Goal: Task Accomplishment & Management: Manage account settings

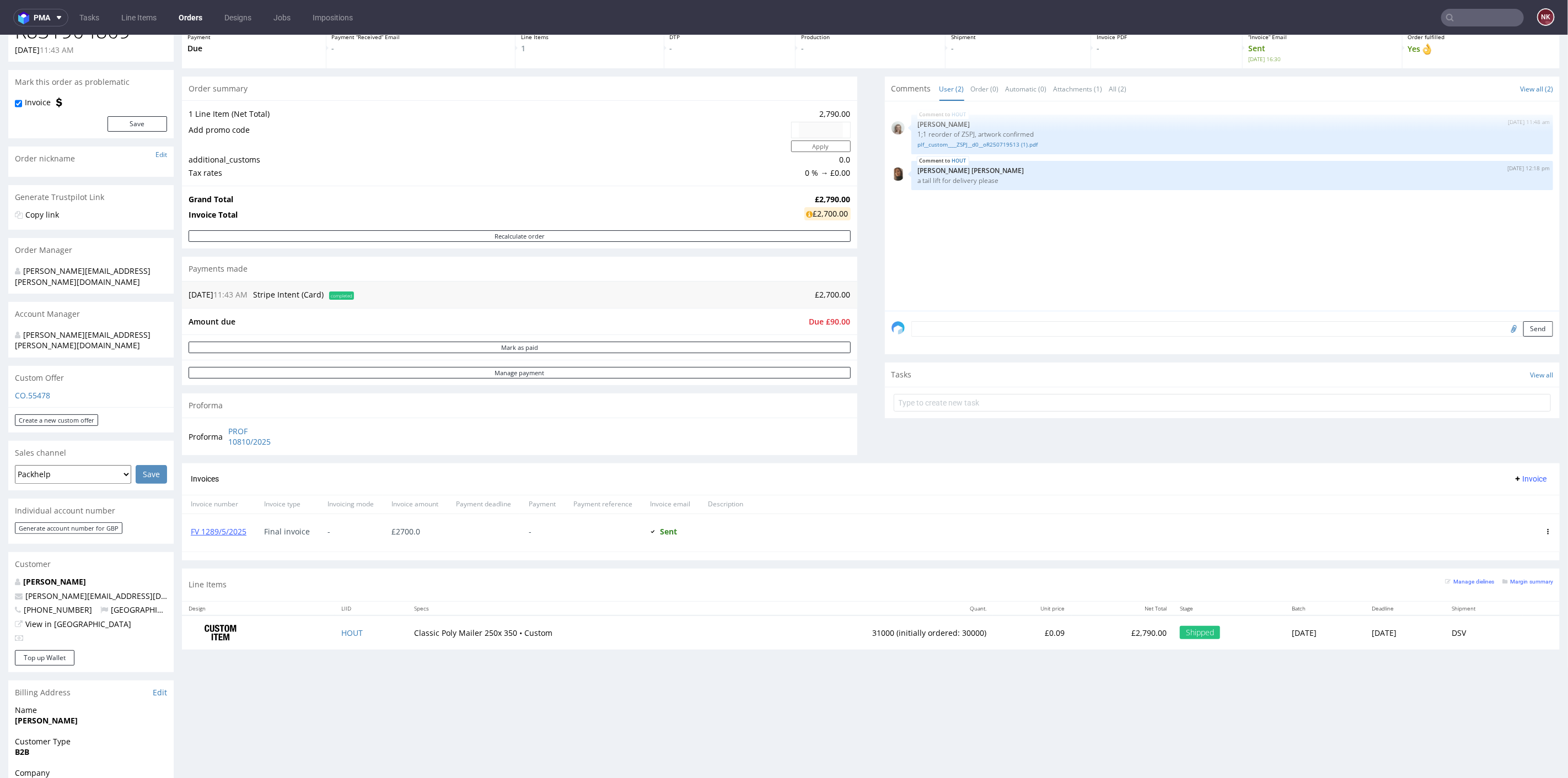
scroll to position [61, 0]
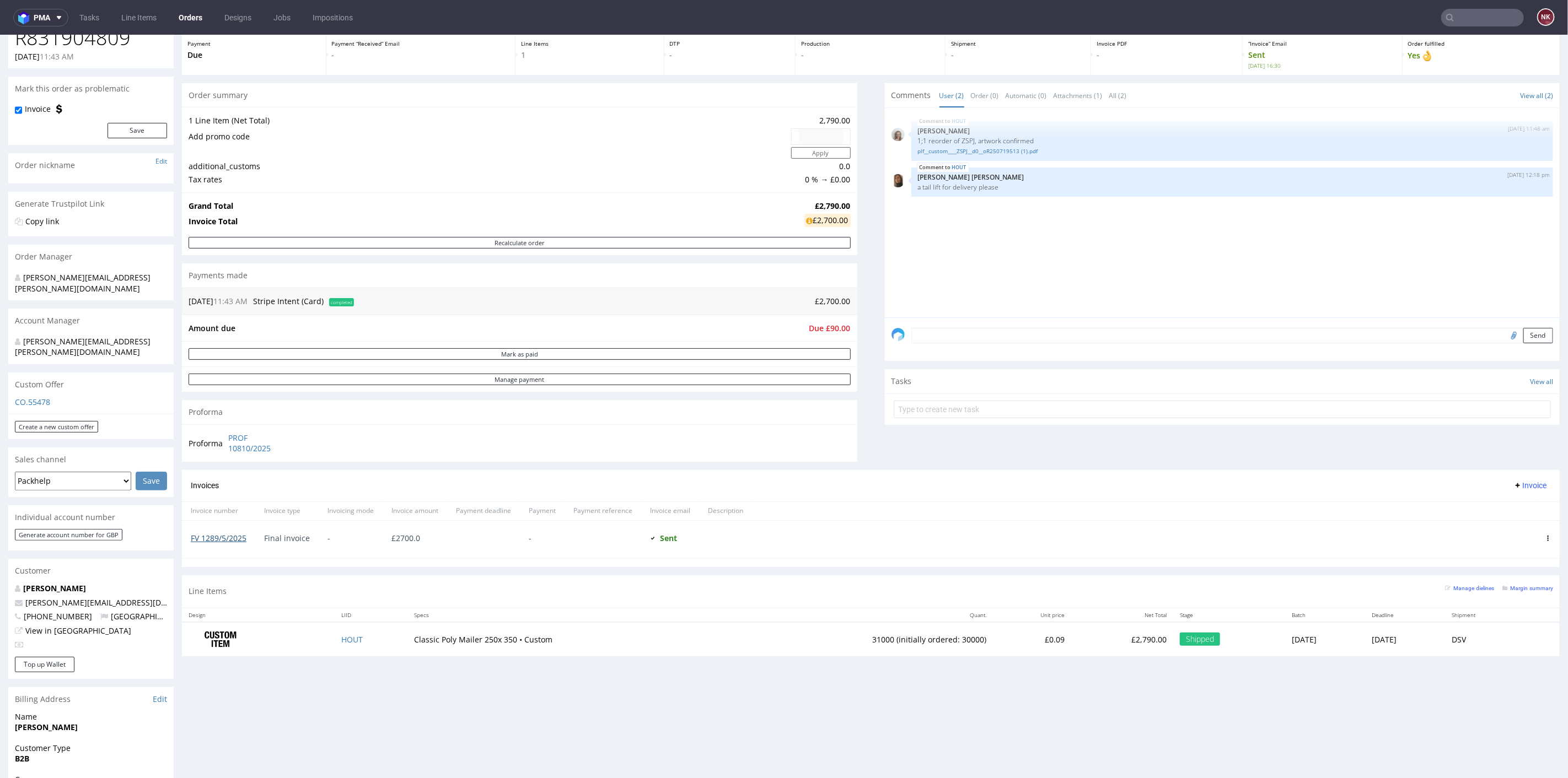
click at [241, 533] on link "FV 1289/5/2025" at bounding box center [218, 538] width 56 height 11
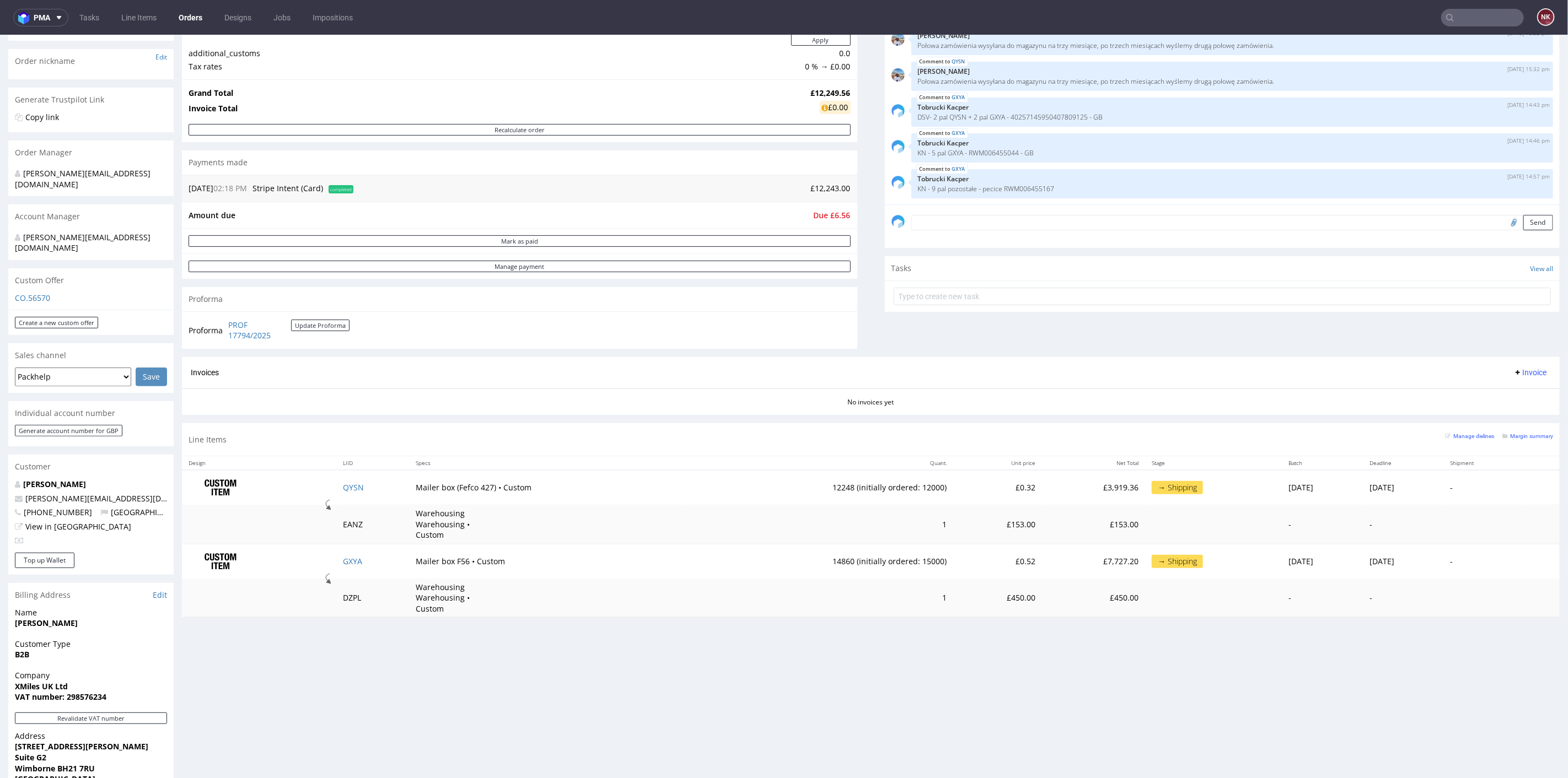
scroll to position [184, 0]
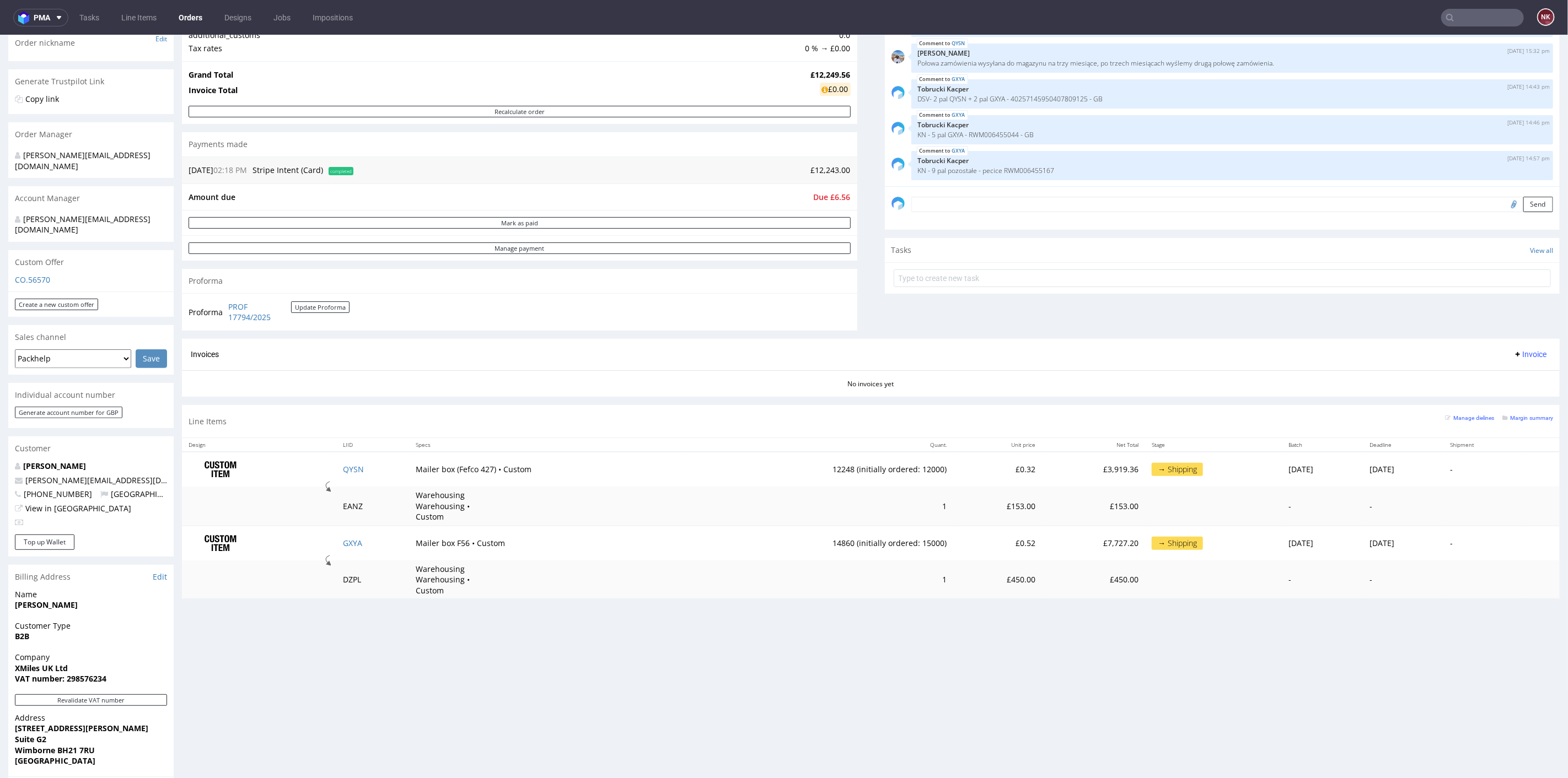
click at [818, 669] on div "Progress Payment Due Payment “Received” Email - Line Items 2 DTP - Production -…" at bounding box center [870, 448] width 1378 height 1122
drag, startPoint x: 312, startPoint y: 329, endPoint x: 225, endPoint y: 302, distance: 91.1
click at [225, 302] on div "Order summary 2 Line Items (Net Total) 12,249.56 Add promo code Apply additiona…" at bounding box center [519, 145] width 675 height 387
copy tbody "Proforma"
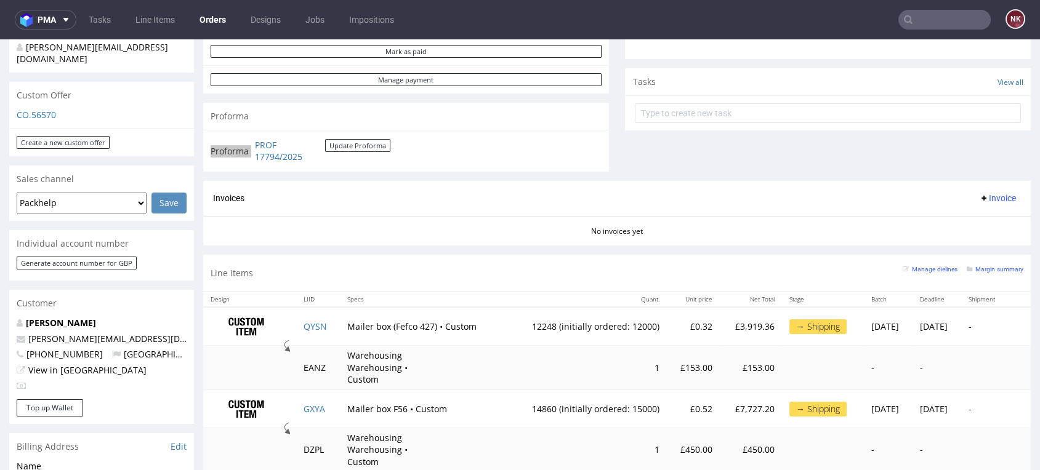
scroll to position [478, 0]
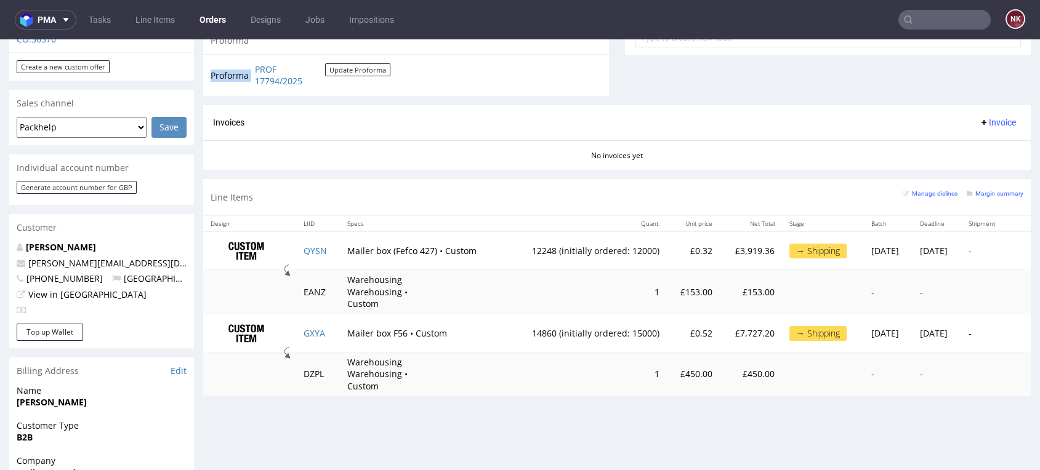
click at [340, 62] on td "PROF 17794/2025 Update Proforma" at bounding box center [321, 75] width 139 height 26
click at [340, 71] on button "Update Proforma" at bounding box center [357, 69] width 65 height 13
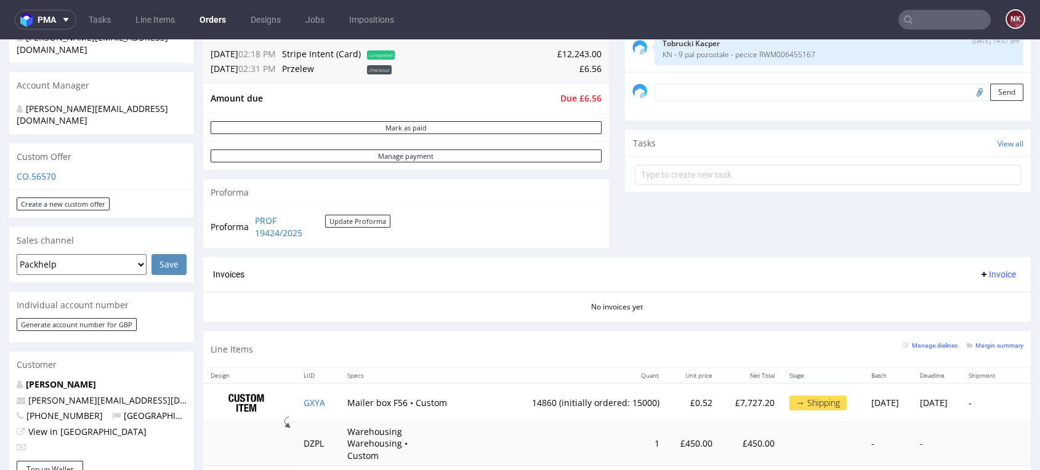
scroll to position [410, 0]
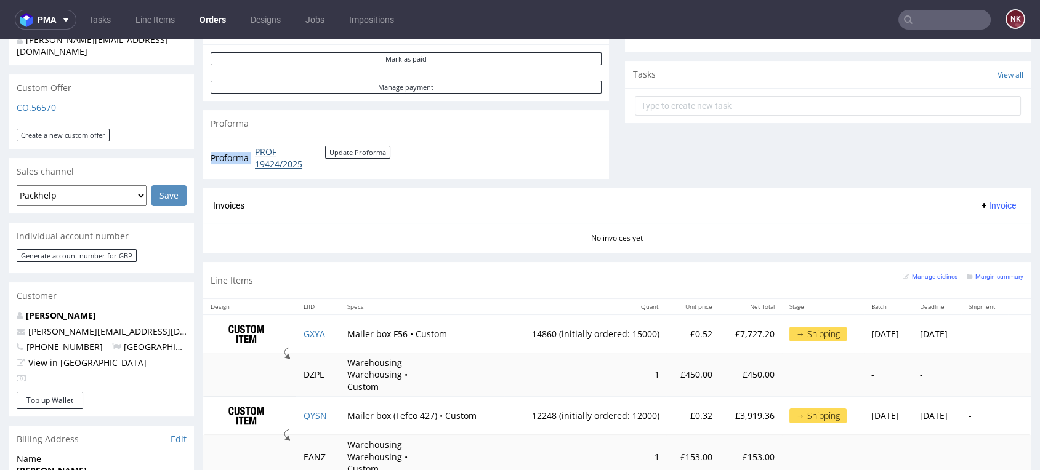
drag, startPoint x: 337, startPoint y: 171, endPoint x: 254, endPoint y: 153, distance: 84.4
click at [254, 153] on td "PROF 19424/2025 Update Proforma" at bounding box center [321, 158] width 139 height 26
copy tbody "Proforma"
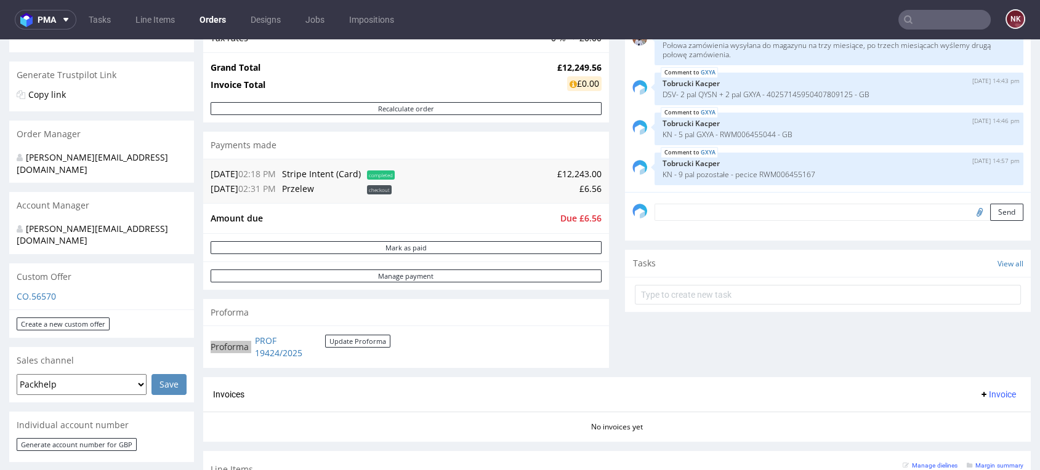
scroll to position [273, 0]
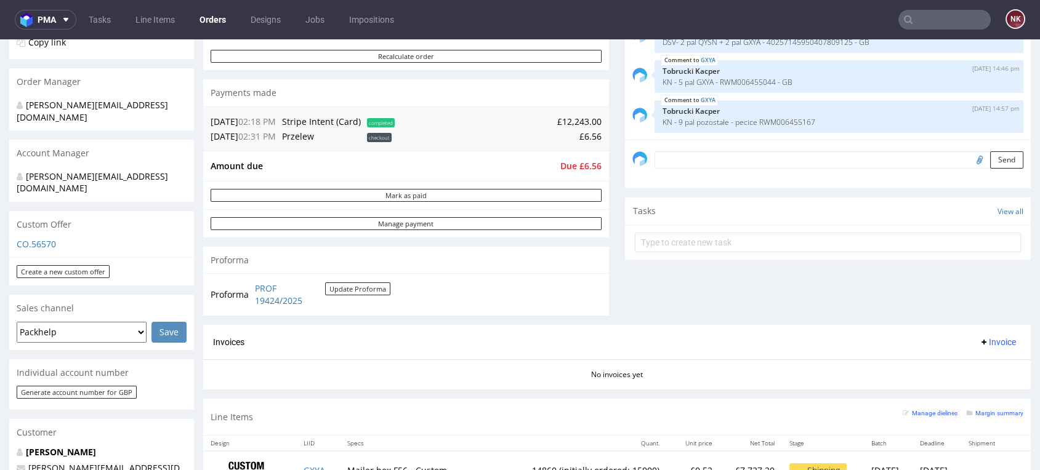
click at [741, 266] on div "Comments User (8) Order (1) Automatic (0) Attachments (0) All (8) View all (8) …" at bounding box center [828, 101] width 406 height 447
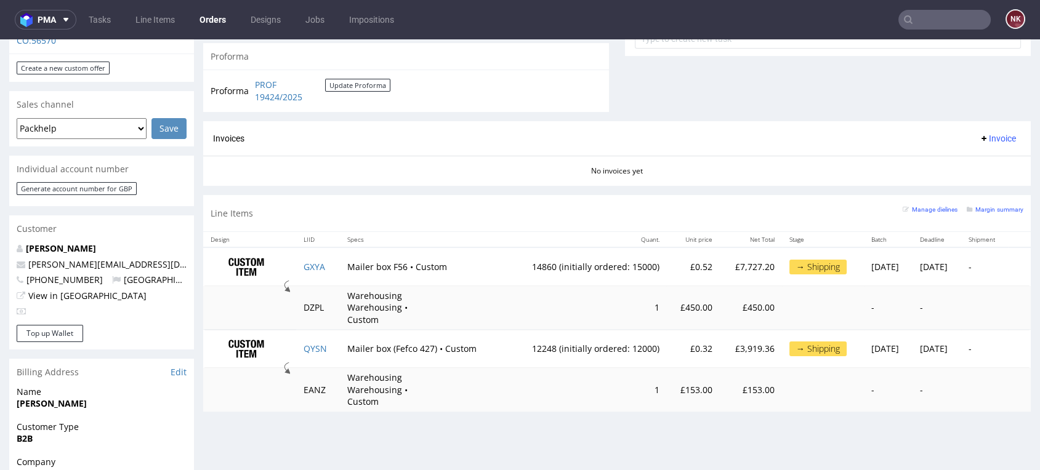
scroll to position [478, 0]
click at [614, 205] on div "Line Items Manage dielines Margin summary" at bounding box center [617, 212] width 828 height 36
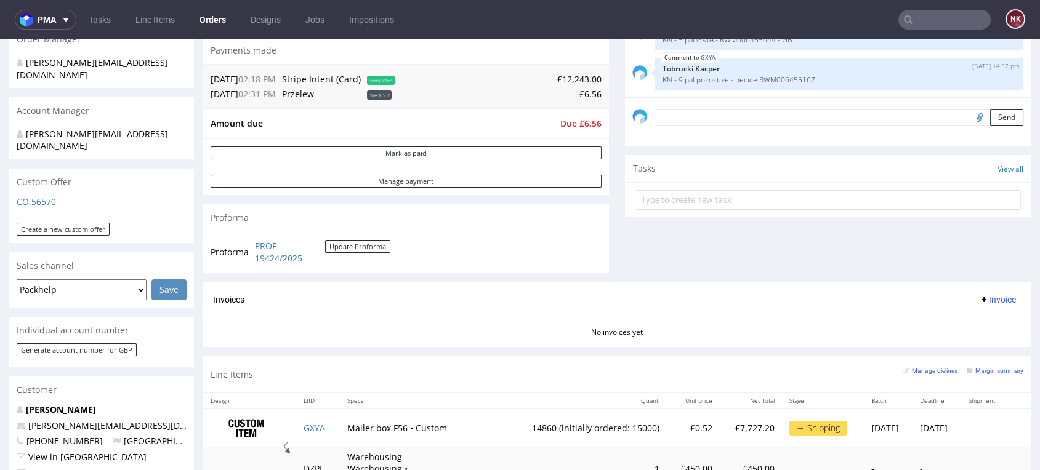
scroll to position [205, 0]
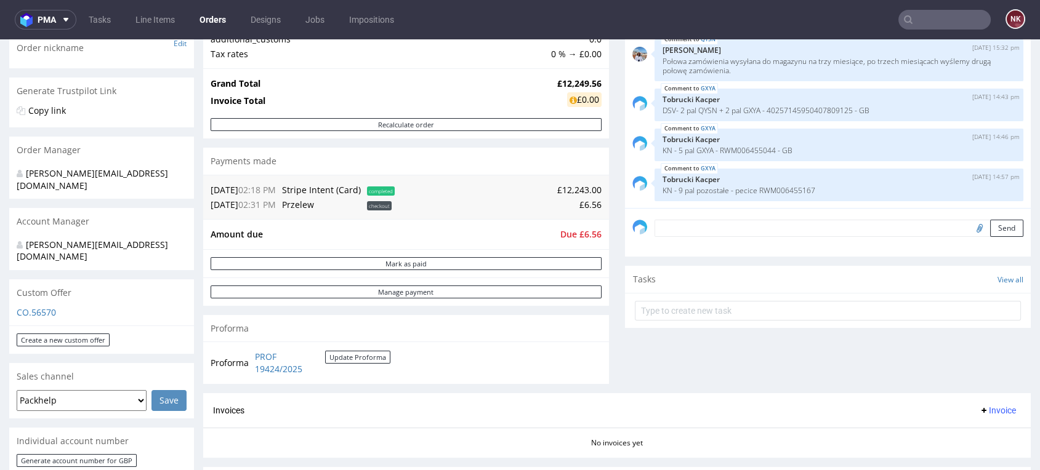
click at [586, 233] on span "Due £6.56" at bounding box center [580, 234] width 41 height 12
copy span "6.56"
drag, startPoint x: 1031, startPoint y: 402, endPoint x: 1015, endPoint y: 363, distance: 42.5
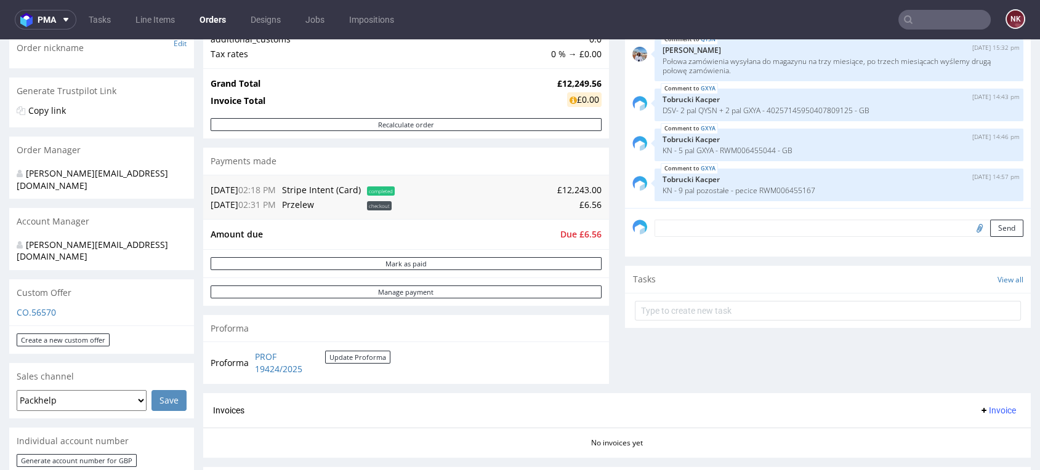
click at [571, 187] on td "£12,243.00" at bounding box center [500, 190] width 204 height 15
click at [633, 370] on div "Comments User (8) Order (1) Automatic (0) Attachments (0) All (8) View all (8) …" at bounding box center [828, 169] width 406 height 447
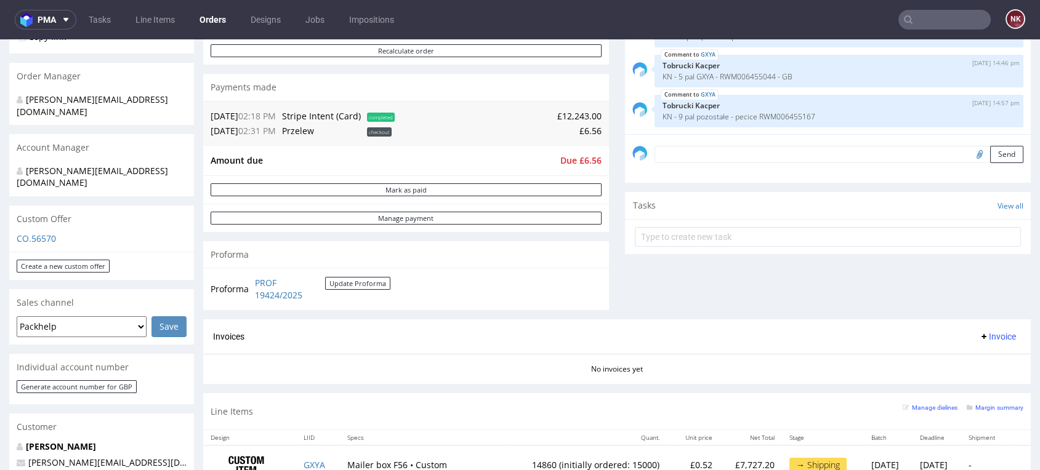
scroll to position [273, 0]
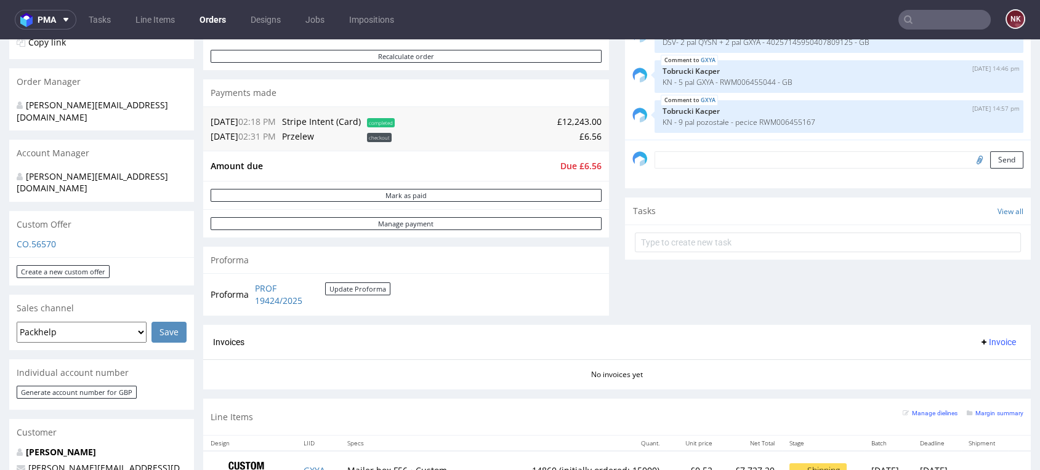
click at [579, 162] on span "Due £6.56" at bounding box center [580, 166] width 41 height 12
click at [605, 169] on div "Progress Payment Due Payment “Received” Email - Line Items 2 DTP - Production -…" at bounding box center [617, 215] width 828 height 819
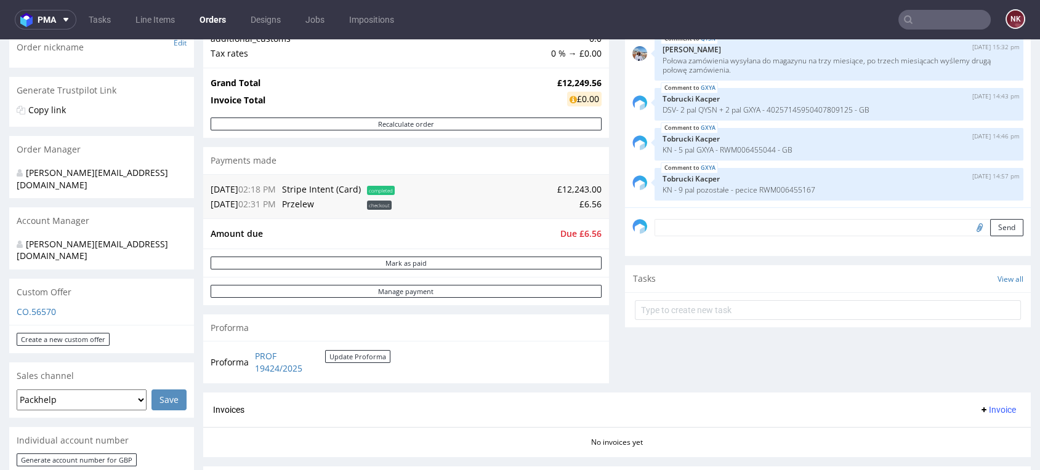
scroll to position [205, 0]
click at [625, 371] on div "Comments User (8) Order (1) Automatic (0) Attachments (0) All (8) View all (8) …" at bounding box center [828, 169] width 406 height 447
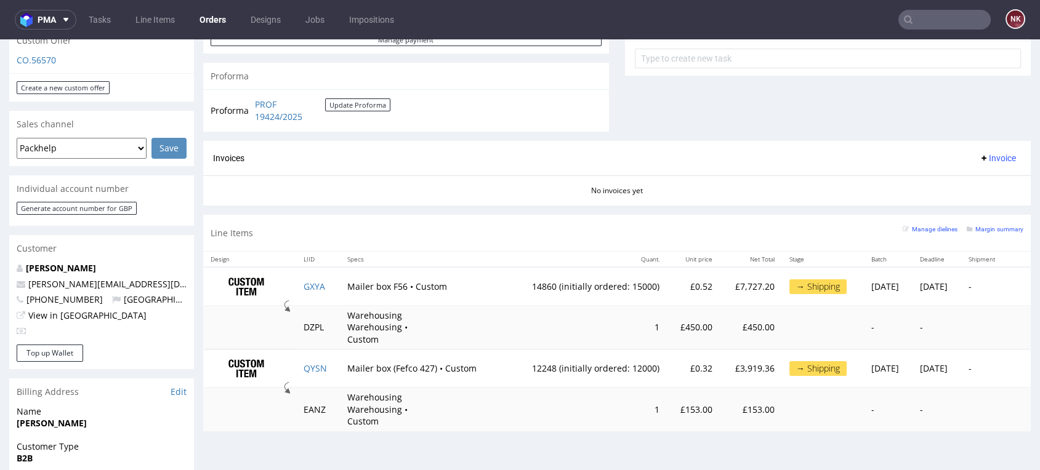
scroll to position [478, 0]
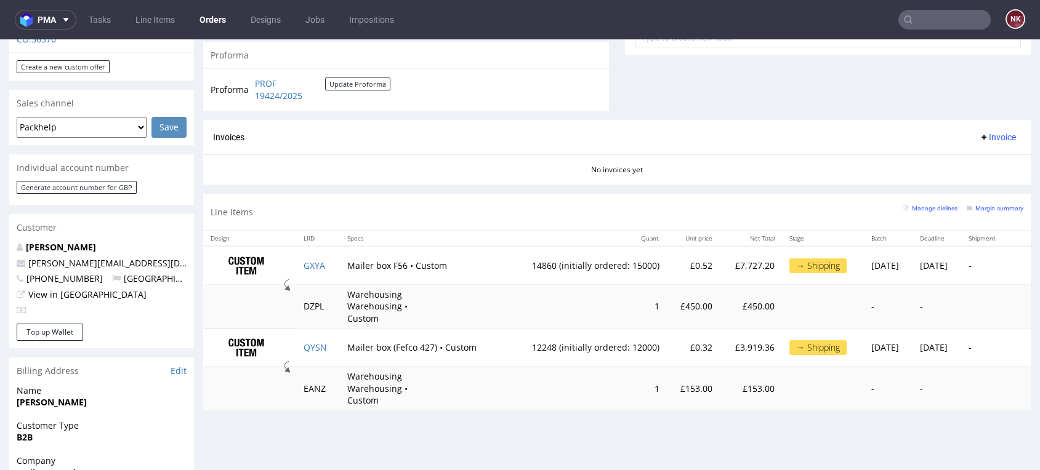
click at [997, 403] on div "Progress Payment Due Payment “Received” Email - Line Items 2 DTP - Production -…" at bounding box center [617, 227] width 828 height 1253
click at [1012, 409] on div "Order via Offer R467213594 22.08.2025 02:18 PM Mark this order as problematic I…" at bounding box center [520, 227] width 1040 height 1271
click at [986, 426] on div "Progress Payment Due Payment “Received” Email - Line Items 2 DTP - Production -…" at bounding box center [617, 227] width 828 height 1253
click at [991, 417] on div "Progress Payment Due Payment “Received” Email - Line Items 2 DTP - Production -…" at bounding box center [617, 227] width 828 height 1253
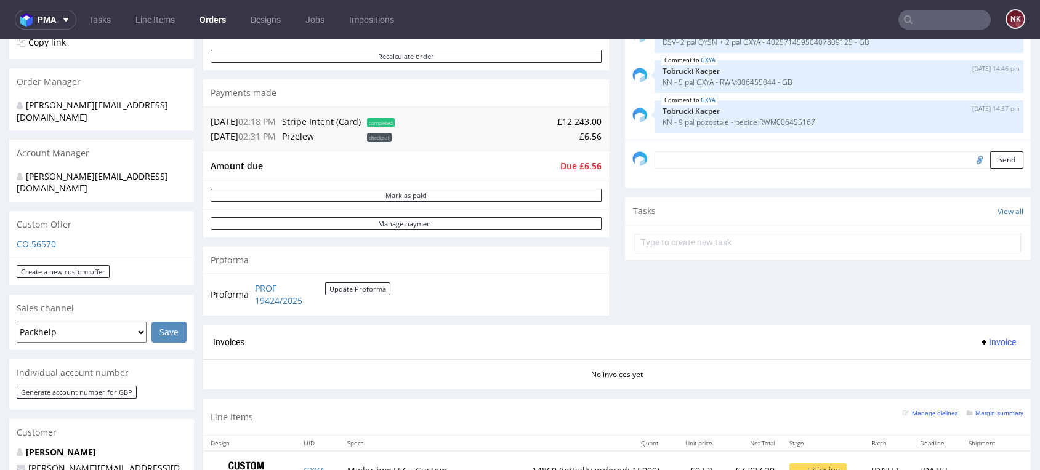
scroll to position [547, 0]
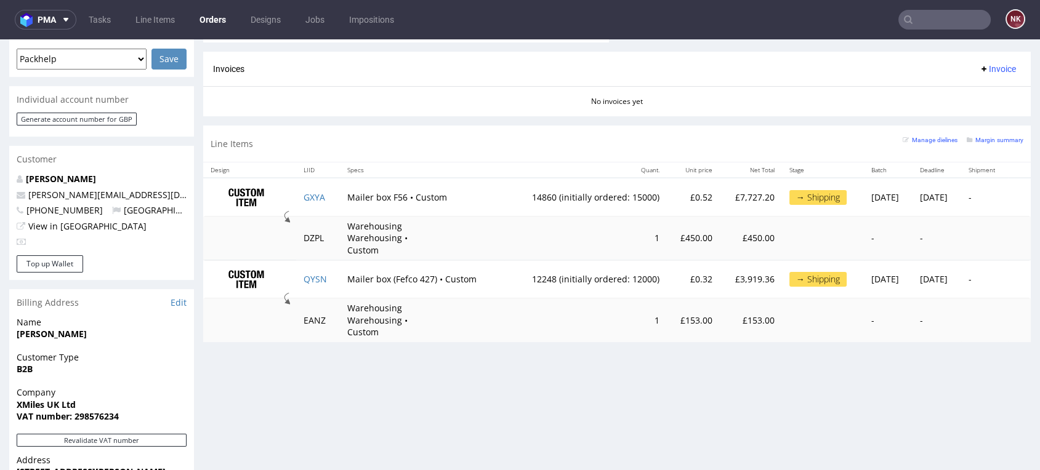
click at [999, 421] on div "Progress Payment Due Payment “Received” Email - Line Items 2 DTP - Production -…" at bounding box center [617, 159] width 828 height 1253
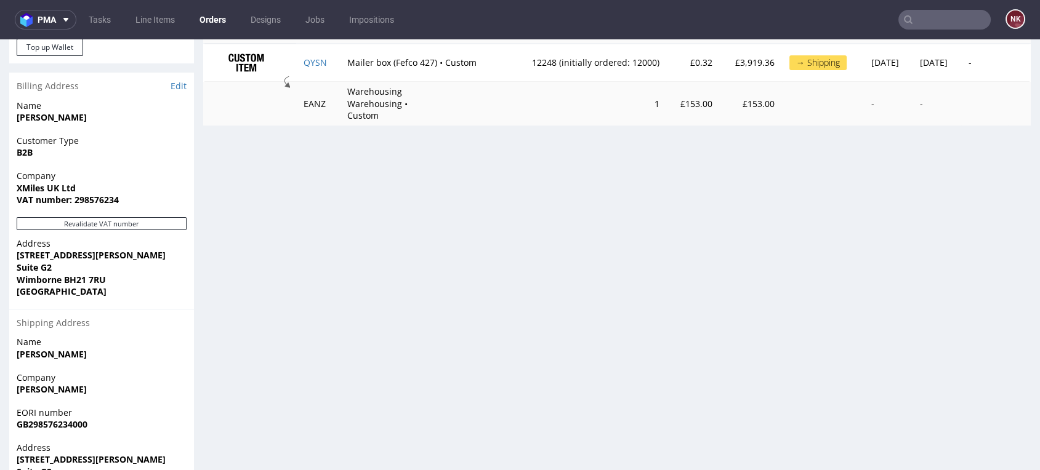
scroll to position [866, 0]
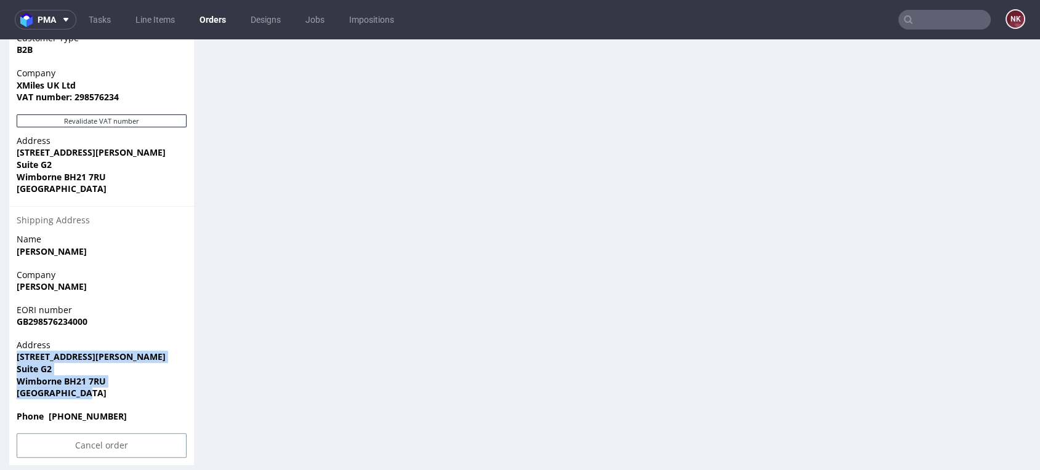
drag, startPoint x: 92, startPoint y: 369, endPoint x: 15, endPoint y: 334, distance: 84.6
click at [15, 339] on div "Address 6 Whittle Road Suite G2 Wimborne BH21 7RU United Kingdom" at bounding box center [101, 374] width 185 height 71
copy p "6 Whittle Road Suite G2 Wimborne BH21 7RU United Kingdom"
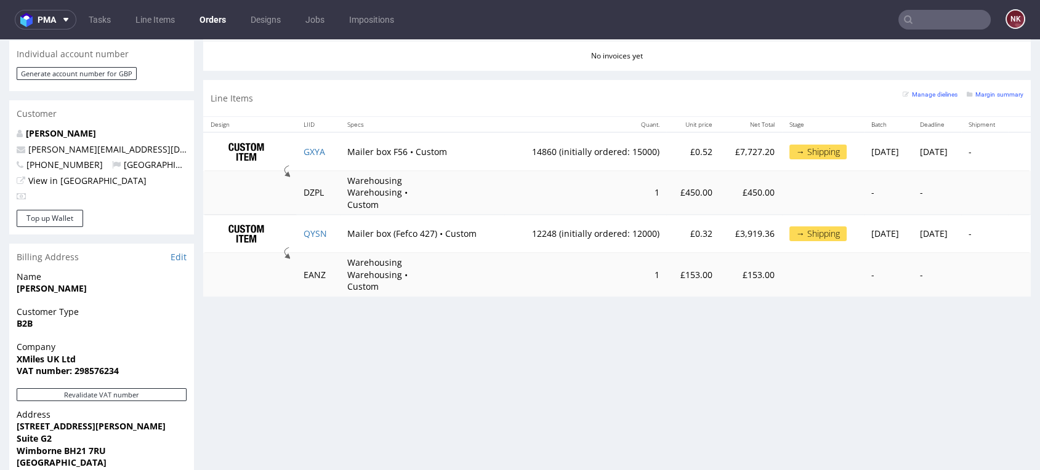
scroll to position [456, 0]
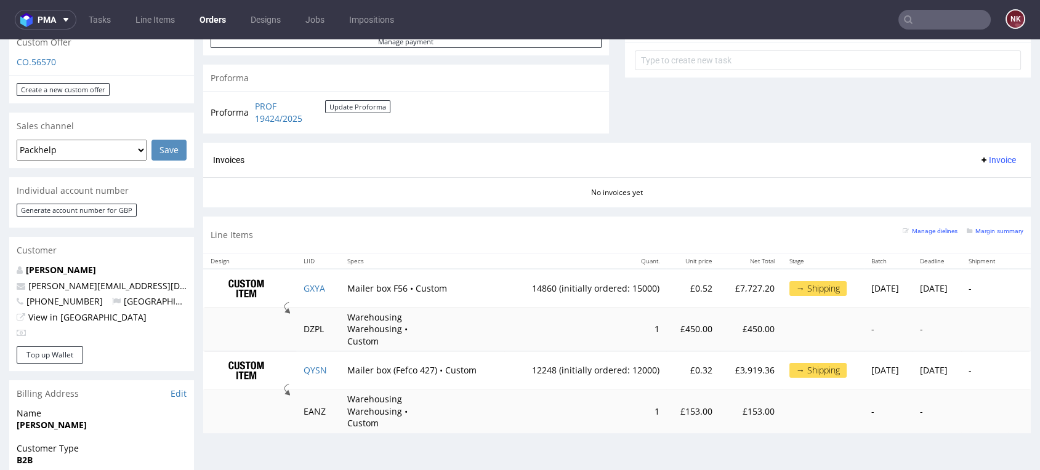
click at [621, 443] on div "Progress Payment Due Payment “Received” Email - Line Items 2 DTP - Production -…" at bounding box center [617, 250] width 828 height 1253
click at [1004, 413] on div "Progress Payment Due Payment “Received” Email - Line Items 2 DTP - Production -…" at bounding box center [617, 33] width 828 height 819
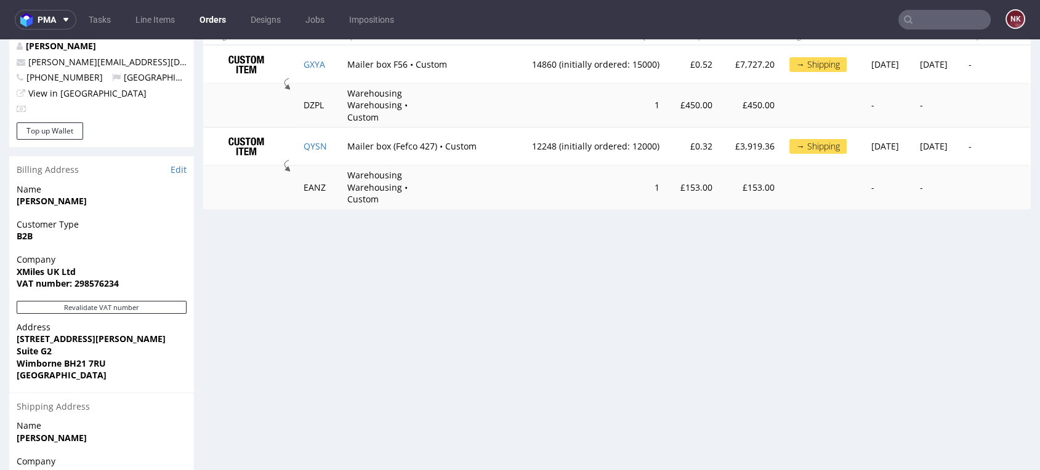
scroll to position [729, 0]
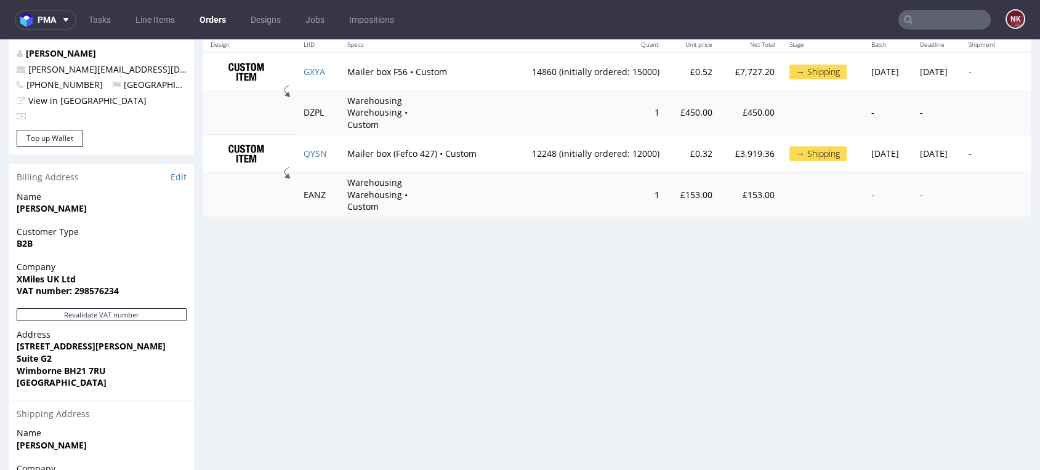
scroll to position [592, 0]
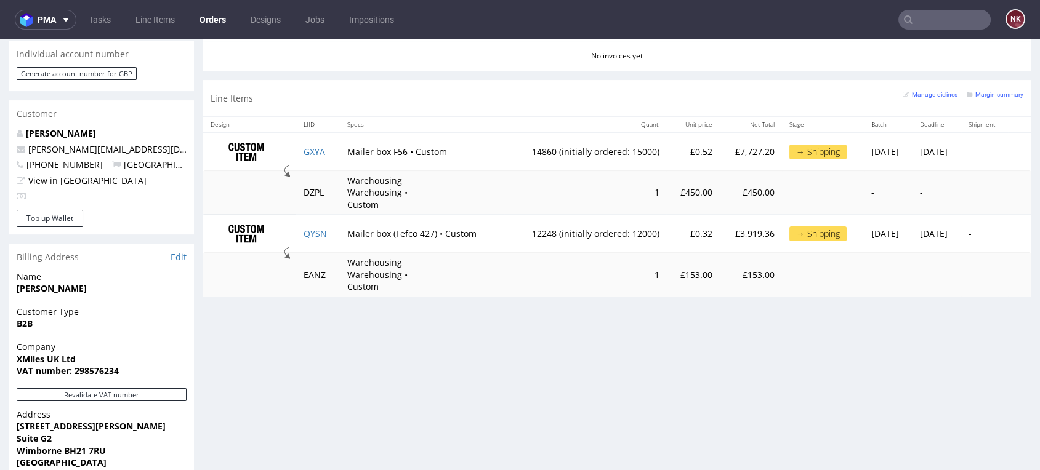
click at [710, 360] on div "Progress Payment Due Payment “Received” Email - Line Items 2 DTP - Production -…" at bounding box center [617, 113] width 828 height 1253
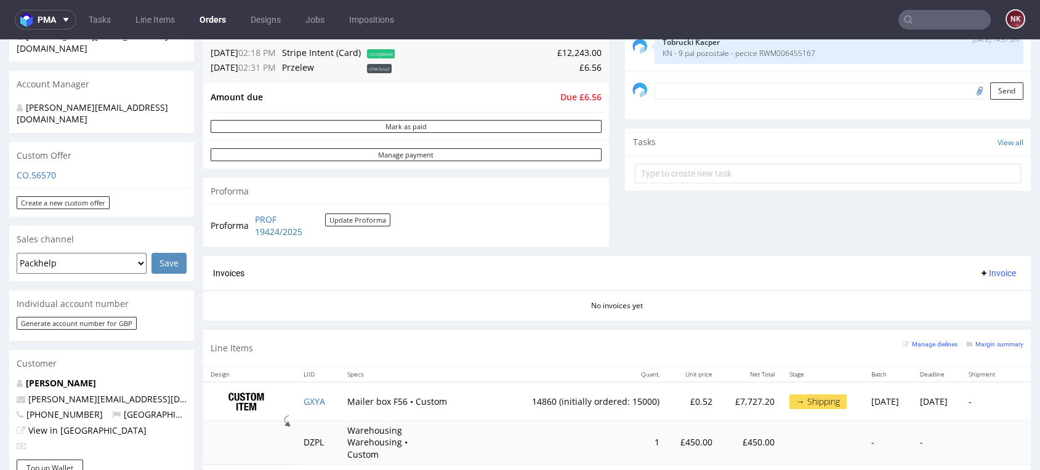
scroll to position [319, 0]
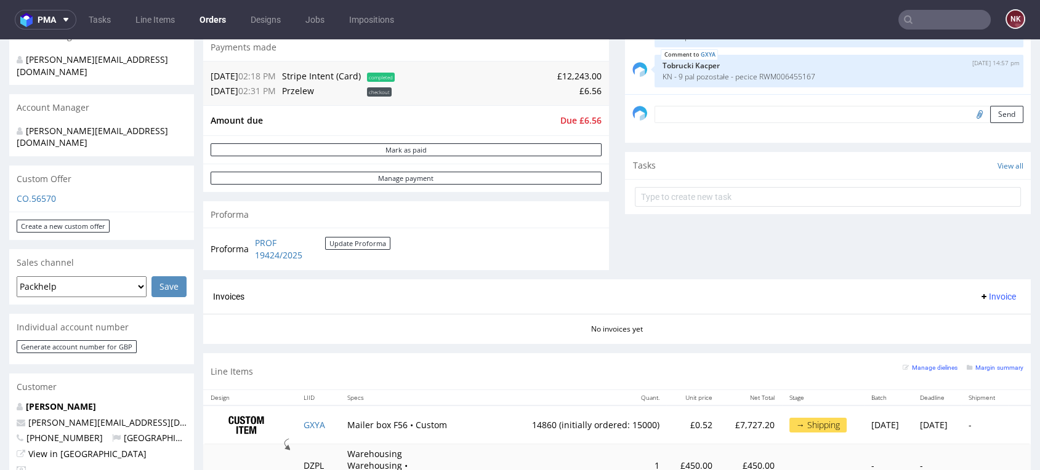
click at [982, 249] on div "Comments User (8) Order (1) Automatic (0) Attachments (0) All (8) View all (8) …" at bounding box center [828, 56] width 406 height 447
click at [997, 232] on div "Comments User (8) Order (1) Automatic (0) Attachments (0) All (8) View all (8) …" at bounding box center [828, 56] width 406 height 447
drag, startPoint x: 971, startPoint y: 251, endPoint x: 952, endPoint y: 248, distance: 19.4
click at [971, 251] on div "Comments User (8) Order (1) Automatic (0) Attachments (0) All (8) View all (8) …" at bounding box center [828, 56] width 406 height 447
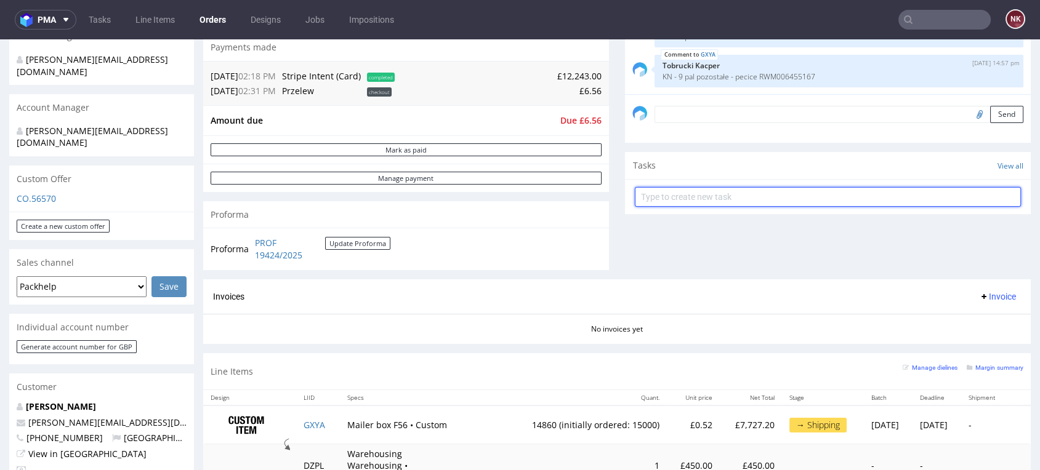
click at [735, 199] on input "text" at bounding box center [828, 197] width 386 height 20
type input "PARTIAL INVOICE"
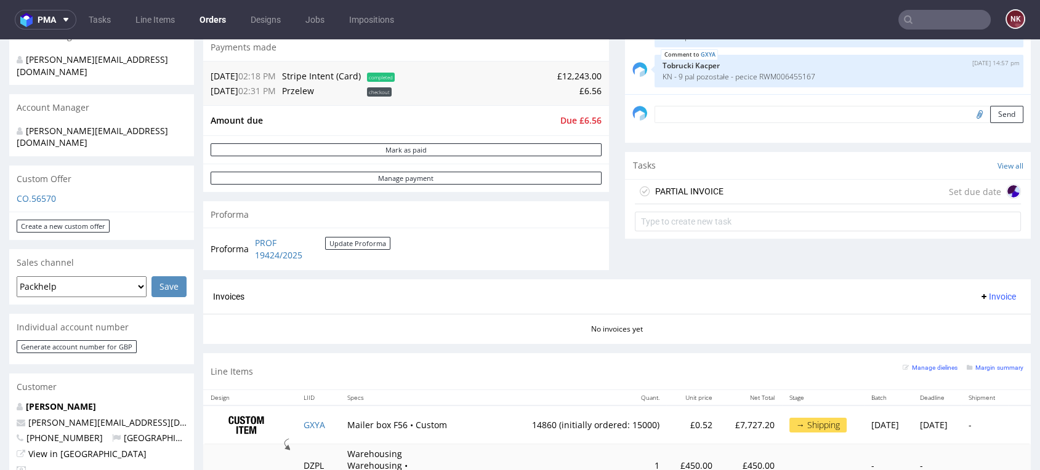
click at [759, 196] on div "PARTIAL INVOICE Set due date" at bounding box center [828, 192] width 386 height 25
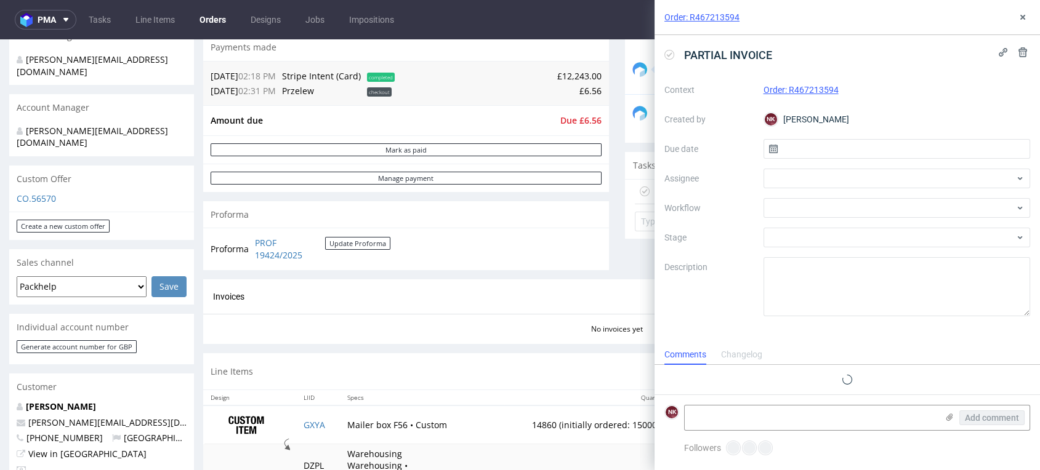
scroll to position [10, 0]
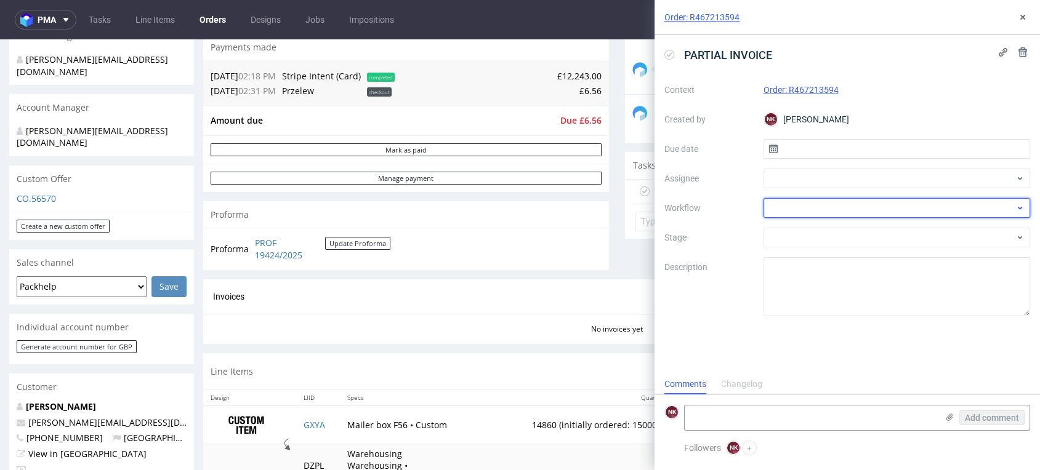
click at [813, 208] on div at bounding box center [896, 208] width 267 height 20
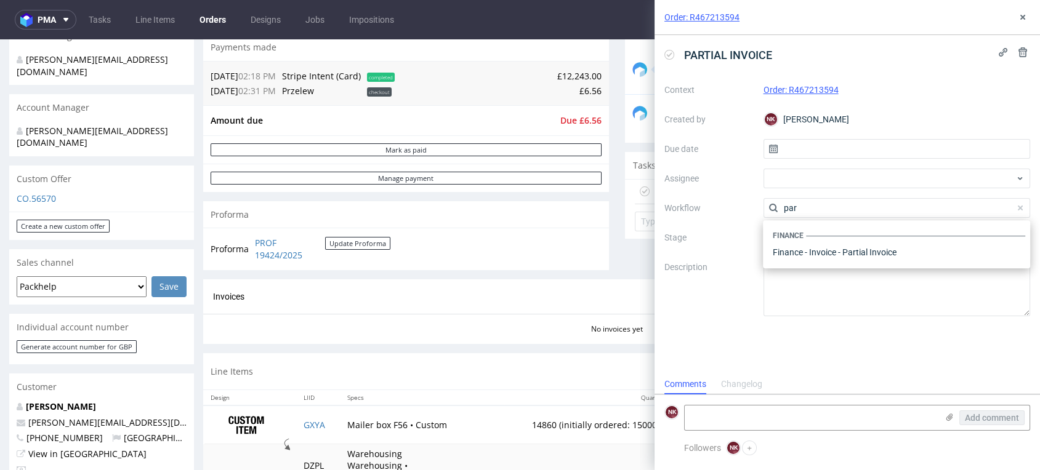
scroll to position [0, 0]
type input "partial"
click at [824, 263] on div "Finance - Invoice - Partial Invoice" at bounding box center [896, 252] width 257 height 22
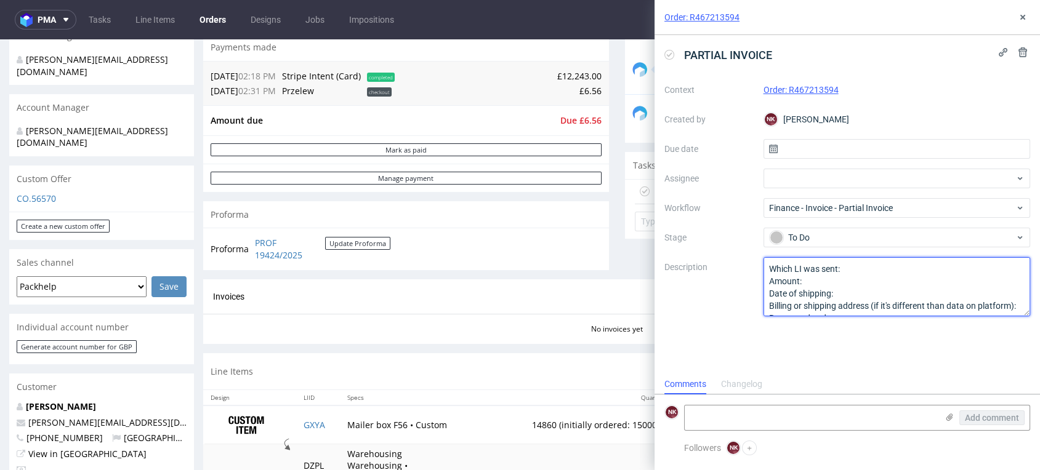
scroll to position [38, 0]
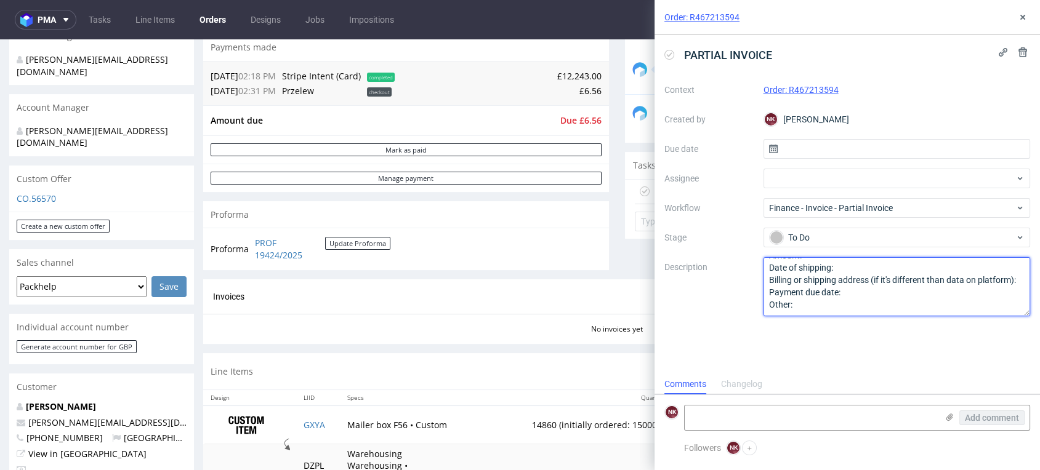
drag, startPoint x: 768, startPoint y: 270, endPoint x: 866, endPoint y: 361, distance: 134.6
click at [866, 361] on div "PARTIAL INVOICE Context Order: R467213594 Created by NK Natalia Kaczorowska Due…" at bounding box center [847, 204] width 385 height 339
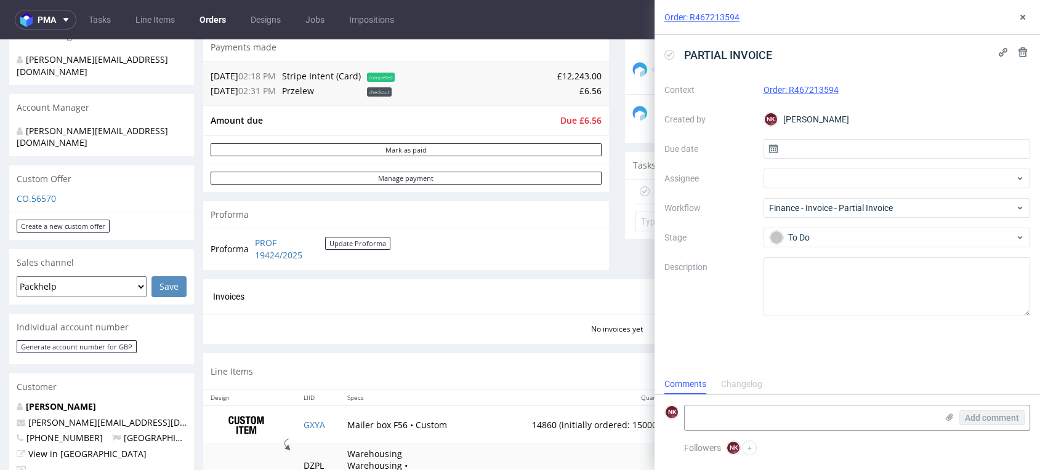
click at [840, 405] on div "Add comment" at bounding box center [857, 418] width 346 height 26
click at [837, 413] on textarea at bounding box center [811, 418] width 252 height 25
click at [946, 416] on icon at bounding box center [950, 418] width 10 height 10
click at [0, 0] on input "file" at bounding box center [0, 0] width 0 height 0
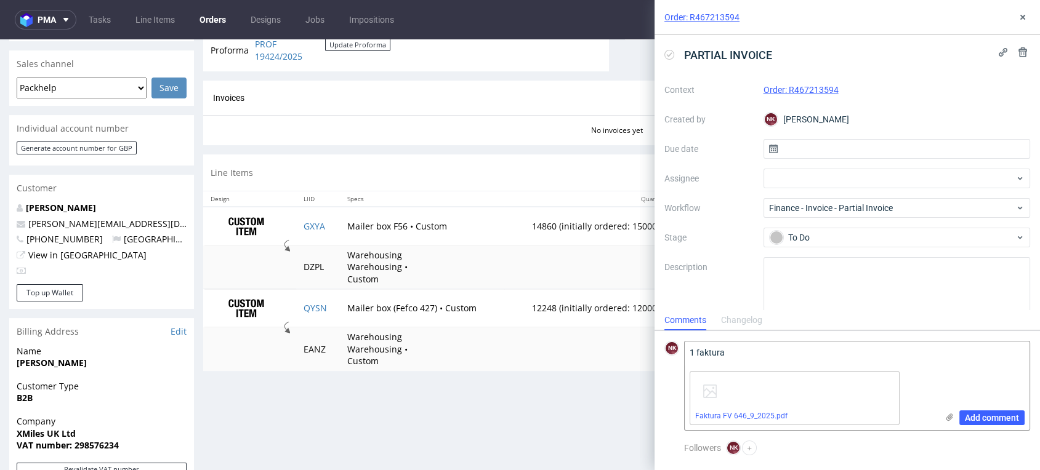
scroll to position [524, 0]
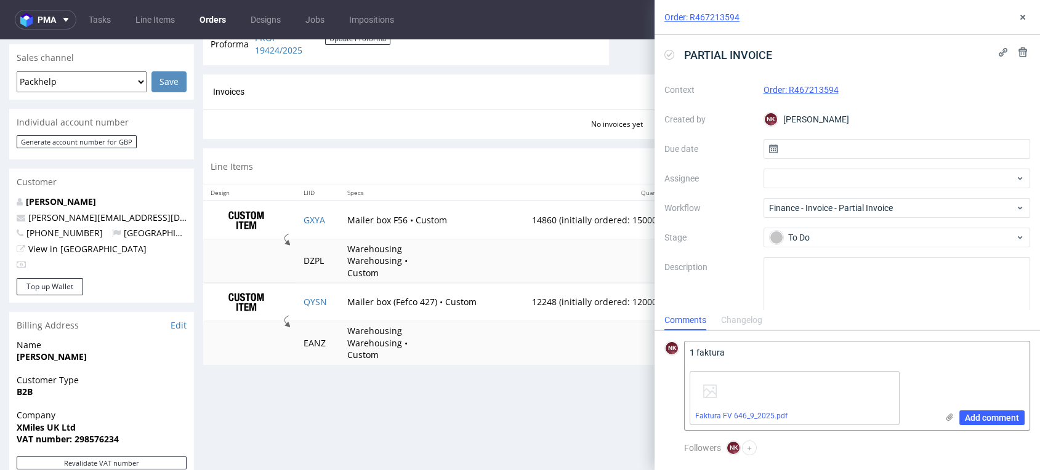
click at [1006, 331] on form "NK 1 faktura Add comment Faktura FV 646_9_2025.pdf" at bounding box center [847, 386] width 385 height 110
click at [1001, 323] on div "Comments Changelog" at bounding box center [847, 320] width 385 height 20
click at [995, 335] on form "NK 1 faktura Add comment Faktura FV 646_9_2025.pdf" at bounding box center [847, 386] width 385 height 110
click at [322, 297] on td "QYSN" at bounding box center [318, 302] width 44 height 38
copy link "QYSN"
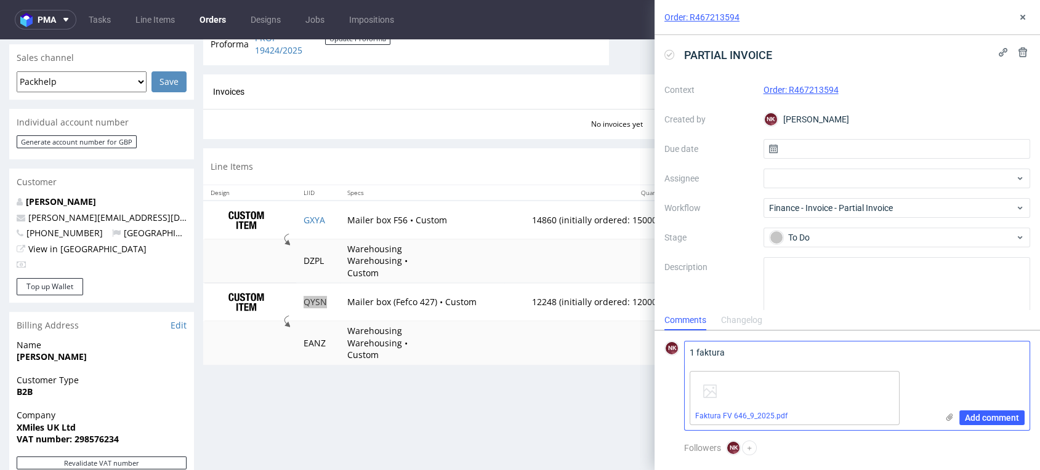
click at [743, 353] on textarea "1 faktura" at bounding box center [811, 354] width 252 height 25
paste textarea "QYSN"
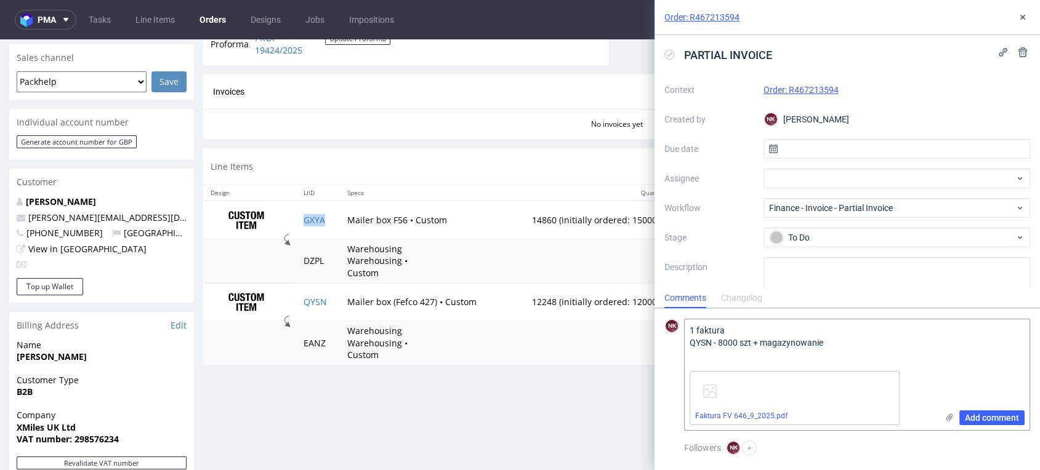
click at [328, 225] on td "GXYA" at bounding box center [318, 220] width 44 height 39
copy link "GXYA"
click at [707, 357] on textarea "1 faktura QYSN - 8000 szt + magazynowanie" at bounding box center [811, 343] width 252 height 47
paste textarea "GXYA"
type textarea "1 faktura QYSN - 8000 szt + magazynowanie GXYA - 2000 szt + magazynowanie"
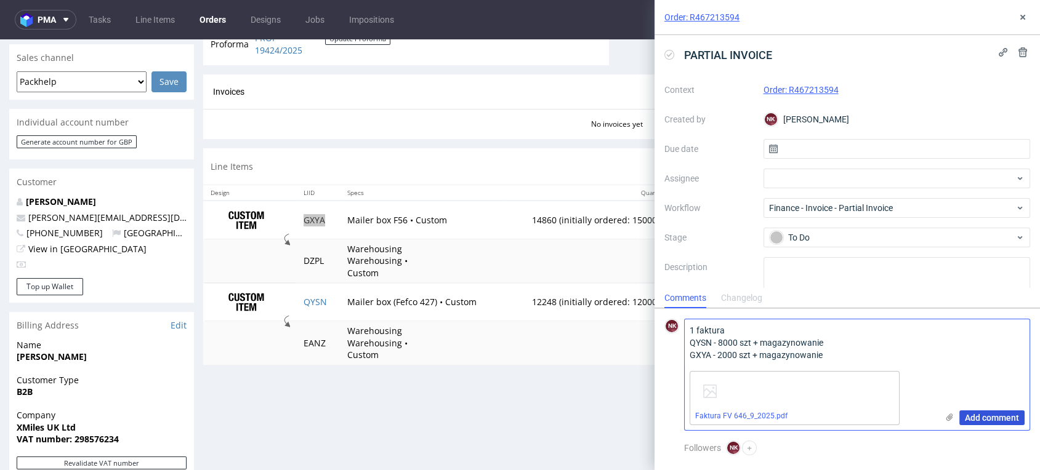
click at [993, 419] on span "Add comment" at bounding box center [992, 418] width 54 height 9
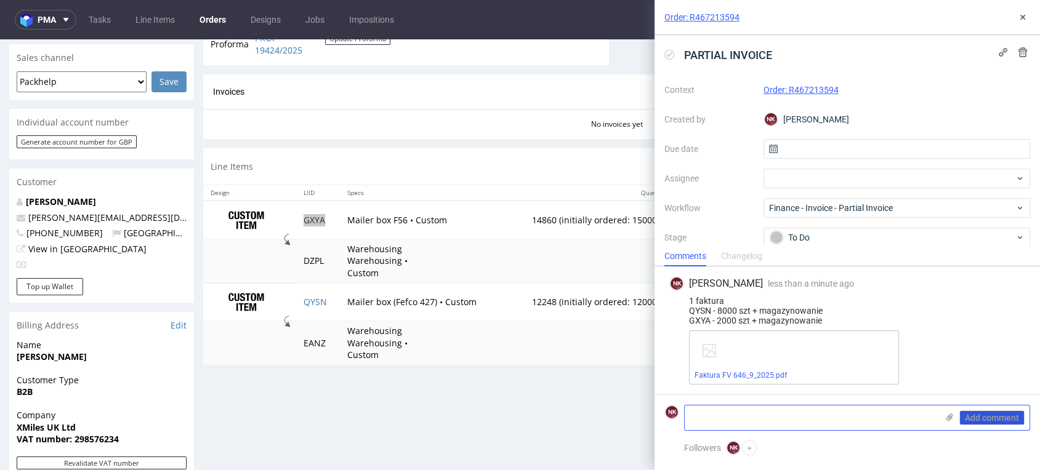
click at [739, 415] on textarea at bounding box center [811, 418] width 252 height 25
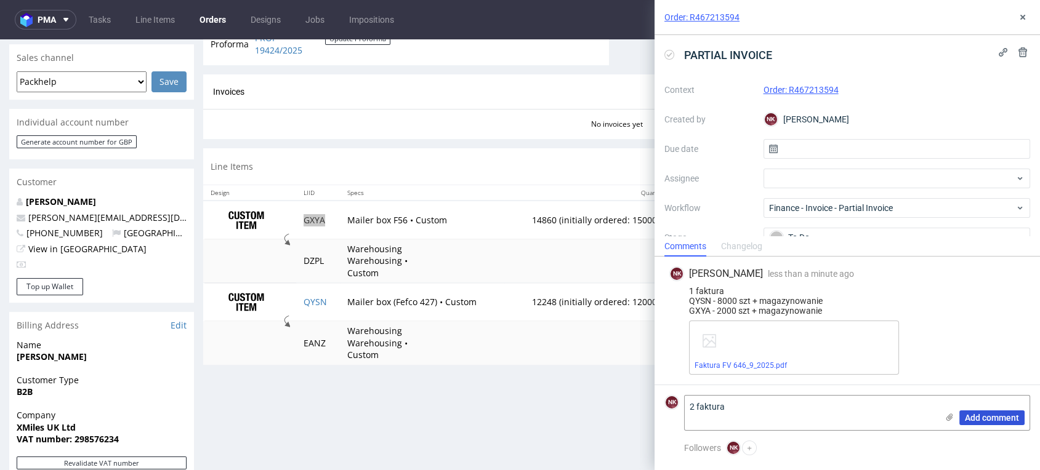
click at [695, 311] on div "1 faktura QYSN - 8000 szt + magazynowanie GXYA - 2000 szt + magazynowanie" at bounding box center [847, 301] width 356 height 30
copy div "GXYA"
click at [735, 419] on textarea "2 faktura" at bounding box center [811, 413] width 252 height 34
paste textarea "GXYA"
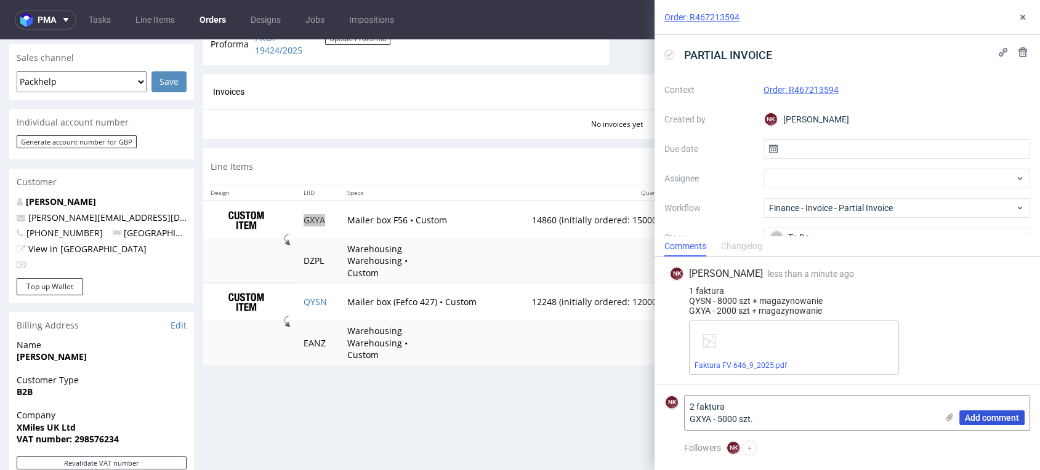
type textarea "2 faktura GXYA - 5000 szt."
click at [946, 417] on use at bounding box center [949, 417] width 7 height 7
click at [0, 0] on input "file" at bounding box center [0, 0] width 0 height 0
click at [1000, 421] on span "Add comment" at bounding box center [992, 418] width 54 height 9
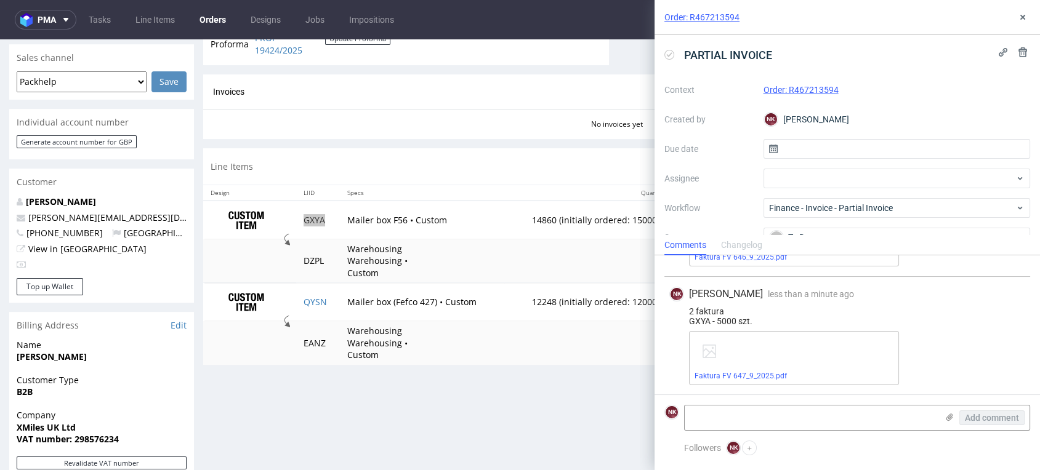
click at [972, 340] on div "Faktura FV 647_9_2025.pdf" at bounding box center [857, 358] width 336 height 54
click at [1020, 23] on button at bounding box center [1022, 17] width 15 height 15
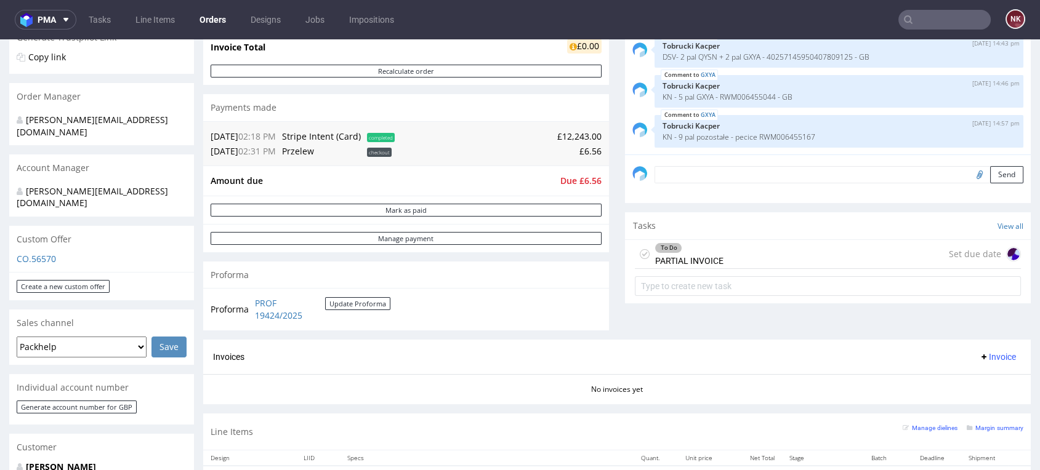
scroll to position [251, 0]
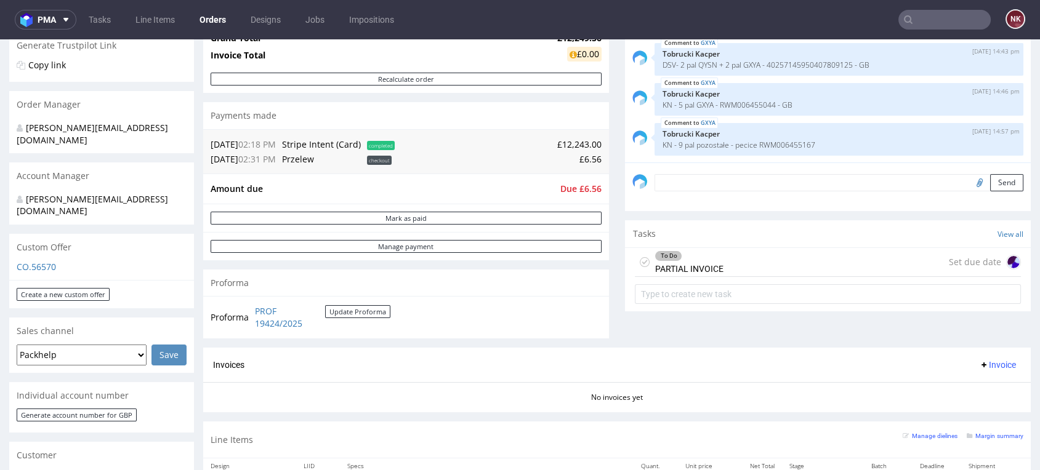
click at [699, 275] on div "To Do PARTIAL INVOICE" at bounding box center [689, 262] width 68 height 28
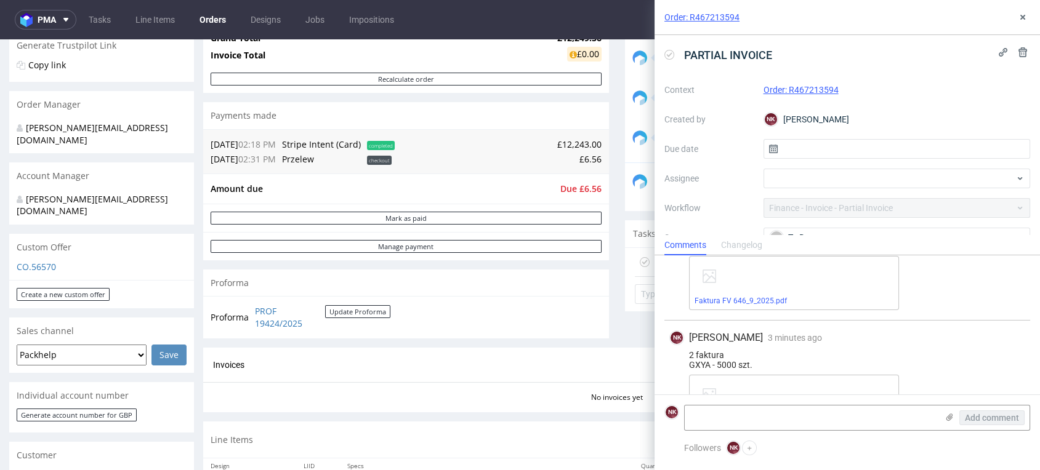
scroll to position [107, 0]
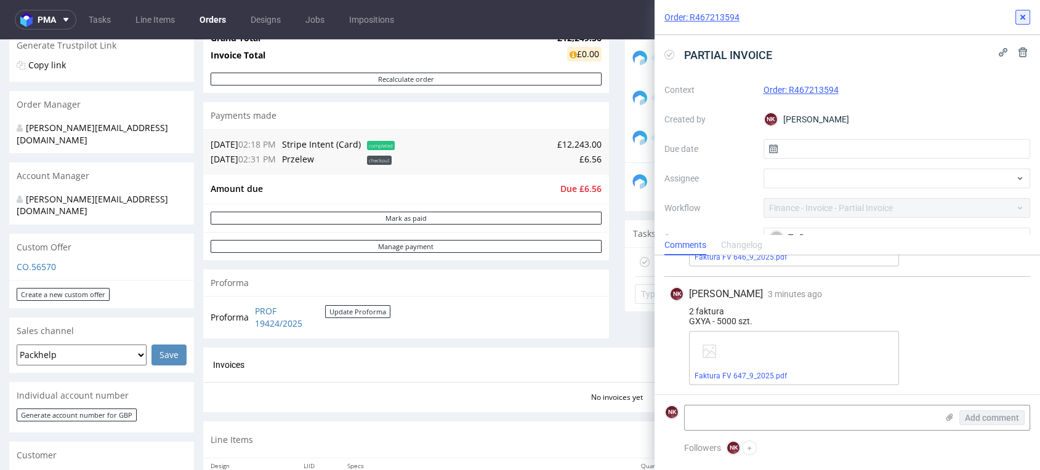
click at [1021, 21] on icon at bounding box center [1023, 17] width 10 height 10
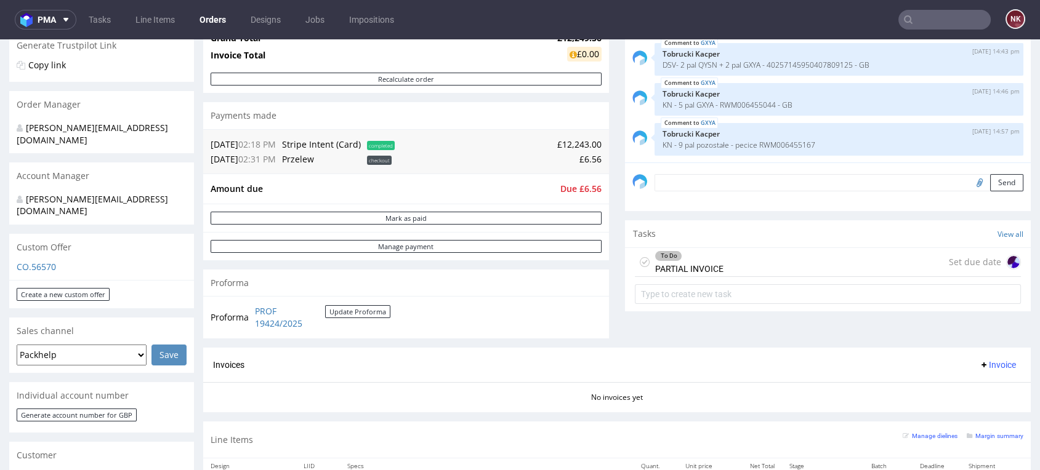
click at [712, 263] on div "To Do PARTIAL INVOICE" at bounding box center [689, 262] width 68 height 28
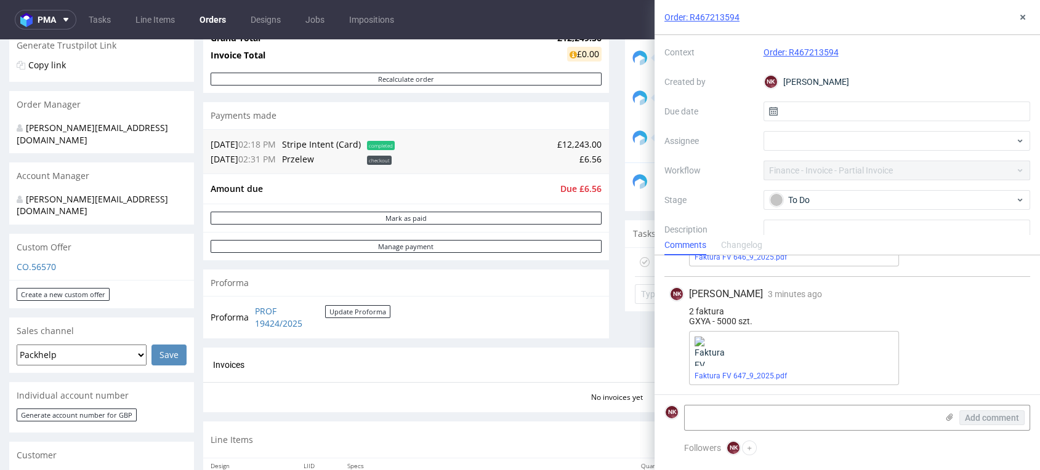
scroll to position [91, 0]
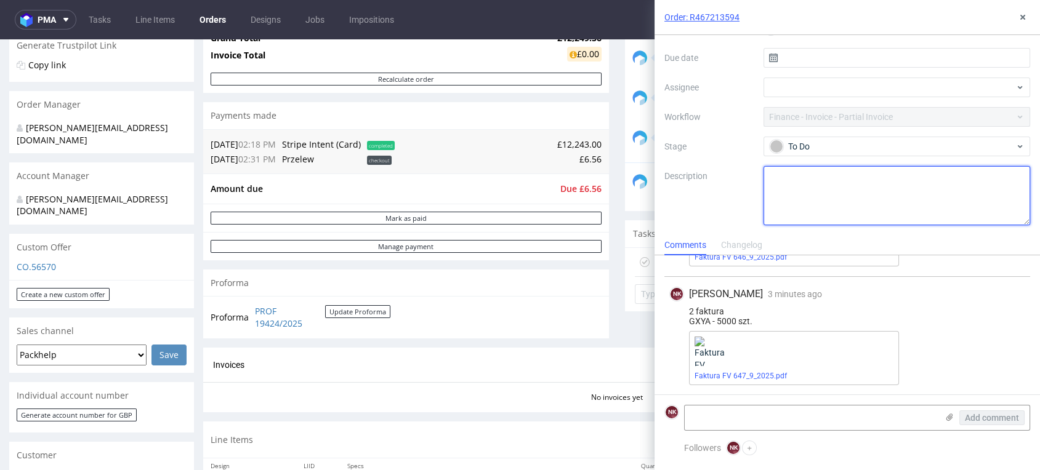
click at [824, 177] on textarea at bounding box center [896, 195] width 267 height 59
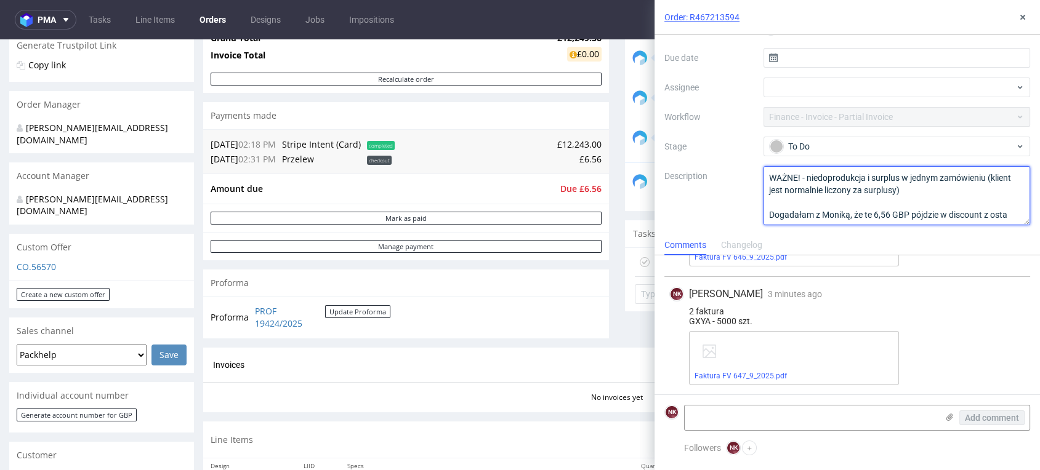
scroll to position [7, 0]
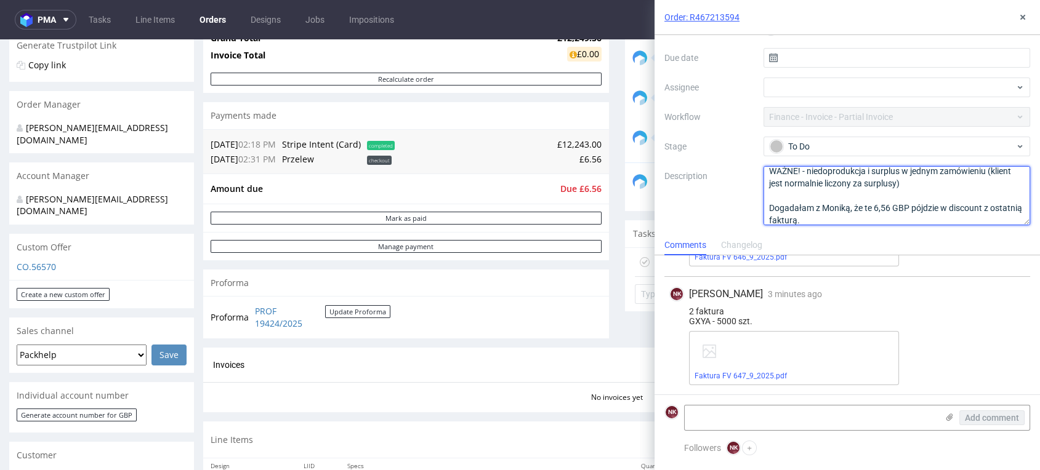
type textarea "WAŻNE! - niedoprodukcja i surplus w jednym zamówieniu (klient jest normalnie li…"
click at [1032, 14] on div "Order: R467213594" at bounding box center [847, 17] width 385 height 35
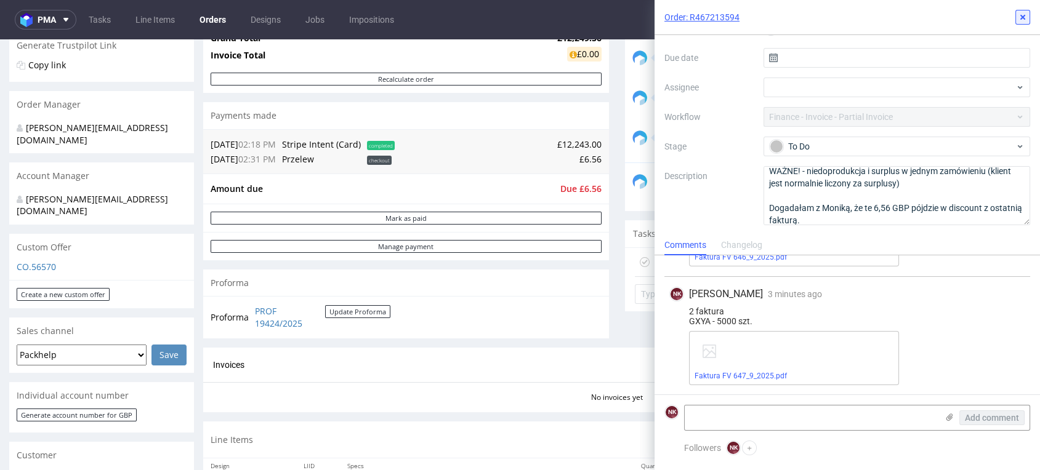
click at [1023, 23] on button at bounding box center [1022, 17] width 15 height 15
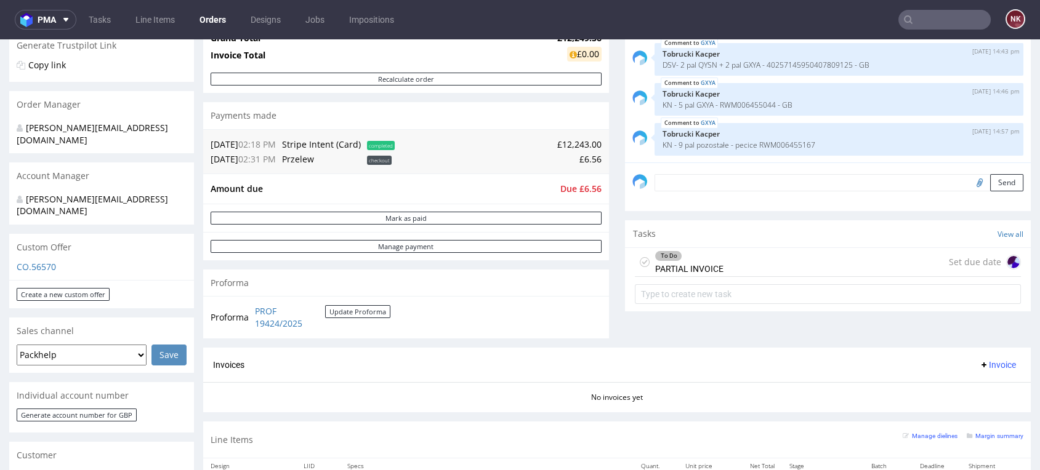
click at [690, 268] on div "To Do PARTIAL INVOICE" at bounding box center [689, 262] width 68 height 28
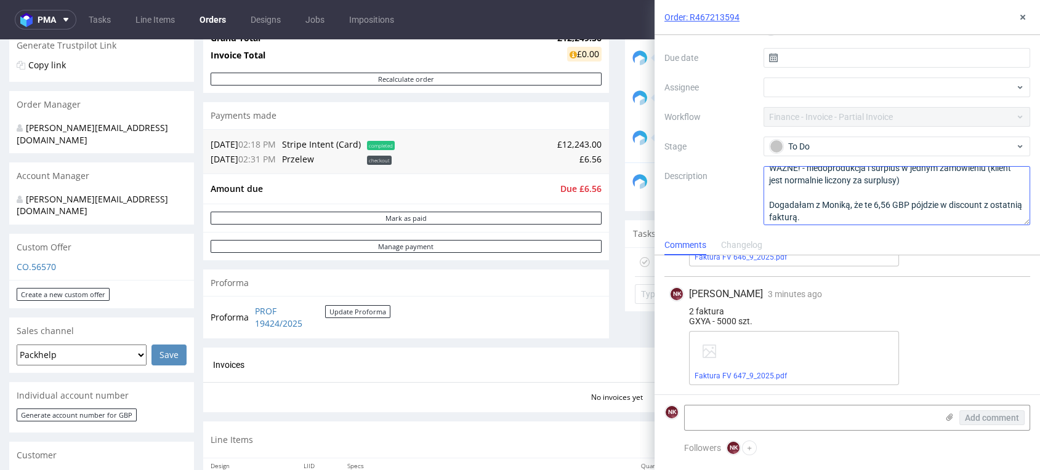
scroll to position [13, 0]
drag, startPoint x: 1020, startPoint y: 16, endPoint x: 909, endPoint y: 32, distance: 112.0
click at [1020, 16] on icon at bounding box center [1023, 17] width 10 height 10
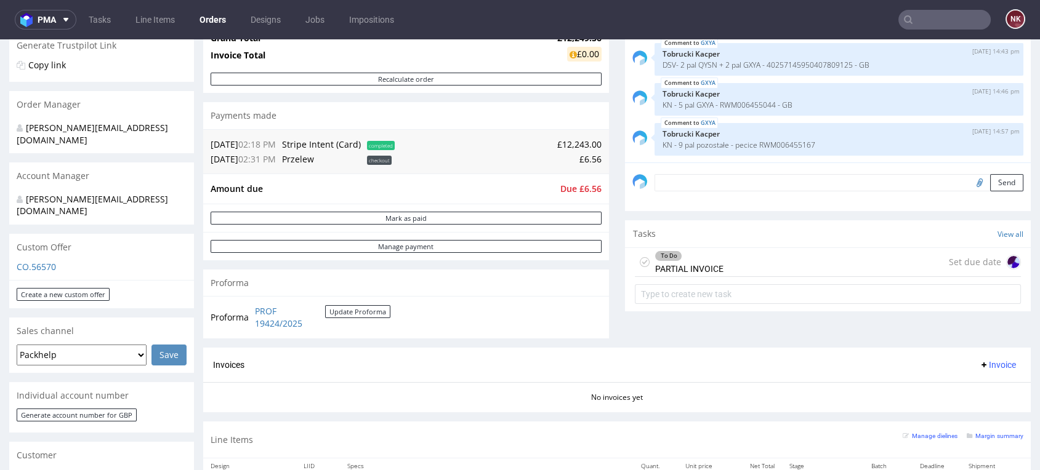
click at [635, 324] on div "Comments User (8) Order (1) Automatic (0) Attachments (0) All (8) View all (8) …" at bounding box center [828, 124] width 406 height 447
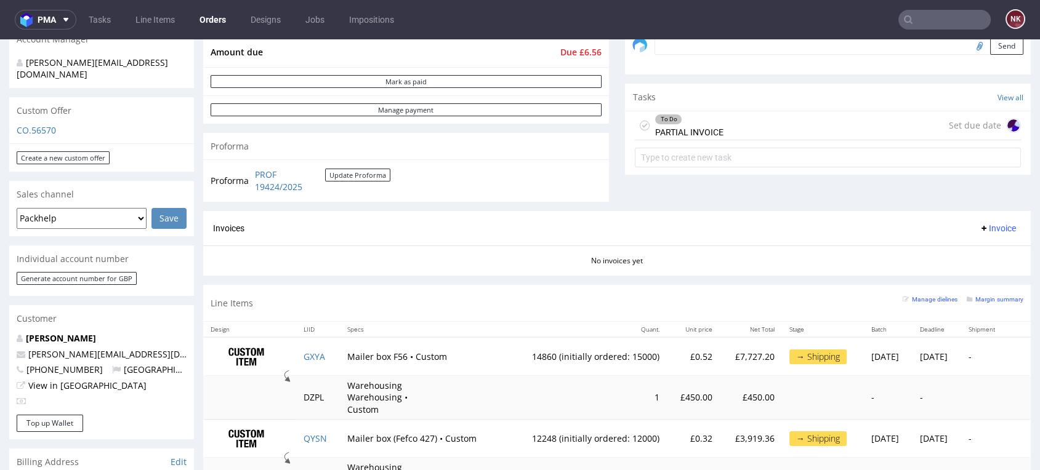
click at [991, 227] on span "Invoice" at bounding box center [997, 229] width 37 height 10
click at [976, 275] on span "Upload" at bounding box center [976, 277] width 60 height 12
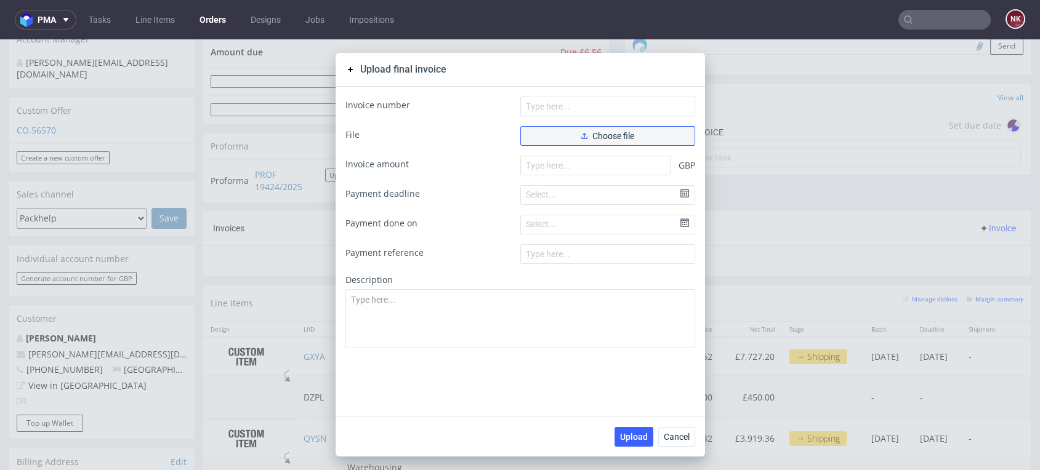
click at [570, 129] on button "Choose file" at bounding box center [607, 136] width 175 height 20
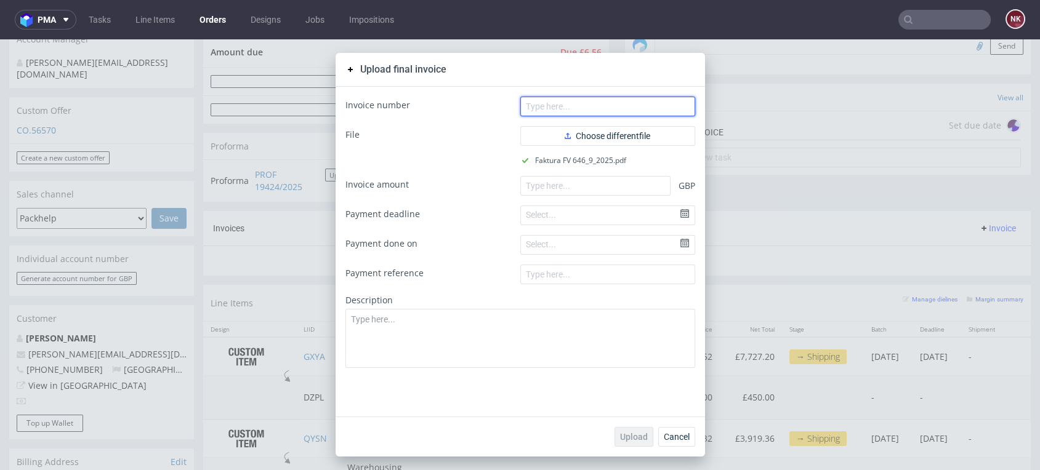
click at [546, 99] on input "text" at bounding box center [607, 107] width 175 height 20
type input "FV 646/9/2025"
click at [573, 200] on form "Invoice number FV 646/9/2025 File Choose different file Faktura FV 646_9_2025.p…" at bounding box center [520, 233] width 350 height 272
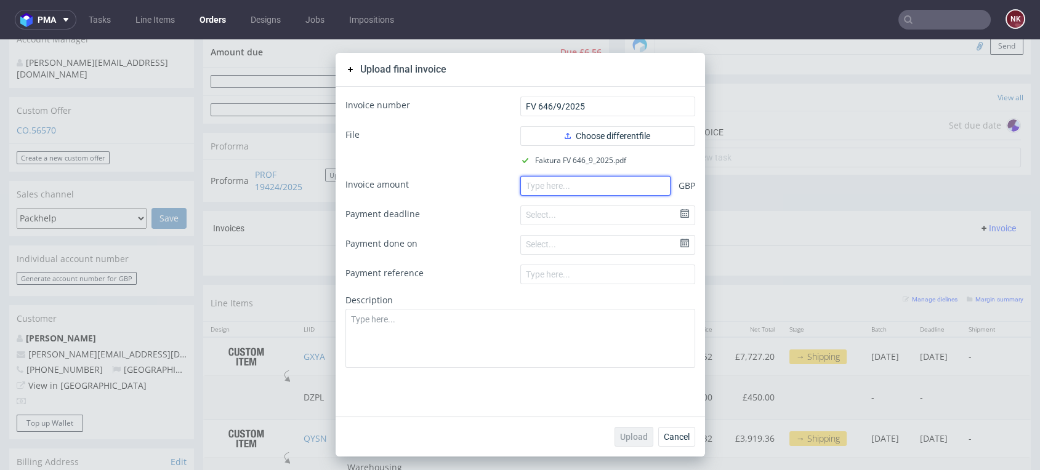
click at [573, 187] on input "number" at bounding box center [595, 186] width 150 height 20
paste input "4203.00"
type input "4203.00"
click at [628, 439] on span "Upload" at bounding box center [634, 437] width 28 height 9
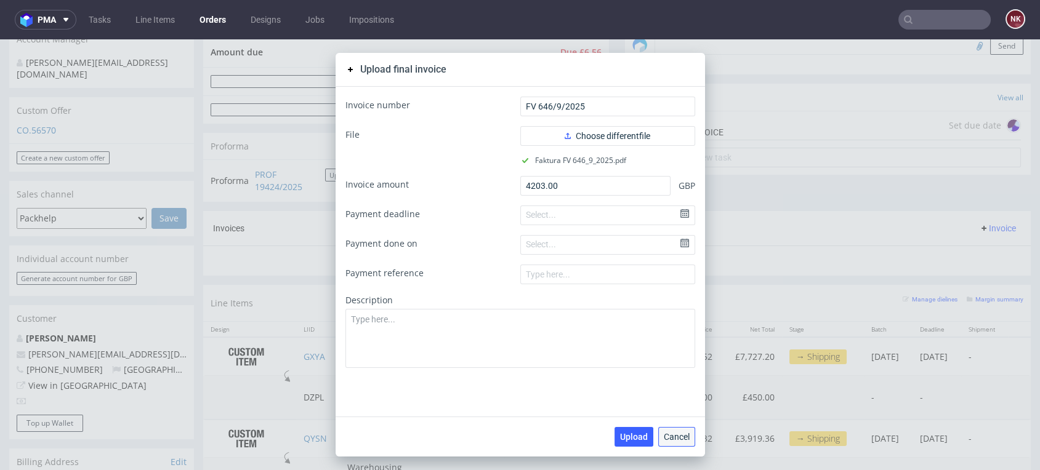
click at [680, 439] on span "Cancel" at bounding box center [677, 437] width 26 height 9
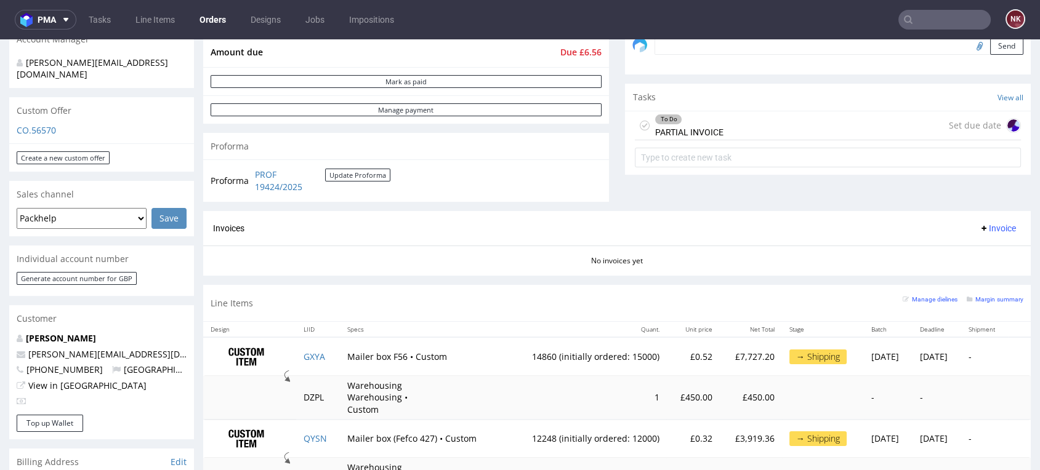
click at [979, 225] on span "Invoice" at bounding box center [997, 229] width 37 height 10
click at [968, 274] on span "Upload" at bounding box center [976, 277] width 60 height 12
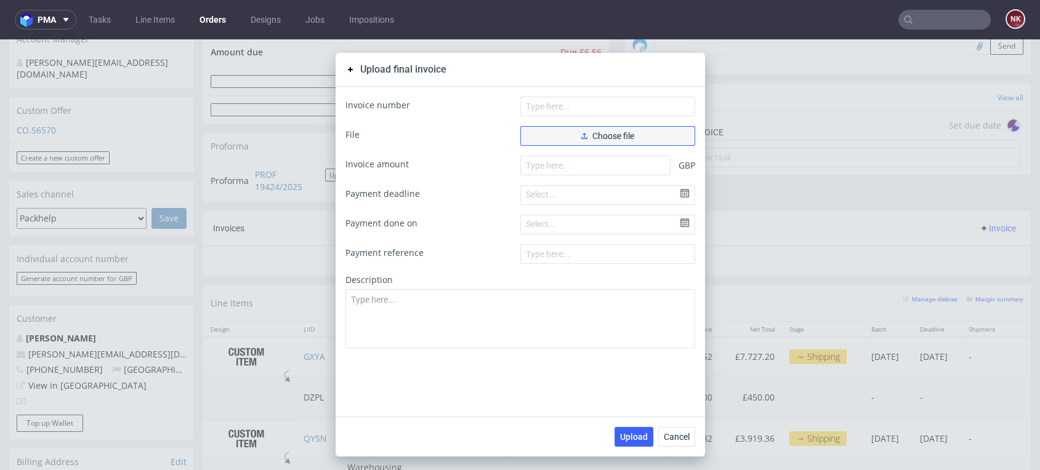
click at [616, 137] on span "Choose file" at bounding box center [607, 136] width 53 height 9
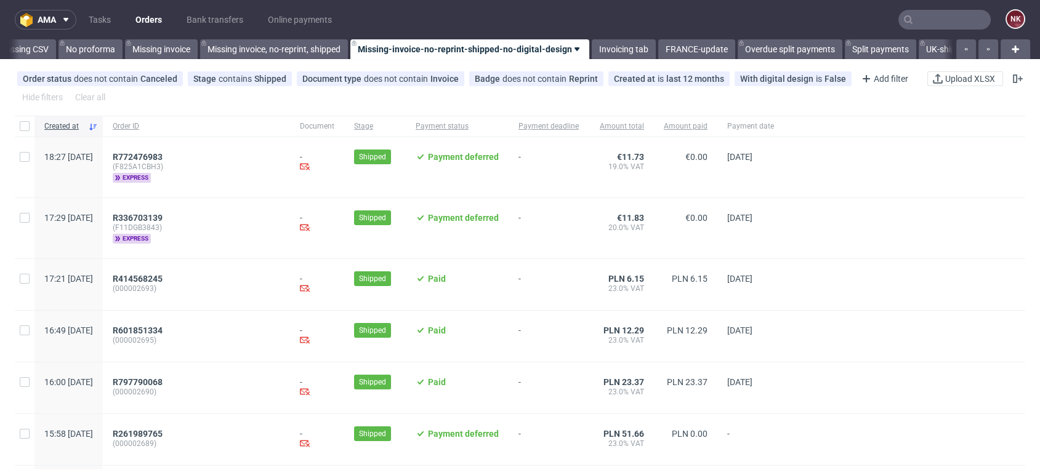
scroll to position [0, 1749]
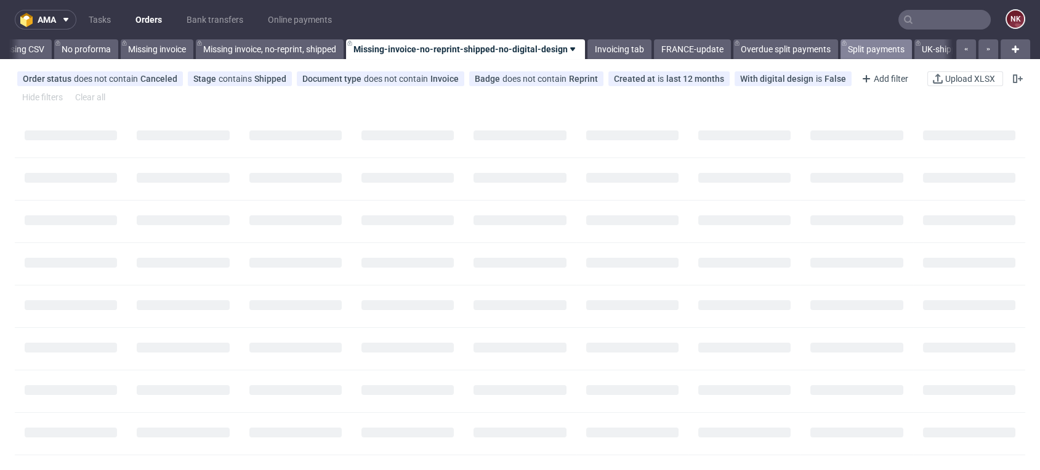
scroll to position [0, 1749]
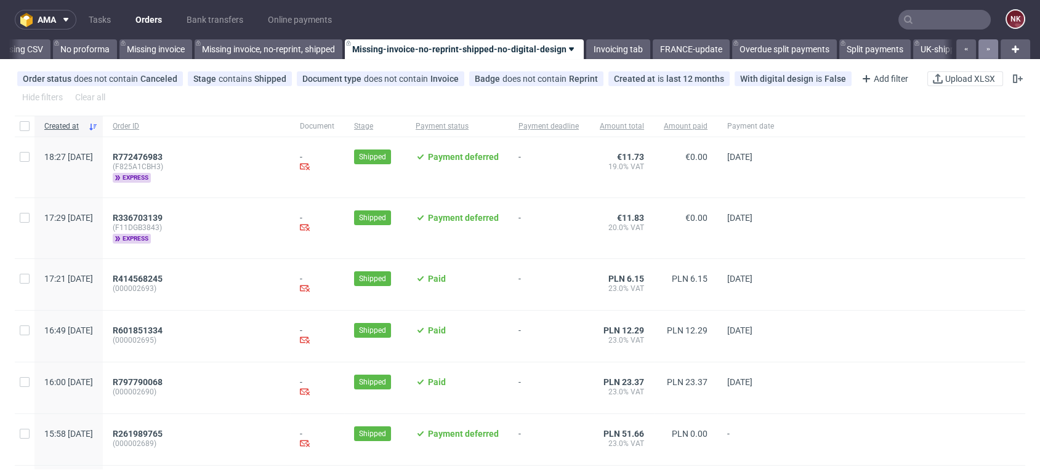
click at [978, 50] on button "button" at bounding box center [988, 49] width 20 height 20
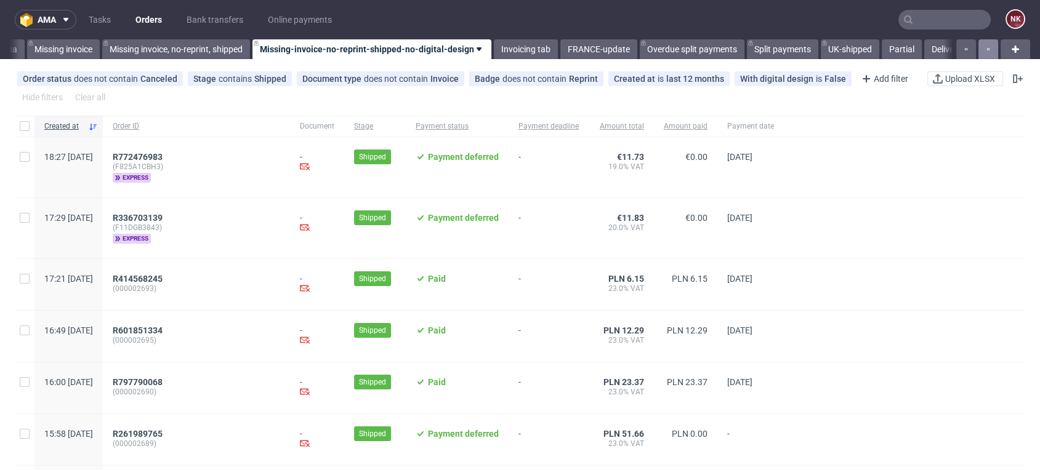
click at [978, 50] on button "button" at bounding box center [988, 49] width 20 height 20
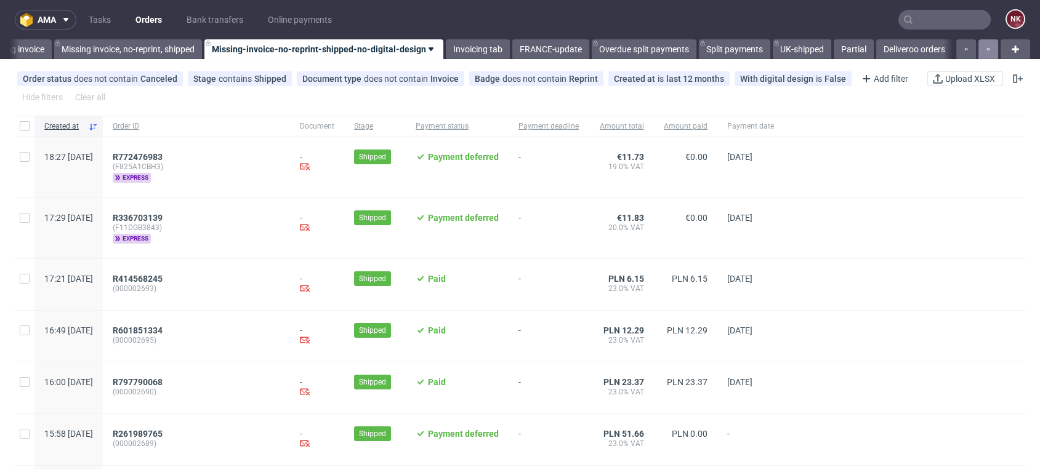
click at [978, 50] on button "button" at bounding box center [988, 49] width 20 height 20
click at [893, 50] on link "Deliveroo orders" at bounding box center [914, 49] width 76 height 20
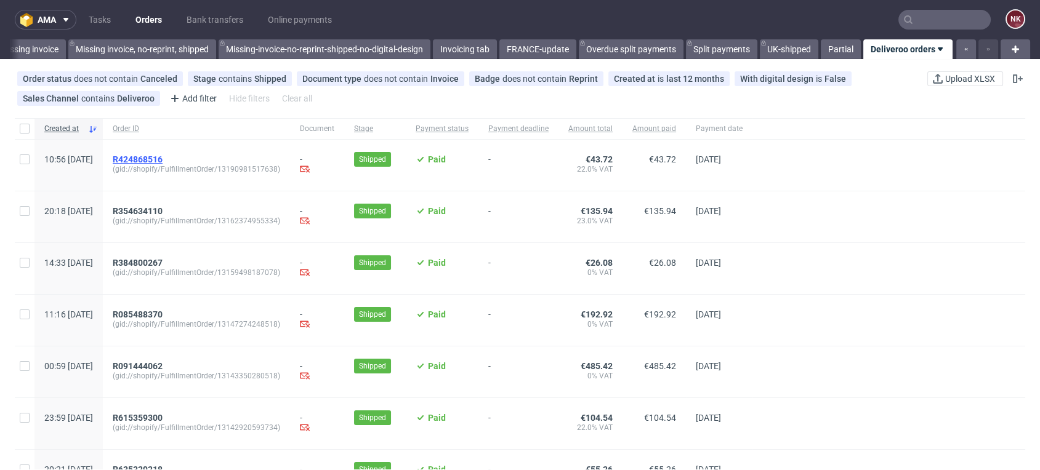
click at [163, 158] on span "R424868516" at bounding box center [138, 160] width 50 height 10
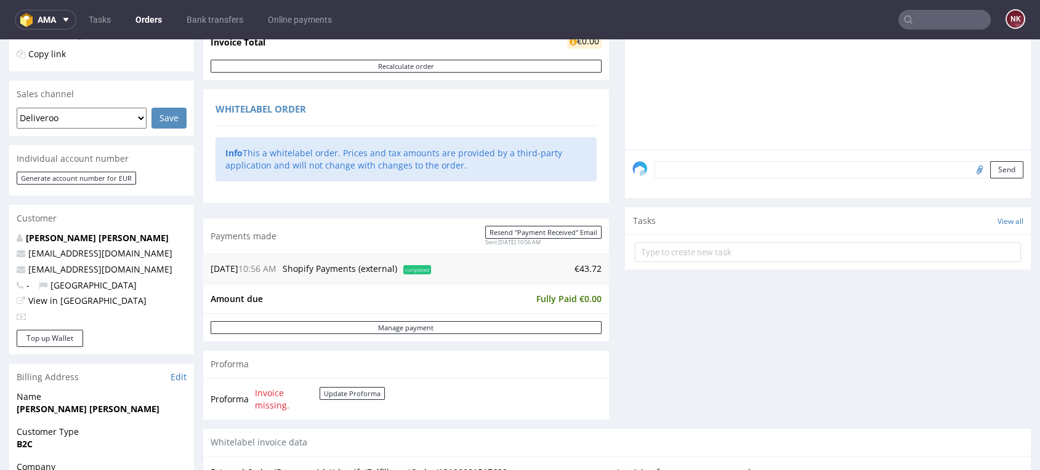
scroll to position [478, 0]
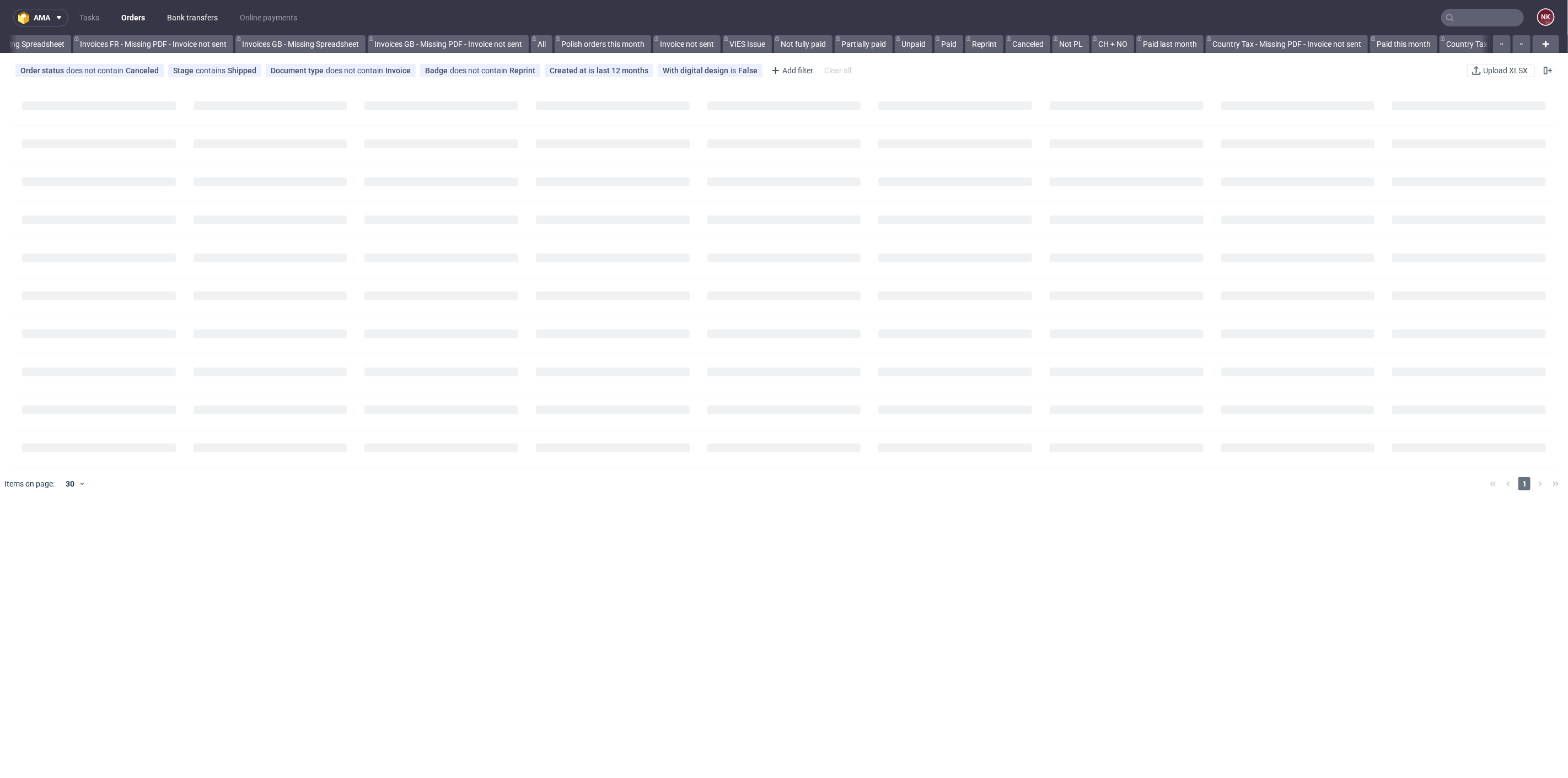
scroll to position [0, 529]
click at [189, 15] on link "Bank transfers" at bounding box center [192, 18] width 64 height 18
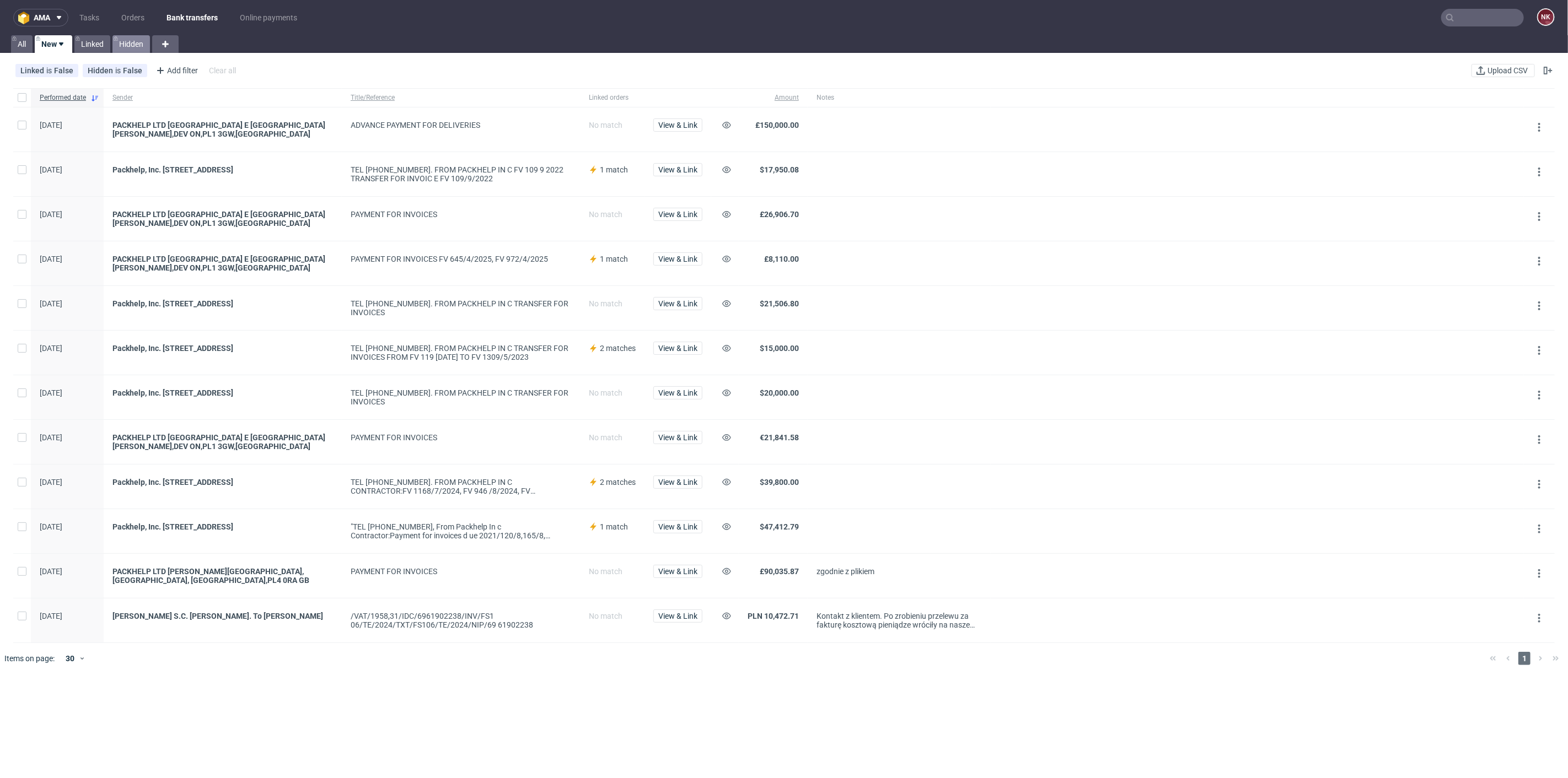
click at [133, 41] on link "Hidden" at bounding box center [132, 44] width 38 height 18
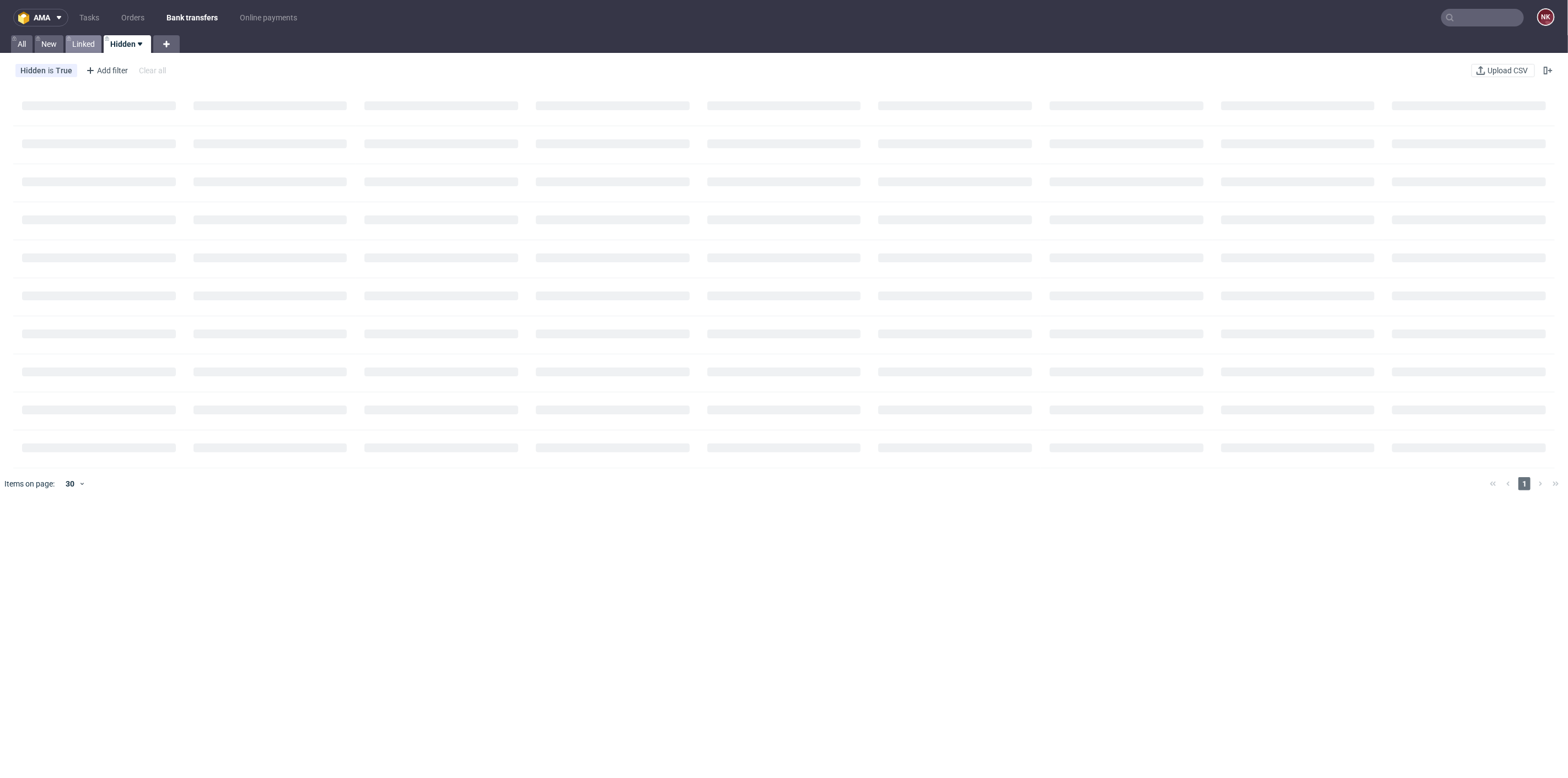
click at [81, 47] on link "Linked" at bounding box center [83, 44] width 36 height 18
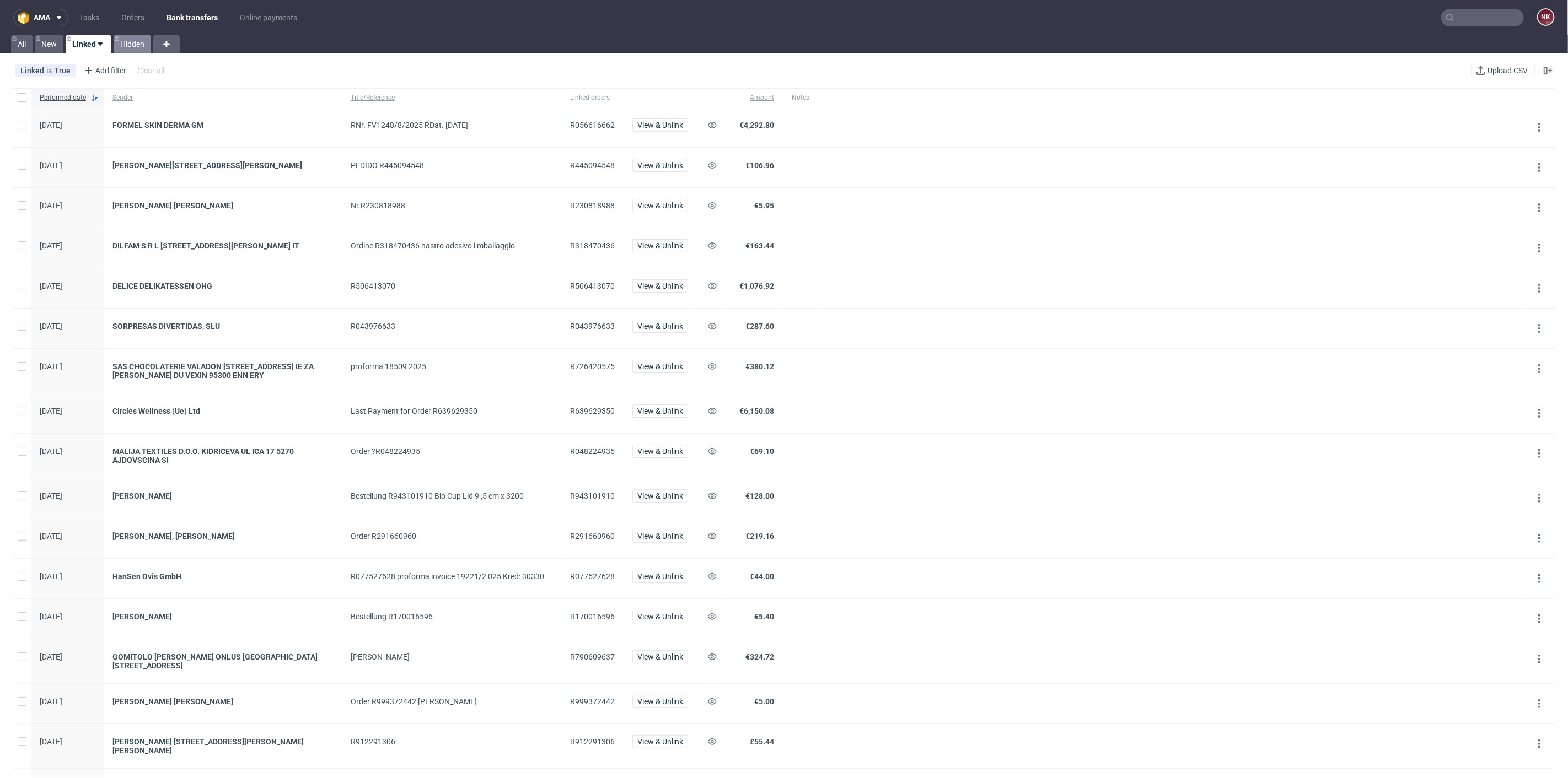
click at [119, 45] on link "Hidden" at bounding box center [133, 44] width 38 height 18
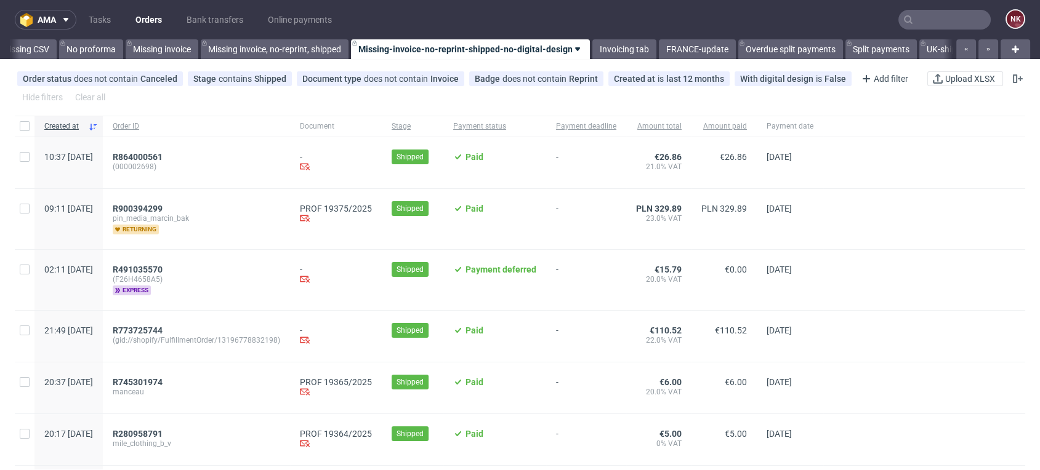
scroll to position [0, 1749]
click at [163, 211] on span "R900394299" at bounding box center [138, 209] width 50 height 10
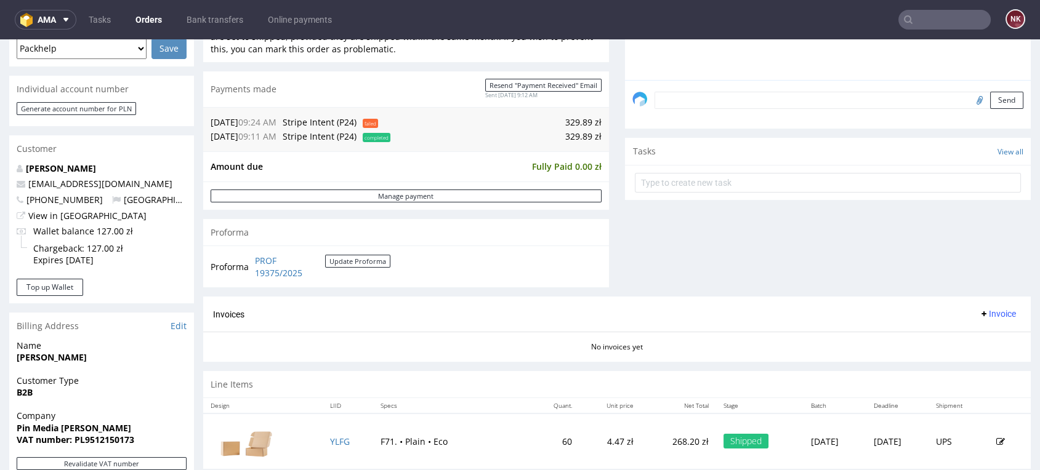
scroll to position [547, 0]
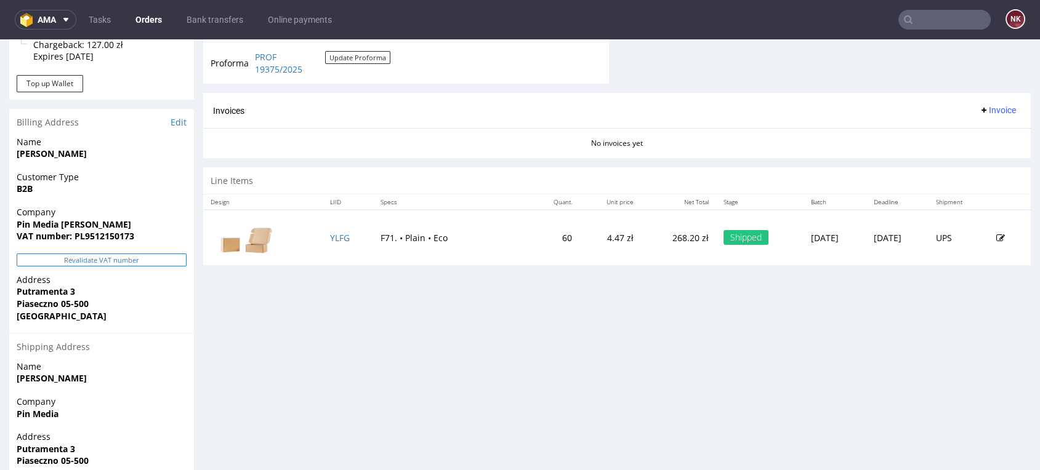
click at [139, 260] on button "Revalidate VAT number" at bounding box center [102, 260] width 170 height 13
click at [995, 331] on div "Progress Payment Paid Thu 11 Sep Payment “Received” Email Sent Thu 11 Sep 09:12…" at bounding box center [617, 39] width 828 height 1013
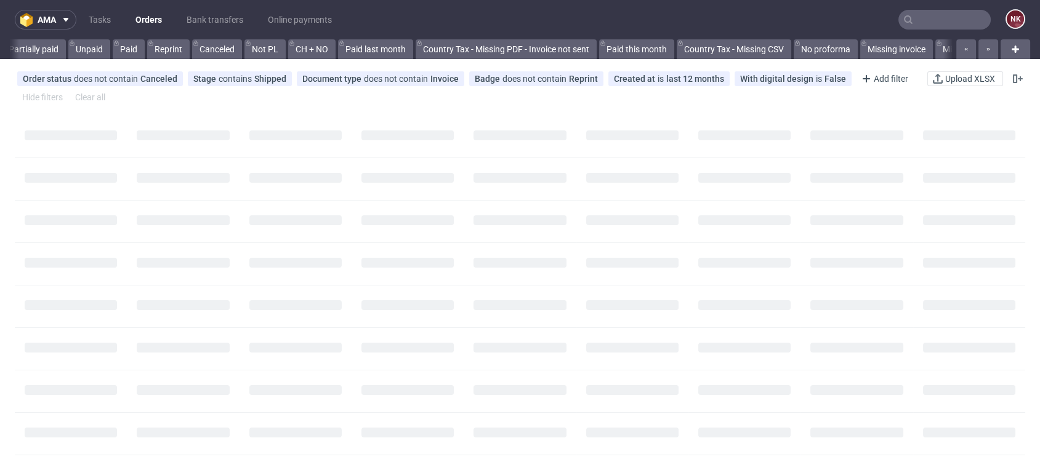
click at [943, 14] on input "text" at bounding box center [944, 20] width 92 height 20
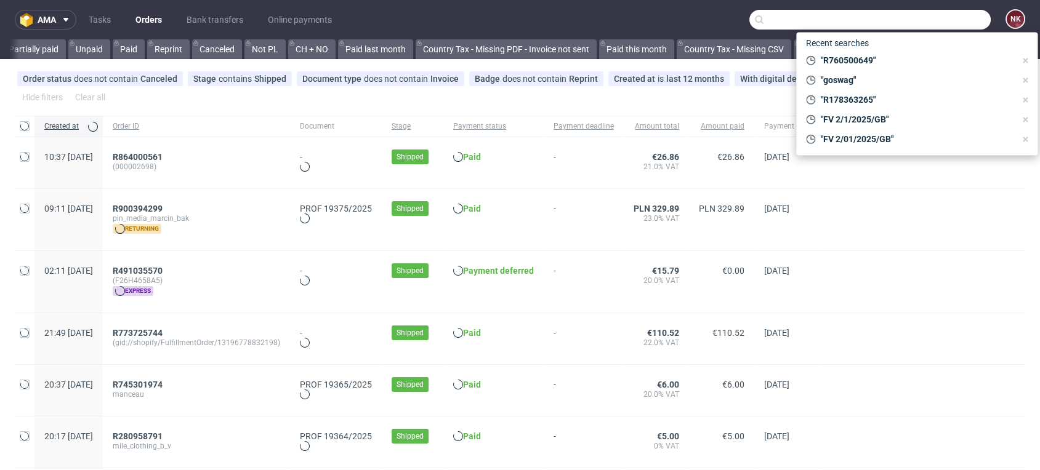
paste input "R596249512"
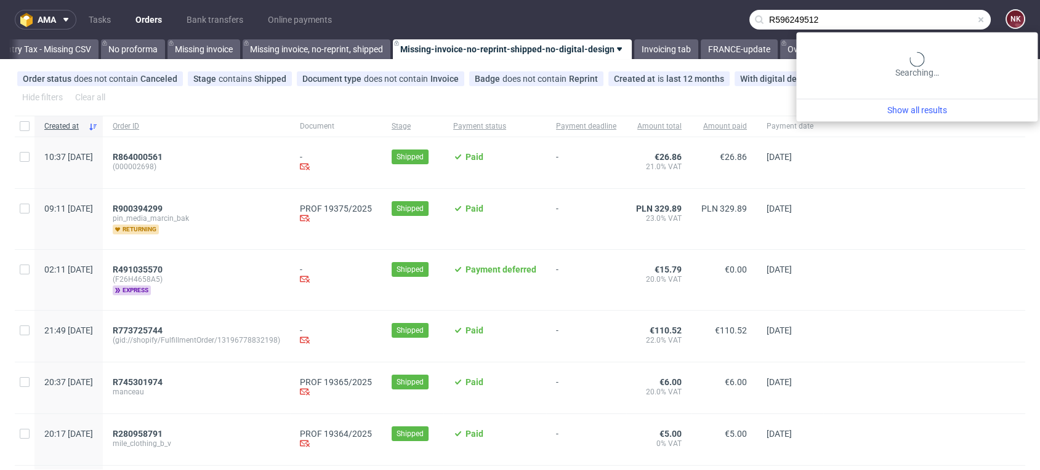
scroll to position [0, 1737]
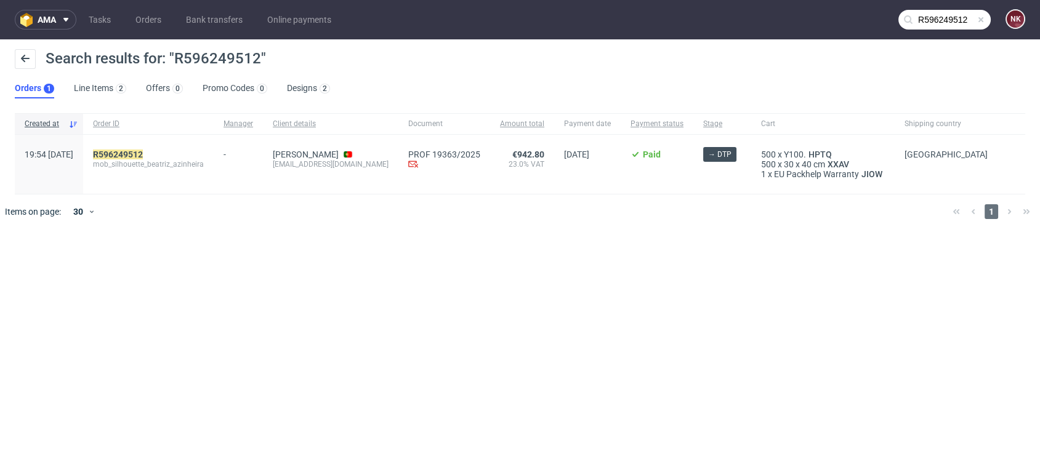
click at [994, 332] on div "ama Tasks Orders Bank transfers Online payments R596249512 NK Search results fo…" at bounding box center [520, 235] width 1040 height 470
click at [937, 18] on input "R596249512" at bounding box center [944, 20] width 92 height 20
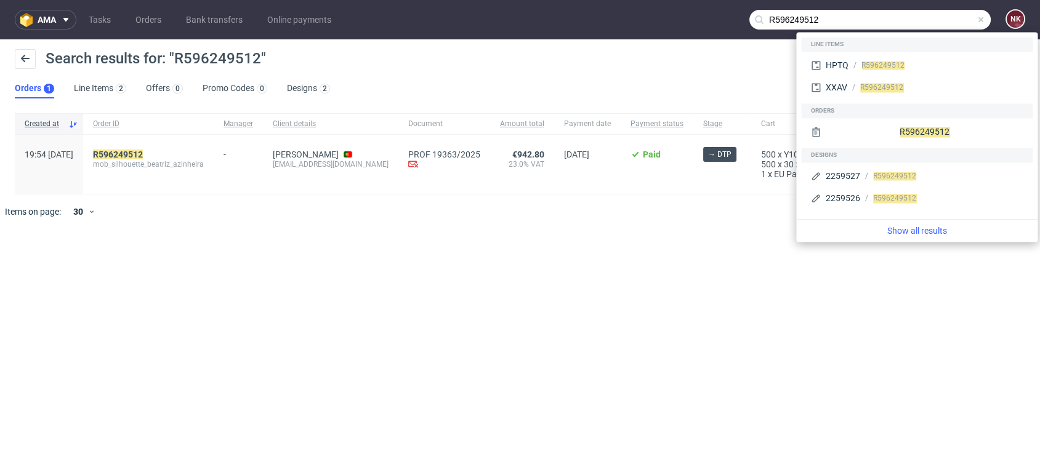
drag, startPoint x: 937, startPoint y: 18, endPoint x: 674, endPoint y: 20, distance: 263.5
click at [674, 20] on nav "ama Tasks Orders Bank transfers Online payments R596249512 NK" at bounding box center [520, 19] width 1040 height 39
paste input "471411515"
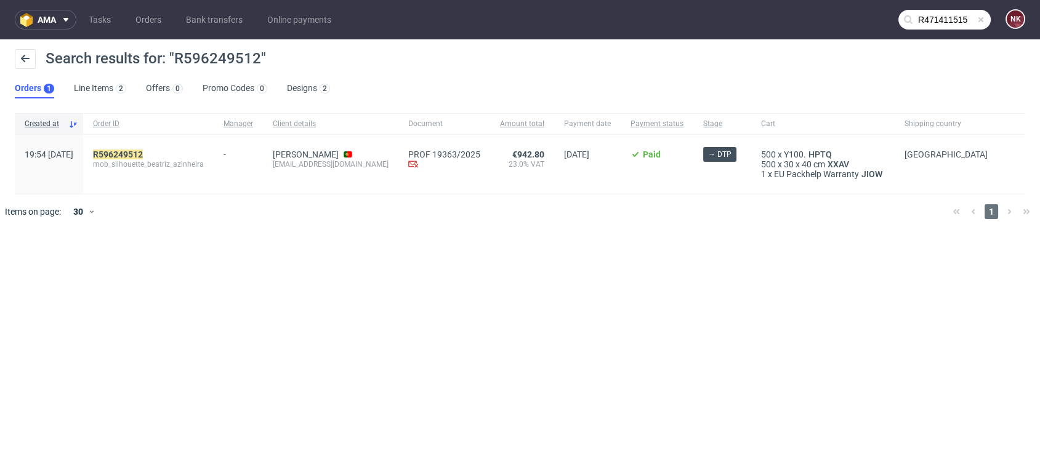
type input "R471411515"
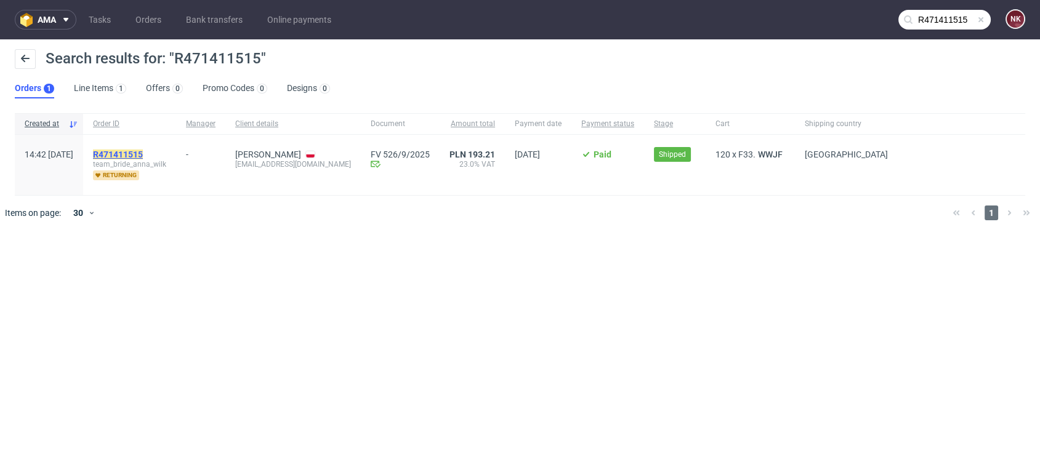
click at [143, 152] on mark "R471411515" at bounding box center [118, 155] width 50 height 10
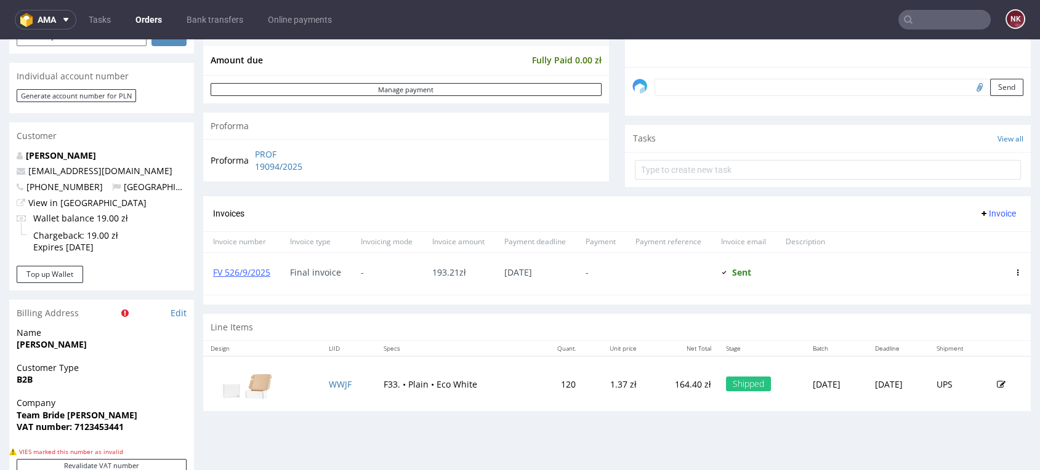
scroll to position [547, 0]
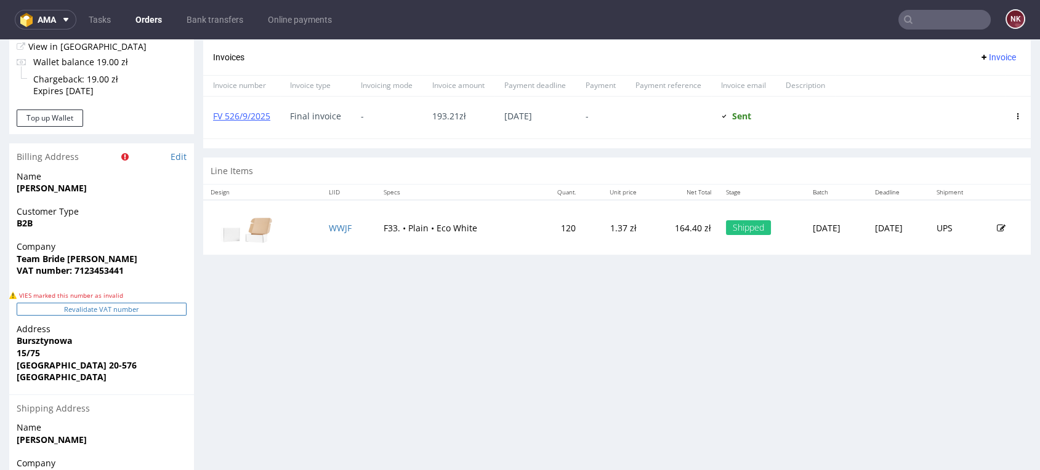
click at [104, 311] on button "Revalidate VAT number" at bounding box center [102, 309] width 170 height 13
click at [79, 336] on span "Bursztynowa" at bounding box center [102, 341] width 170 height 12
click at [983, 368] on div "Progress Payment Paid Mon 08 Sep Payment “Received” Email Sent Mon 8 Sep 14:43 …" at bounding box center [617, 87] width 828 height 1040
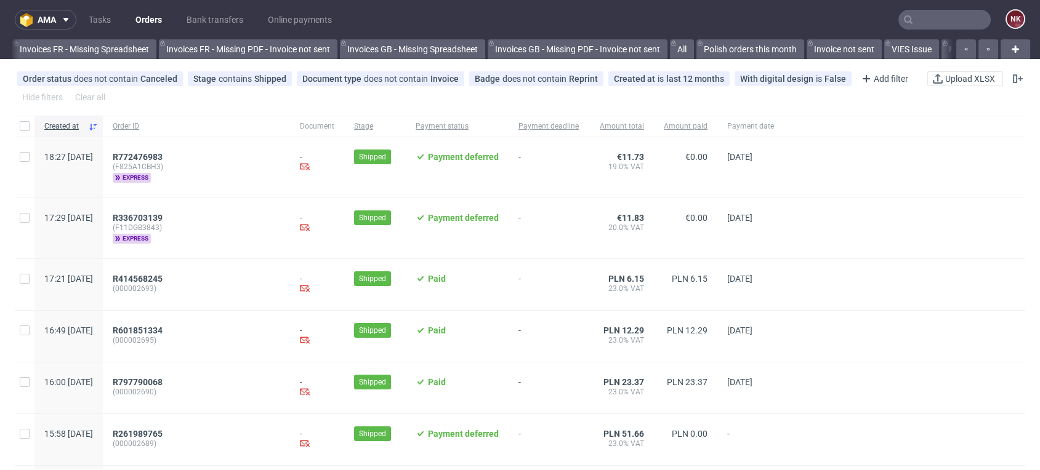
scroll to position [0, 1749]
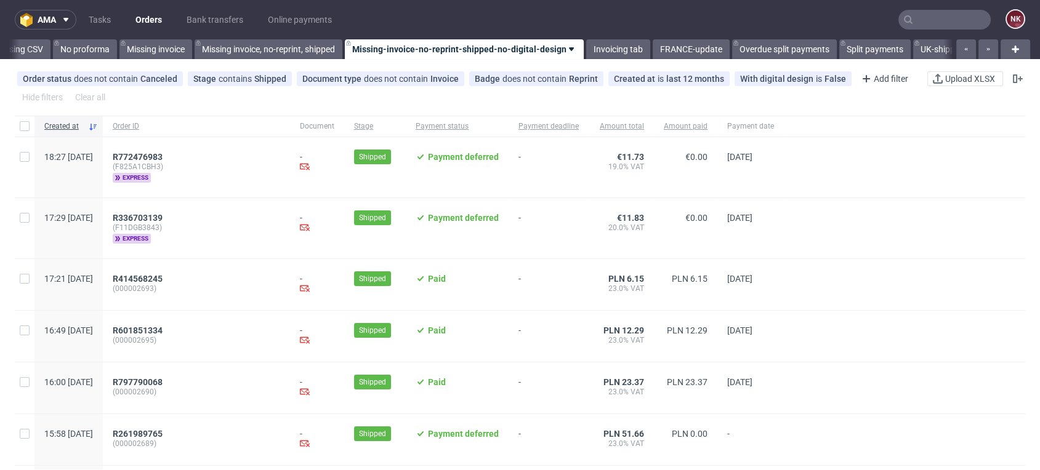
click at [930, 22] on input "text" at bounding box center [944, 20] width 92 height 20
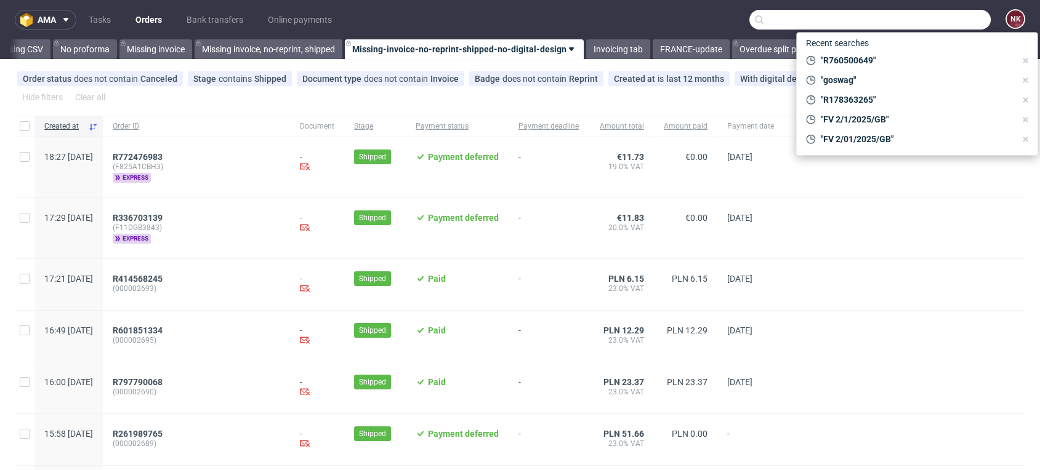
paste input "R467213594"
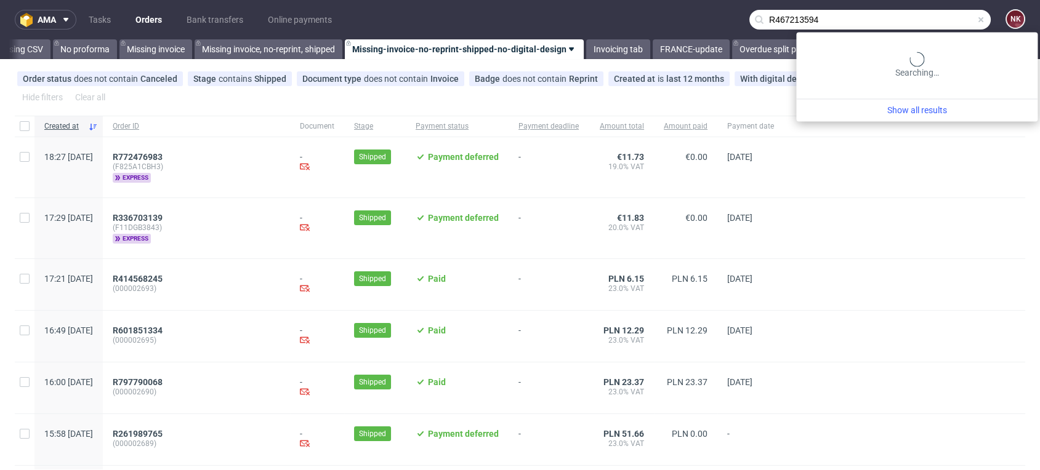
type input "R467213594"
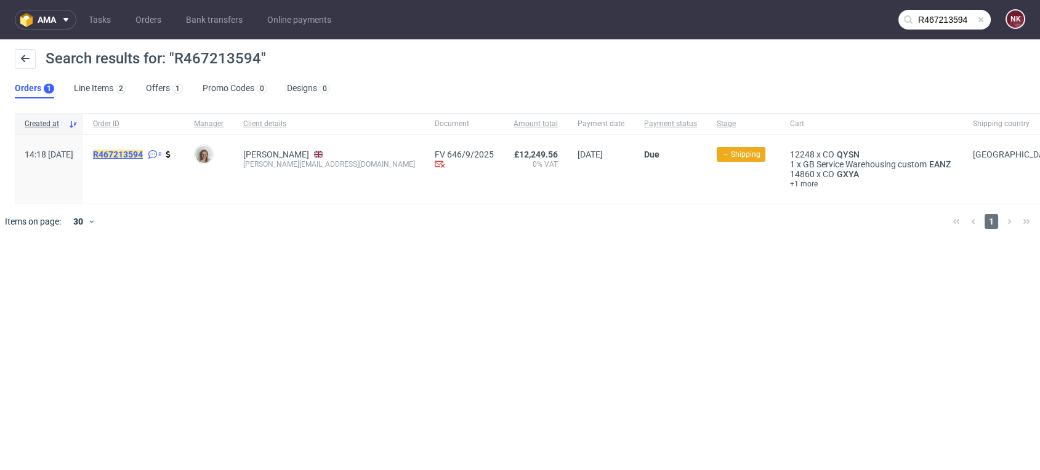
click at [127, 150] on mark "R467213594" at bounding box center [118, 155] width 50 height 10
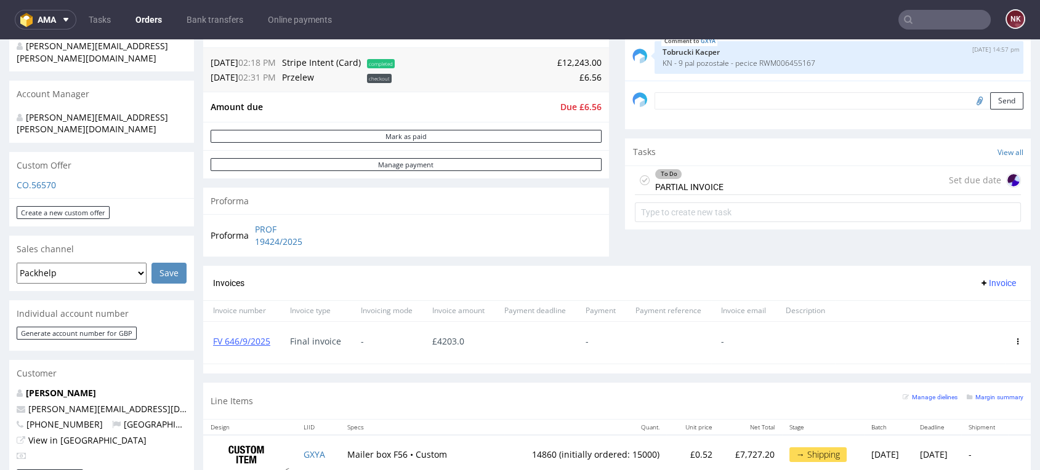
scroll to position [410, 0]
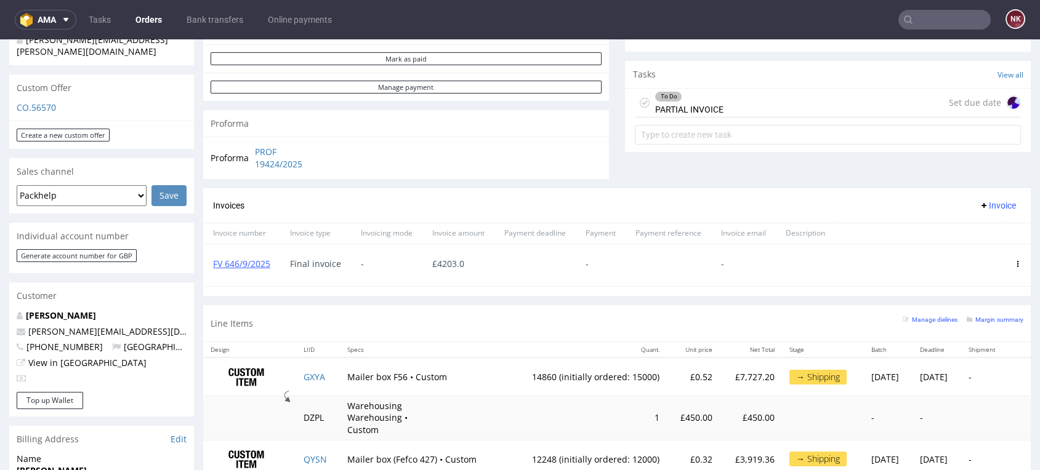
click at [981, 211] on span "Invoice" at bounding box center [997, 206] width 37 height 10
click at [970, 234] on span "Upload" at bounding box center [976, 232] width 60 height 12
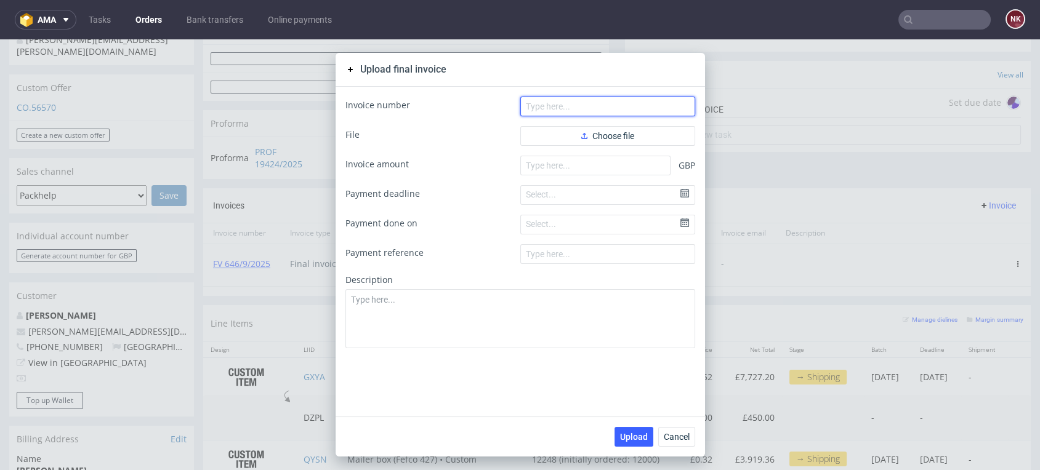
click at [568, 98] on input "text" at bounding box center [607, 107] width 175 height 20
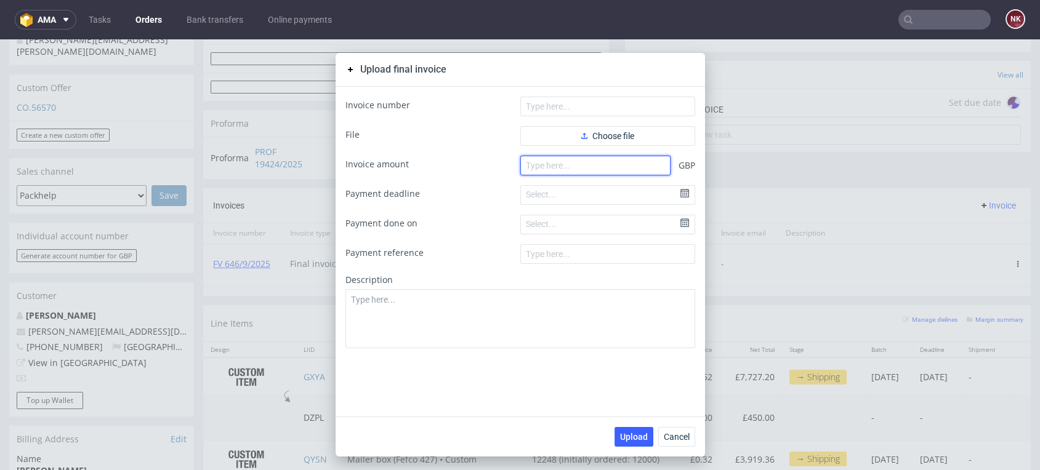
click at [548, 161] on input "number" at bounding box center [595, 166] width 150 height 20
paste input "467213594"
drag, startPoint x: 576, startPoint y: 162, endPoint x: 473, endPoint y: 164, distance: 102.8
click at [473, 164] on div "Invoice amount 467213594 GBP" at bounding box center [520, 166] width 350 height 20
type input "0"
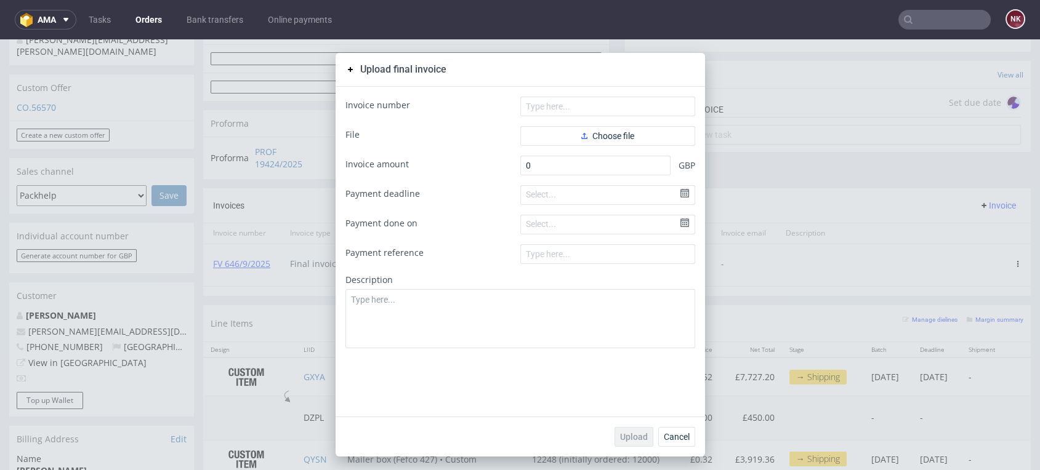
click at [513, 102] on div "Invoice number" at bounding box center [520, 107] width 350 height 20
click at [531, 102] on input "text" at bounding box center [607, 107] width 175 height 20
paste input "R467213594"
type input "R467213594"
click at [569, 145] on button "Choose file" at bounding box center [607, 136] width 175 height 20
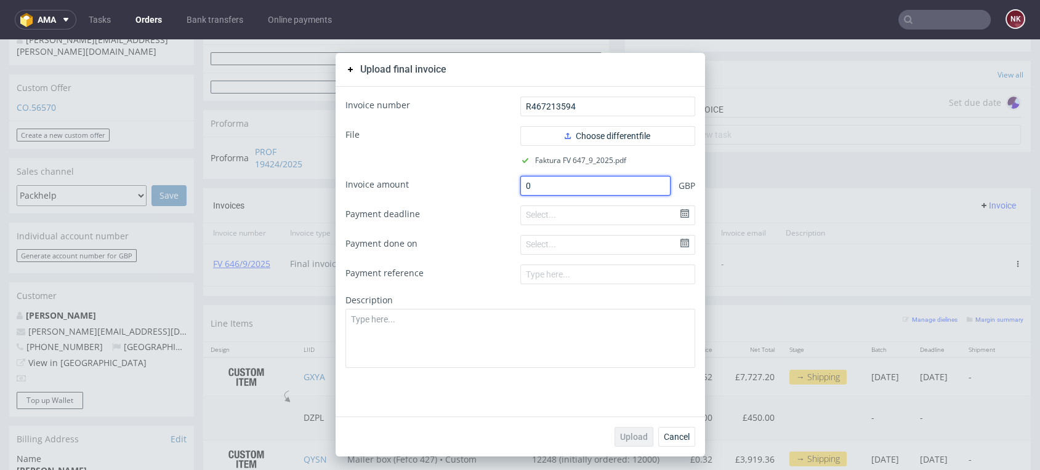
drag, startPoint x: 546, startPoint y: 186, endPoint x: 461, endPoint y: 179, distance: 85.9
click at [461, 179] on div "Invoice amount 0 GBP" at bounding box center [520, 186] width 350 height 20
paste input "2600.0"
type input "2600.00"
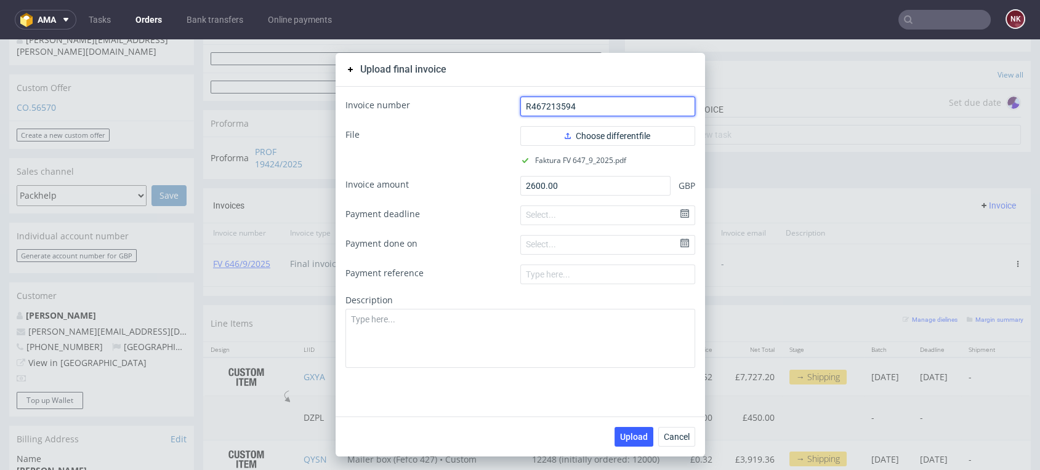
drag, startPoint x: 578, startPoint y: 103, endPoint x: 456, endPoint y: 99, distance: 122.0
click at [457, 99] on div "Invoice number R467213594" at bounding box center [520, 107] width 350 height 20
click at [547, 109] on input "FV 646/9/2025" at bounding box center [607, 107] width 175 height 20
type input "FV 647/9/2025"
click at [623, 427] on button "Upload" at bounding box center [633, 437] width 39 height 20
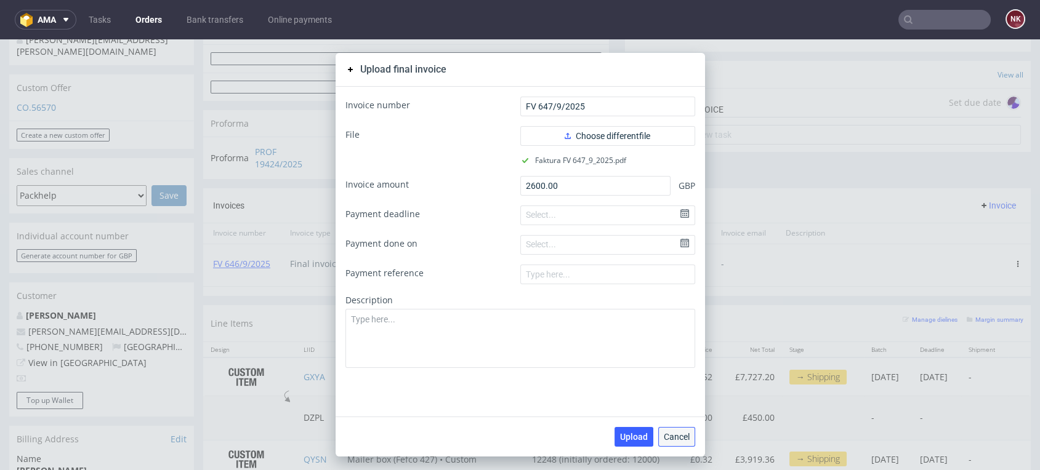
click at [670, 441] on span "Cancel" at bounding box center [677, 437] width 26 height 9
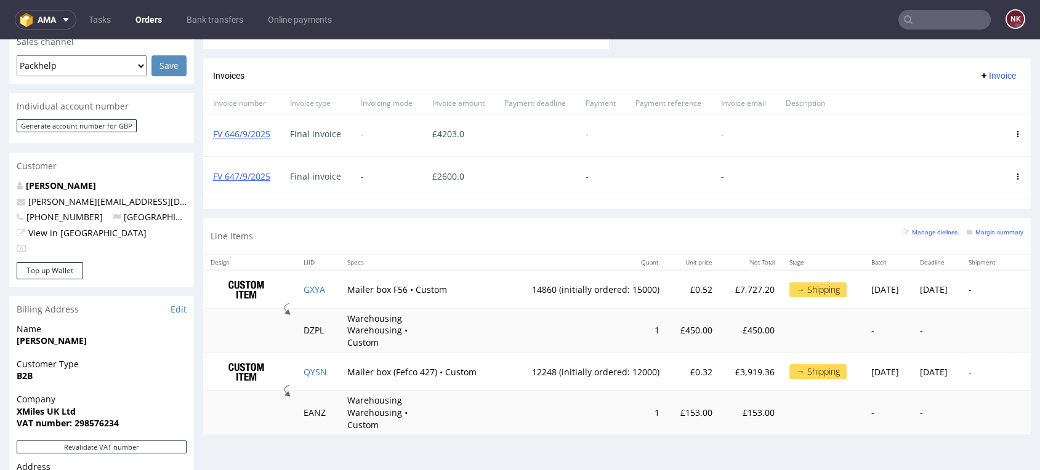
scroll to position [547, 0]
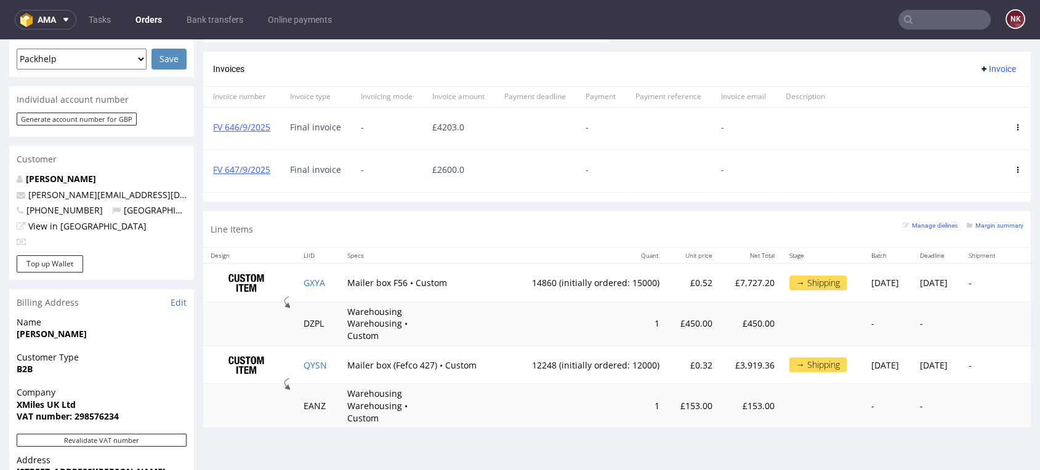
click at [146, 20] on link "Orders" at bounding box center [148, 20] width 41 height 20
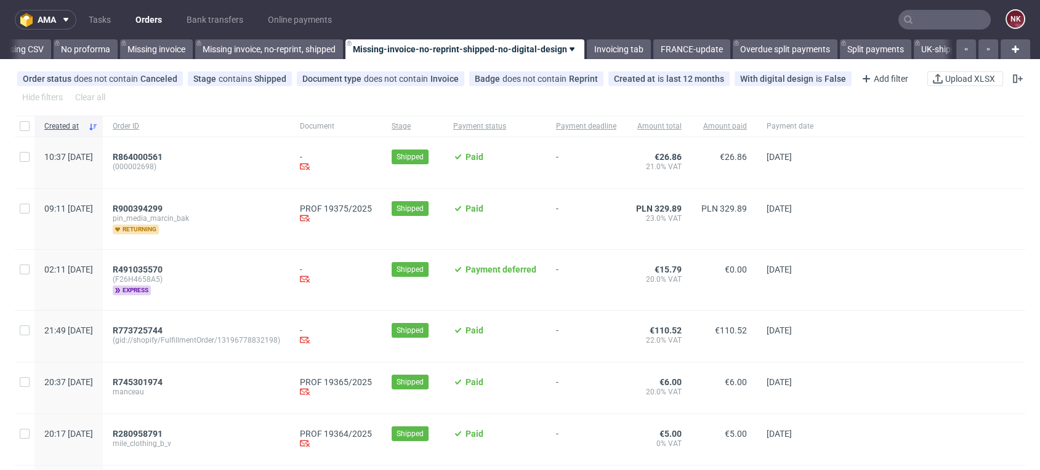
scroll to position [0, 1749]
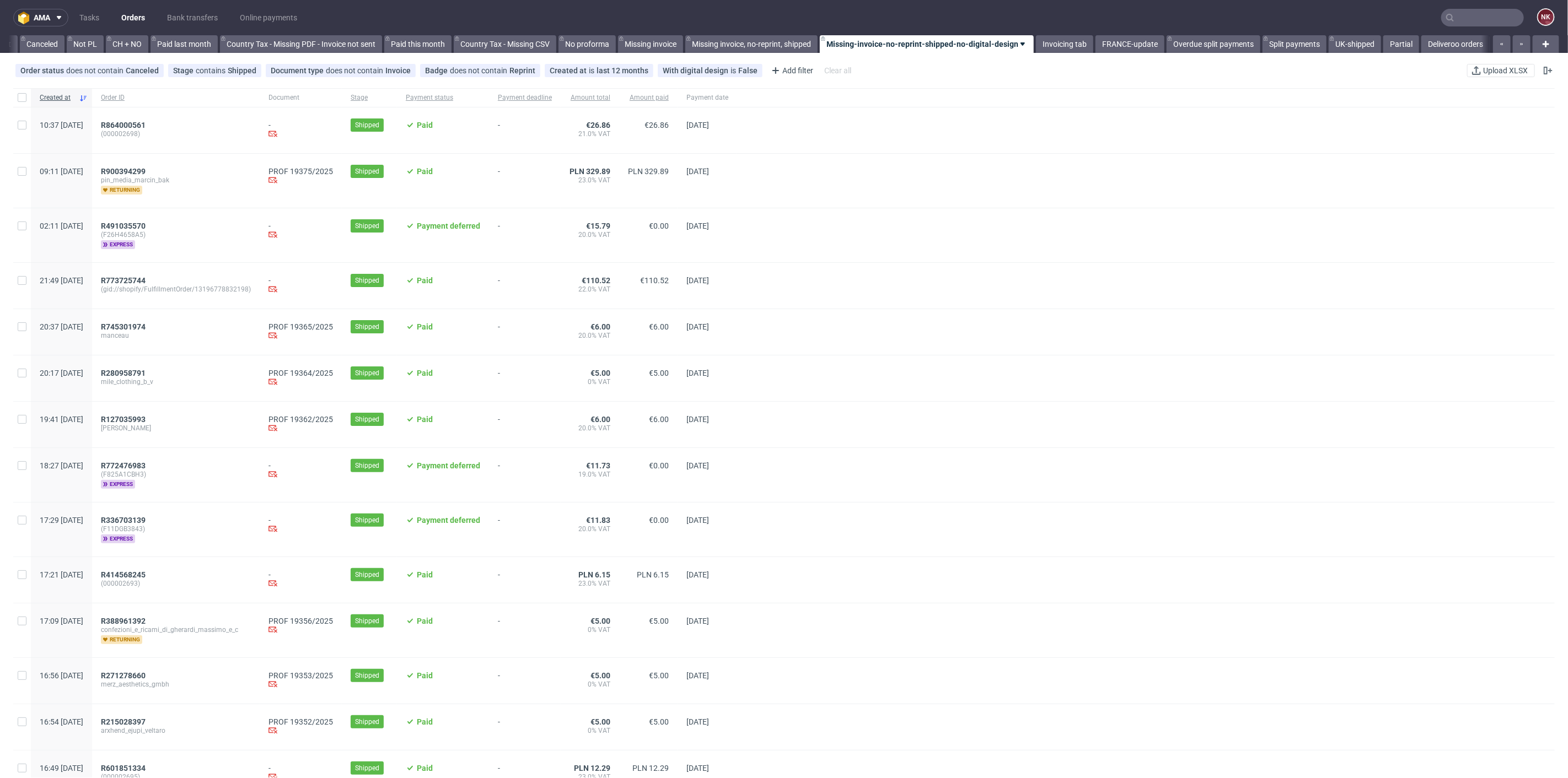
scroll to position [0, 1069]
click at [1470, 20] on input "text" at bounding box center [1482, 18] width 82 height 18
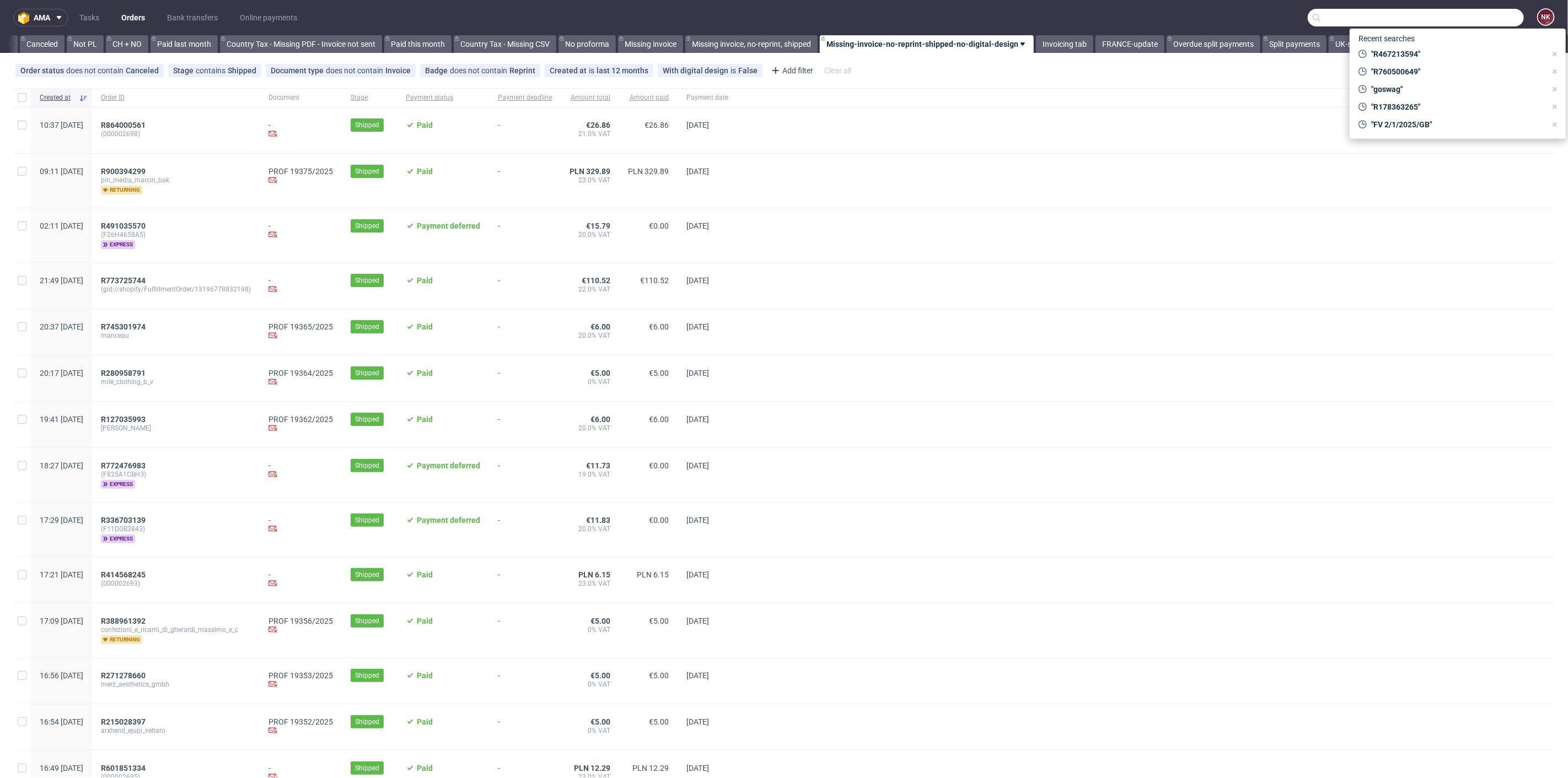
paste input "[URL][DOMAIN_NAME]"
type input "[URL][DOMAIN_NAME]"
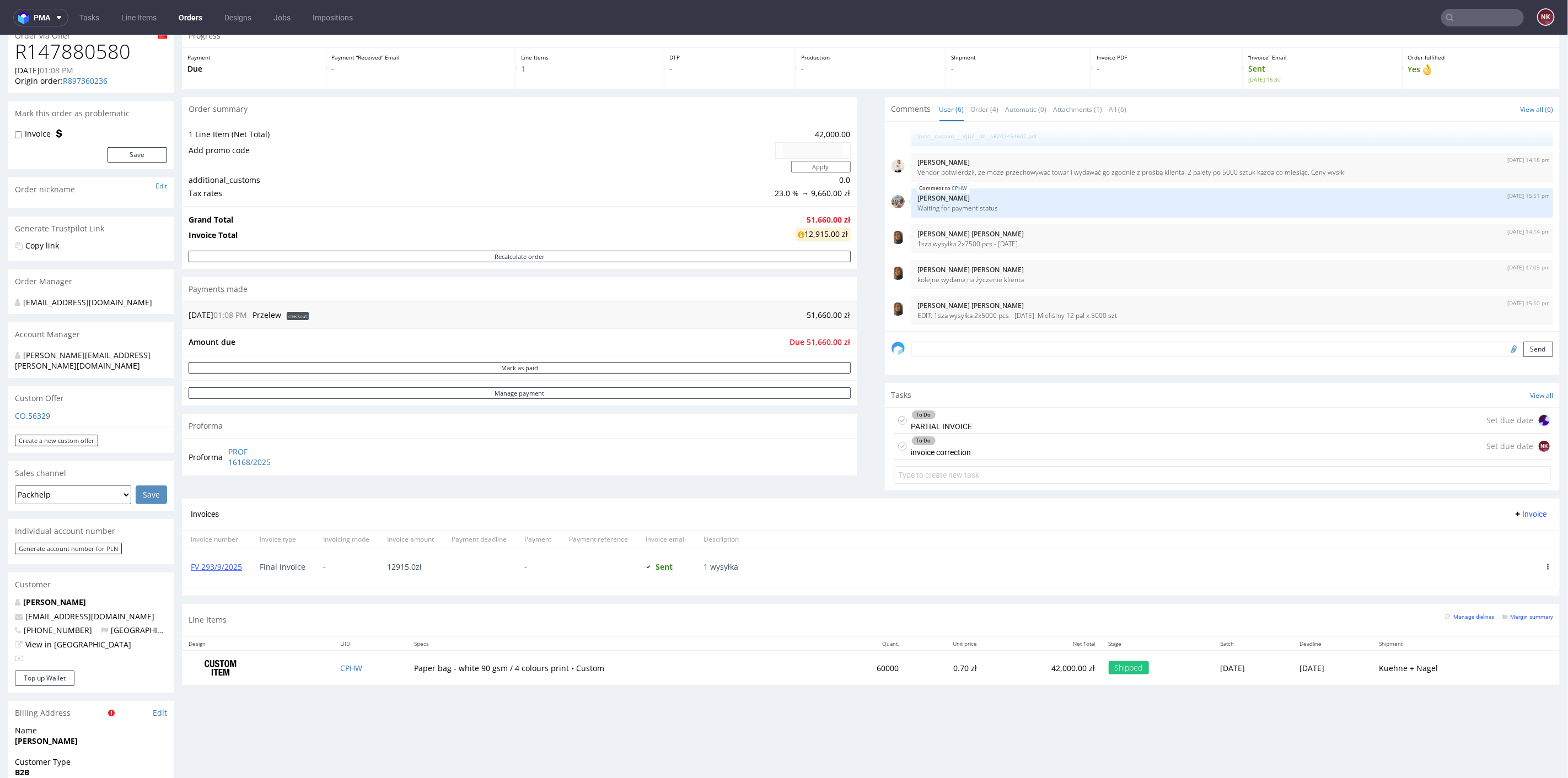
scroll to position [184, 0]
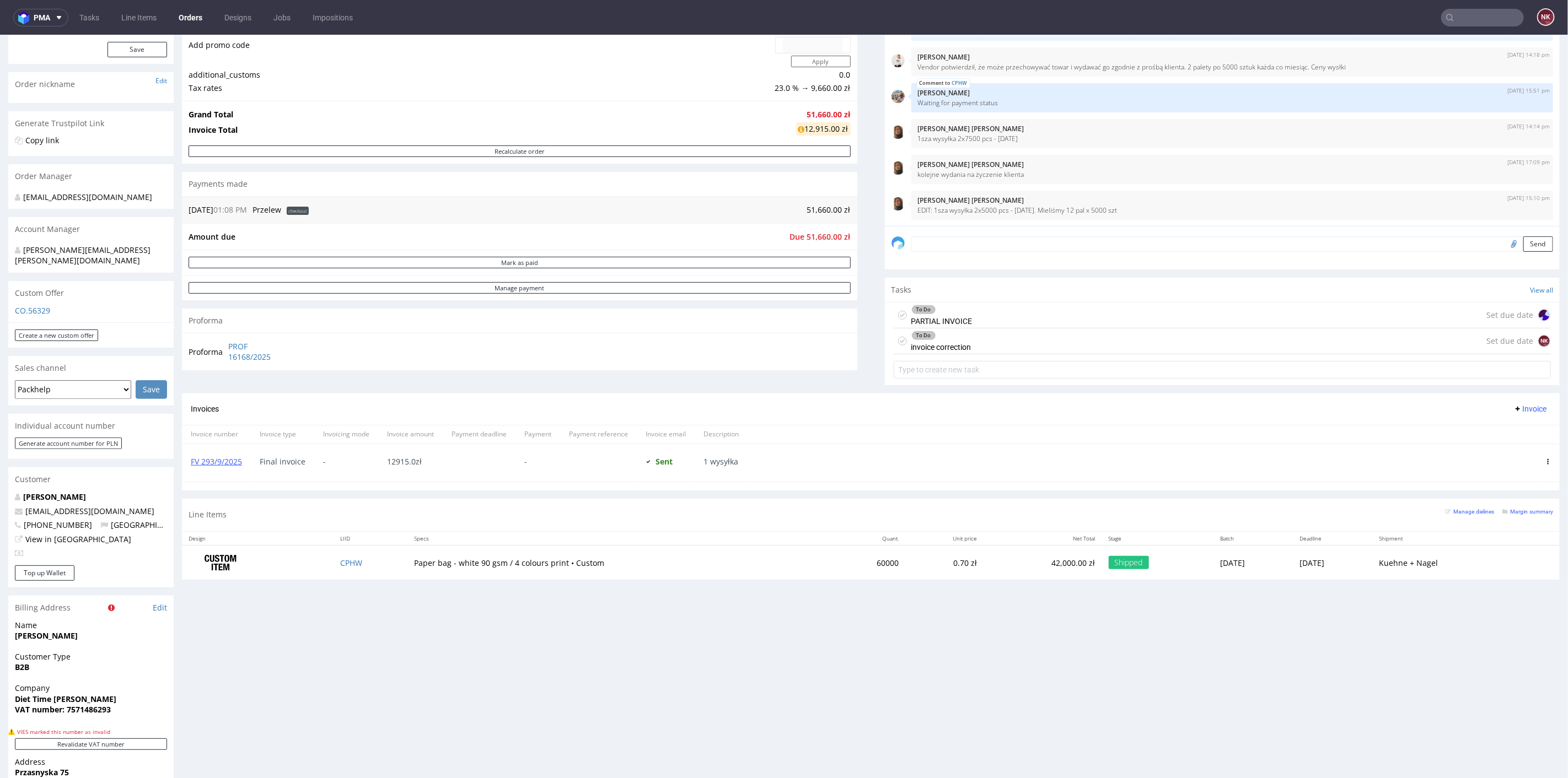
click at [1080, 346] on div "To Do invoice correction Set due date NK" at bounding box center [1222, 340] width 658 height 26
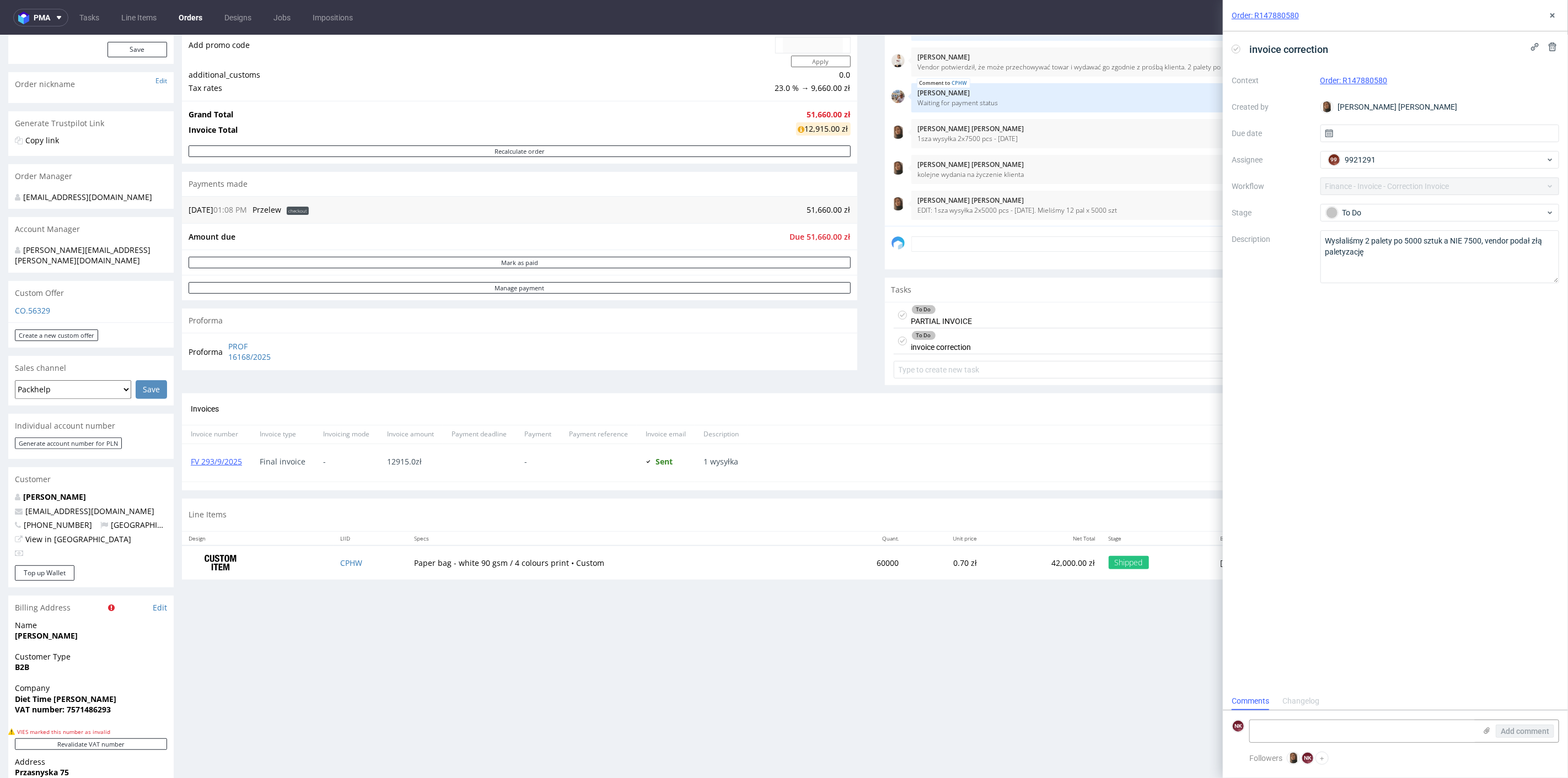
scroll to position [9, 0]
click at [1427, 256] on textarea "Wysłaliśmy 2 palety po 5000 sztuk a NIE 7500, vendor podał złą paletyzację" at bounding box center [1440, 256] width 239 height 53
click at [208, 456] on link "FV 293/9/2025" at bounding box center [216, 461] width 51 height 11
drag, startPoint x: 253, startPoint y: 460, endPoint x: 186, endPoint y: 461, distance: 67.0
click at [186, 461] on div "FV 293/9/2025 Final invoice - 12915.0 zł - Sent Sent at 05.09.2025 1 wysyłka" at bounding box center [870, 462] width 1378 height 38
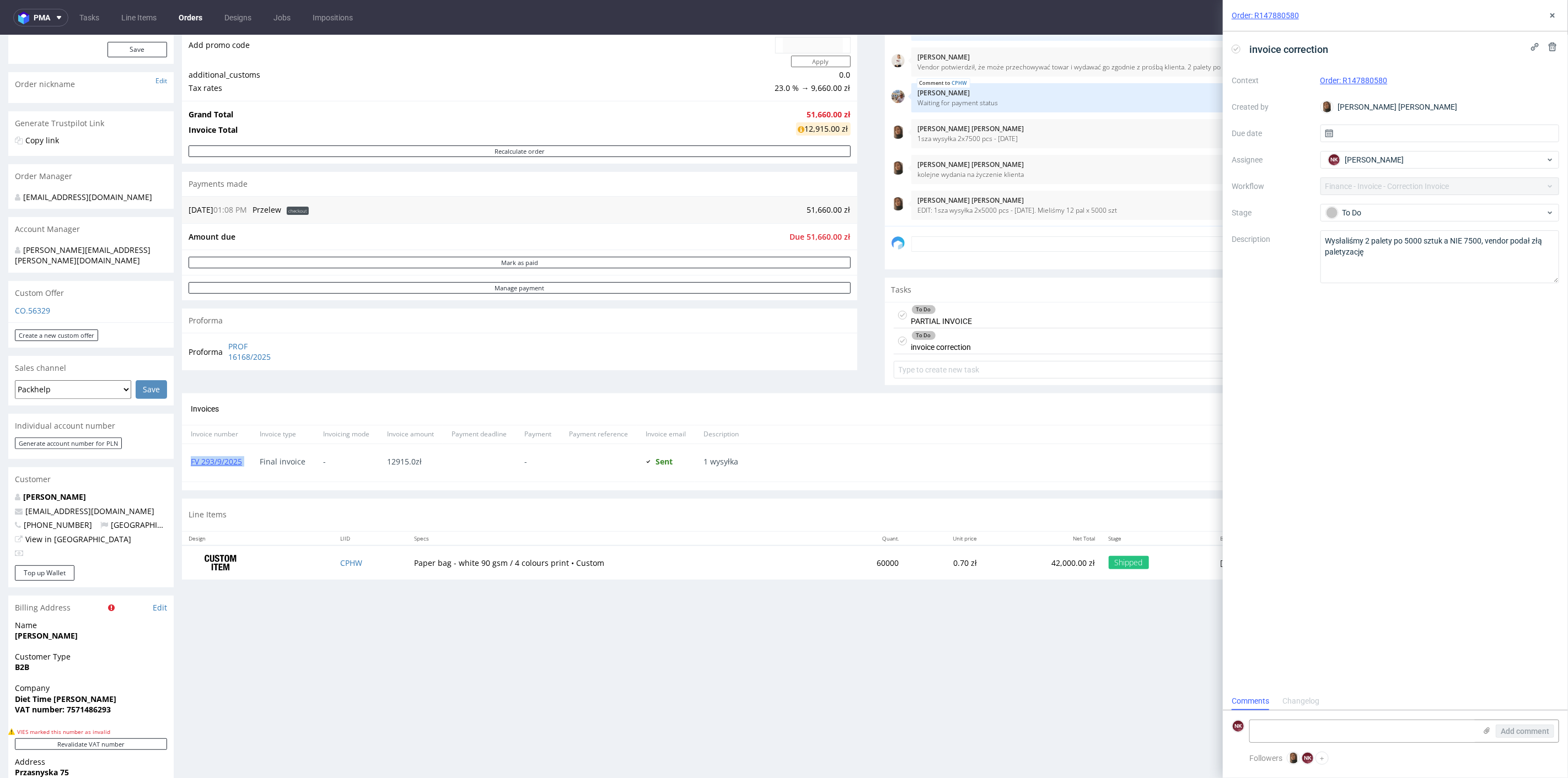
copy link "FV 293/9/2025"
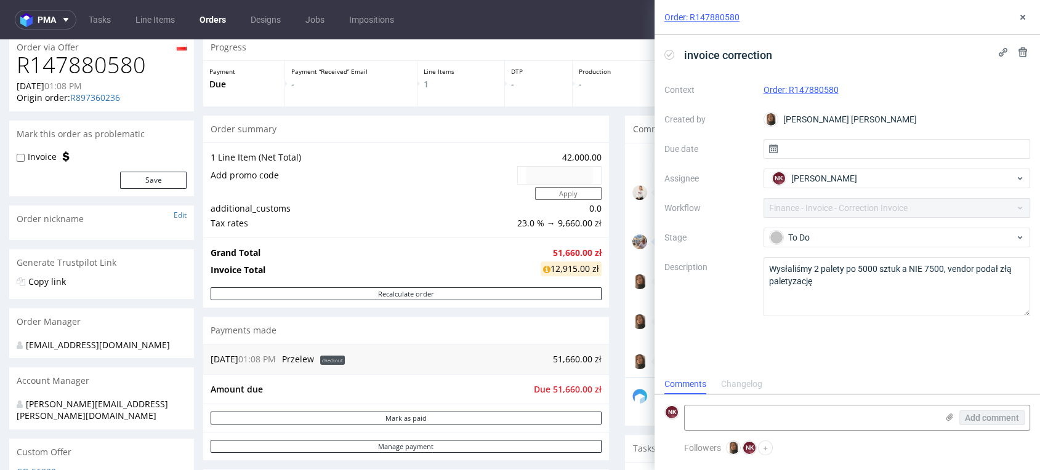
scroll to position [0, 0]
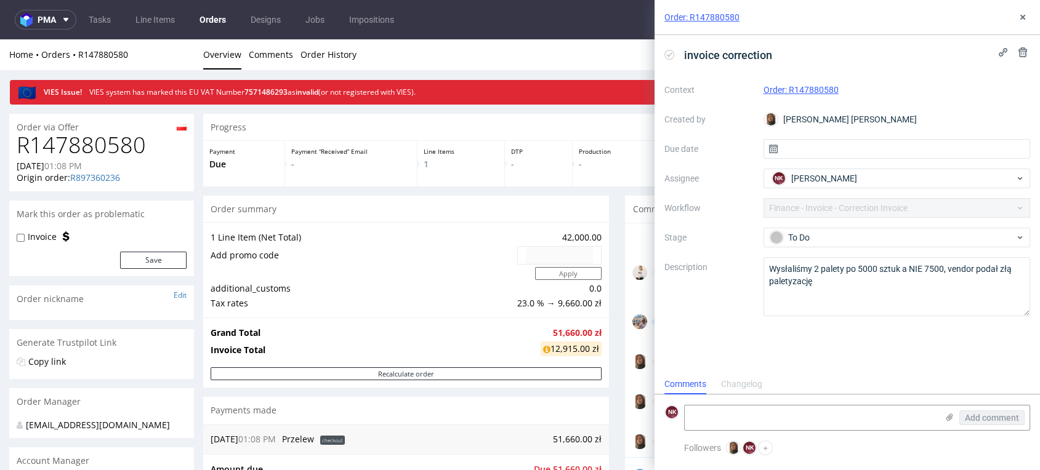
click at [107, 137] on h1 "R147880580" at bounding box center [102, 145] width 170 height 25
copy h1 "R147880580"
click at [946, 417] on use at bounding box center [949, 417] width 7 height 7
click at [0, 0] on input "file" at bounding box center [0, 0] width 0 height 0
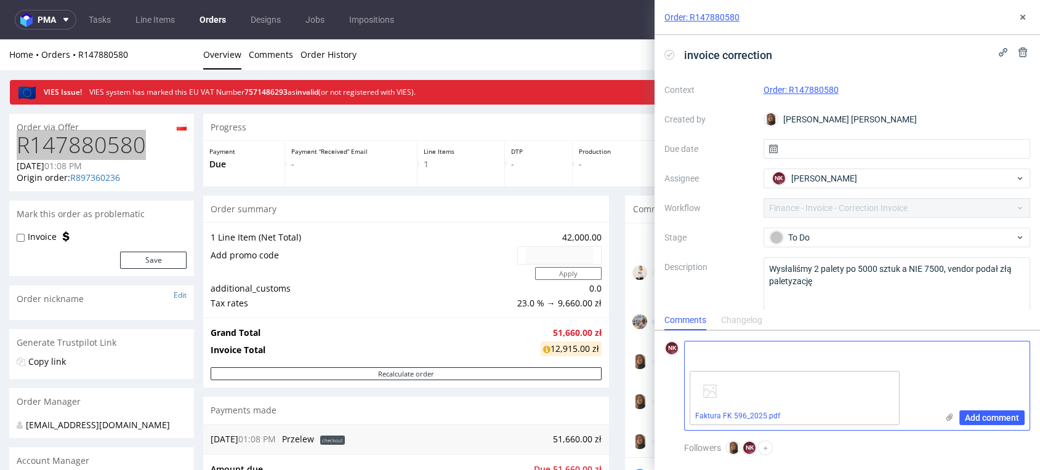
drag, startPoint x: 1007, startPoint y: 419, endPoint x: 1001, endPoint y: 409, distance: 11.6
click at [1007, 419] on span "Add comment" at bounding box center [992, 418] width 54 height 9
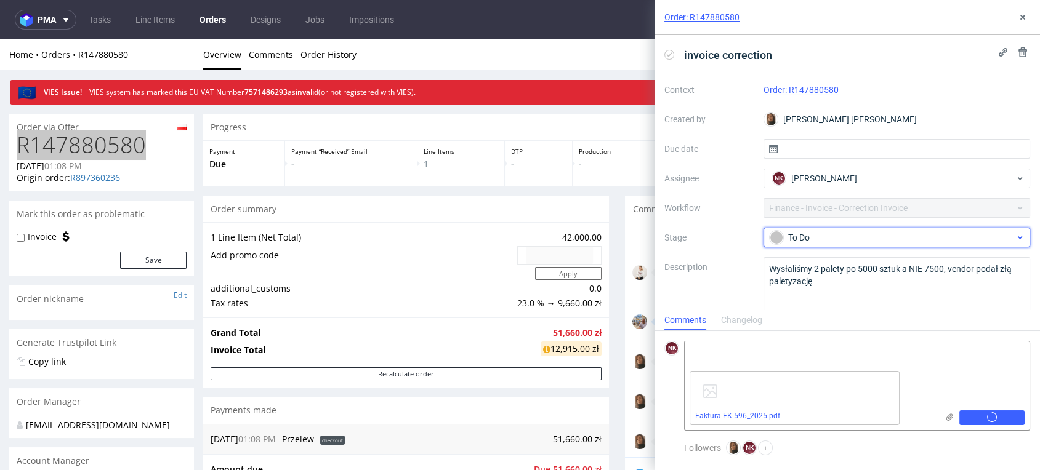
click at [867, 236] on div "To Do" at bounding box center [892, 238] width 245 height 14
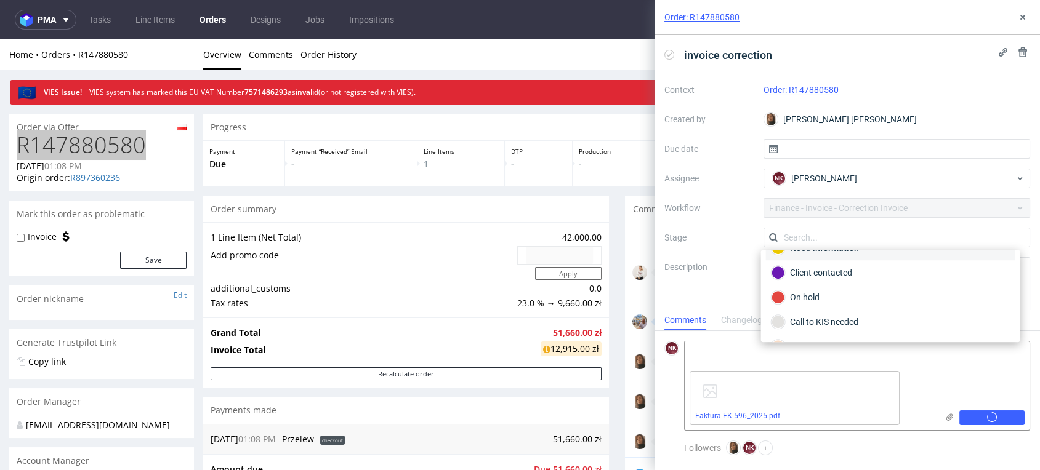
scroll to position [137, 0]
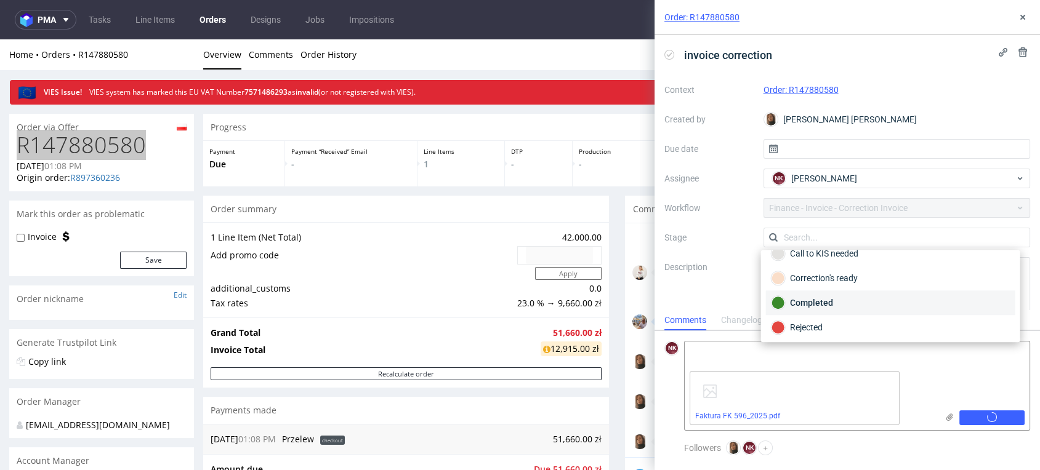
click at [834, 299] on div "Completed" at bounding box center [890, 303] width 238 height 14
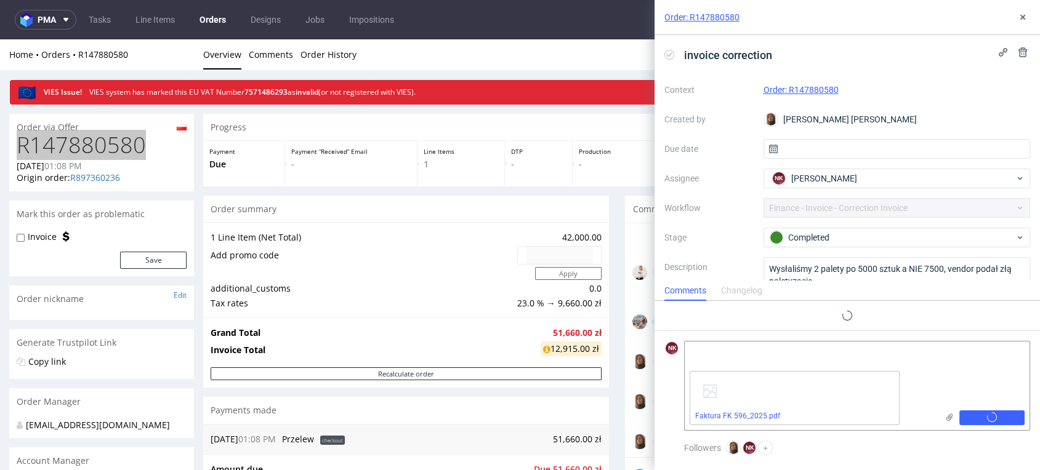
scroll to position [0, 0]
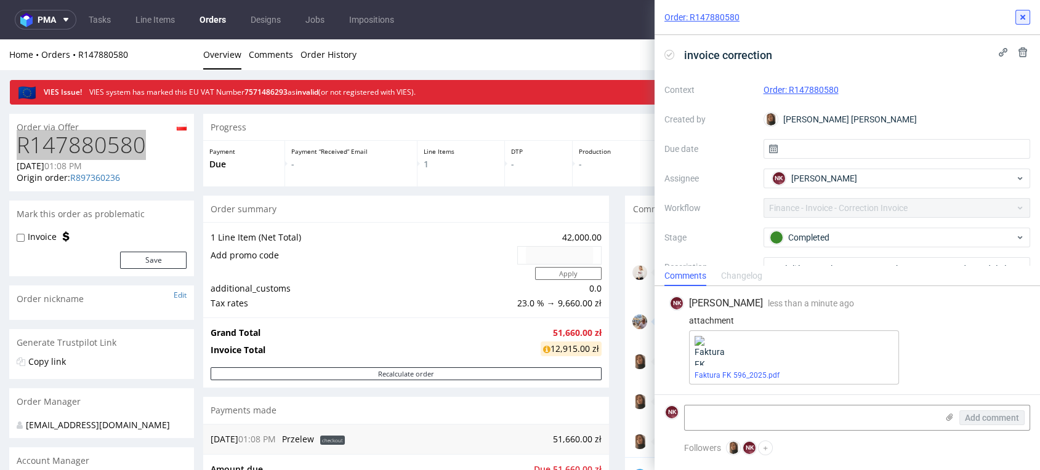
click at [1023, 18] on use at bounding box center [1022, 17] width 5 height 5
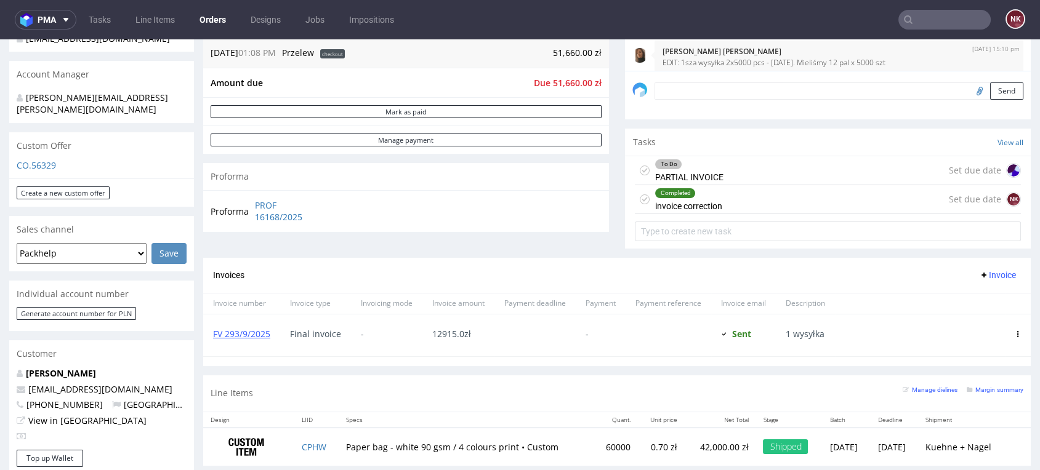
scroll to position [410, 0]
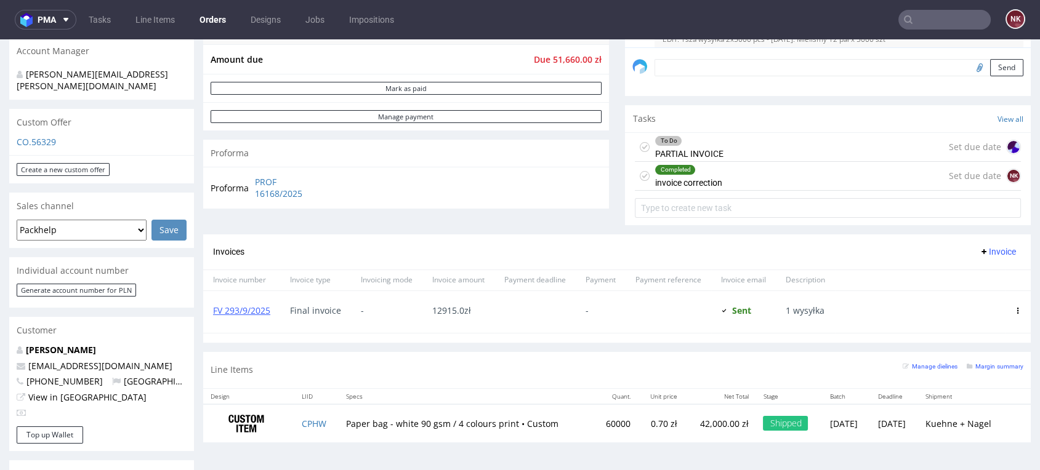
click at [1005, 275] on div at bounding box center [1018, 280] width 26 height 21
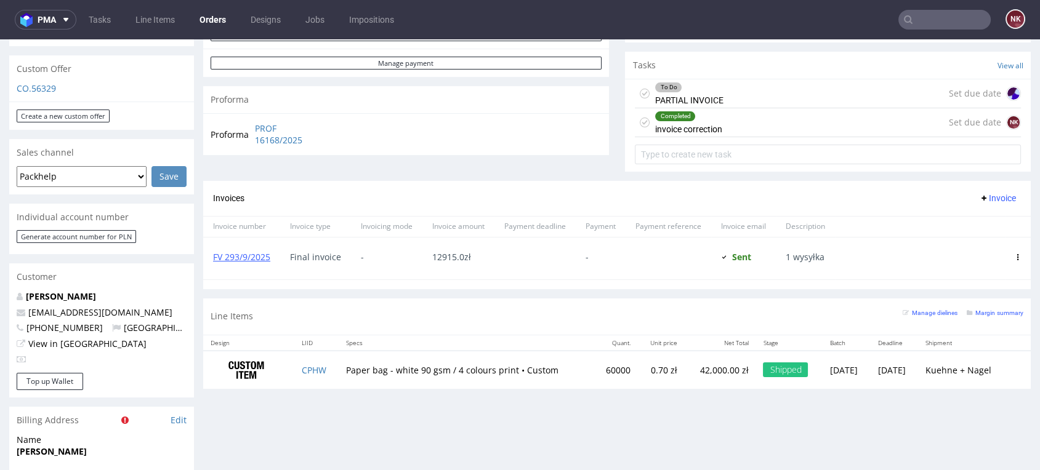
scroll to position [547, 0]
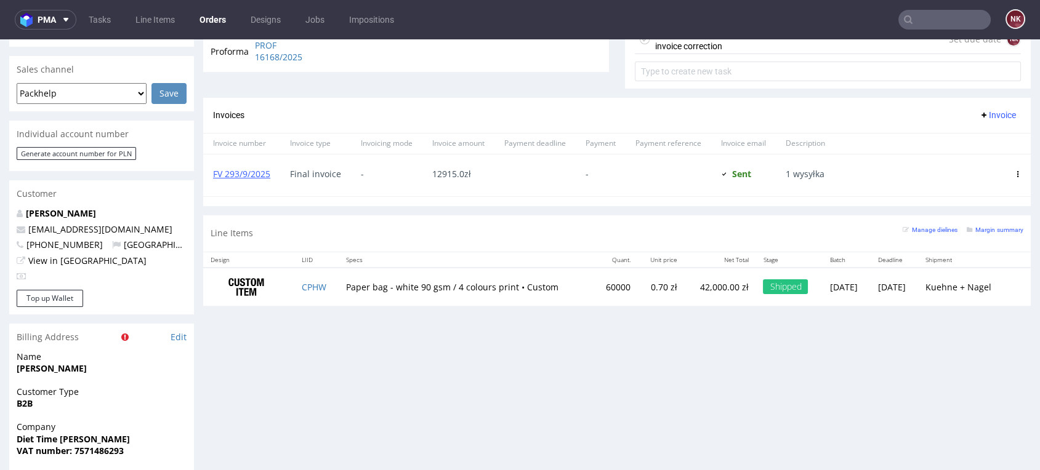
click at [980, 113] on span "Invoice" at bounding box center [997, 115] width 37 height 10
click at [972, 163] on span "Add corrective" at bounding box center [977, 163] width 62 height 12
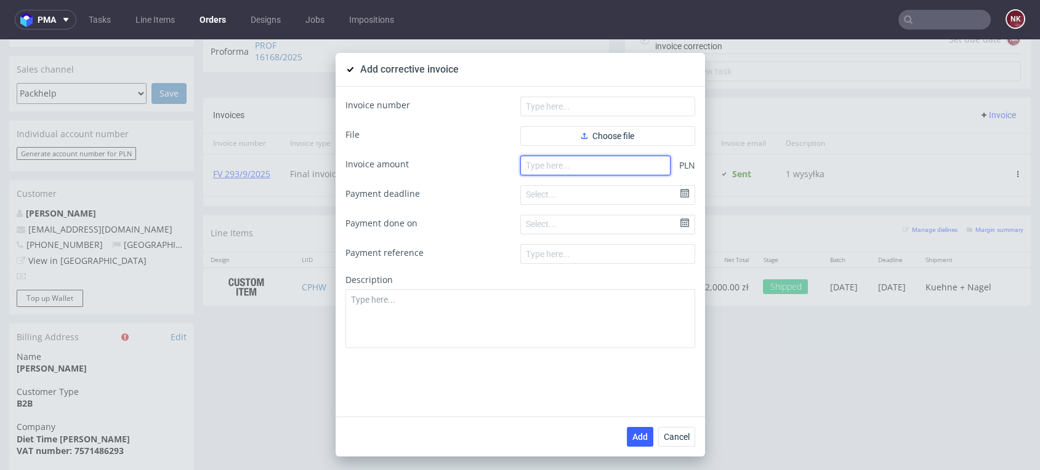
click at [587, 163] on input "number" at bounding box center [595, 166] width 150 height 20
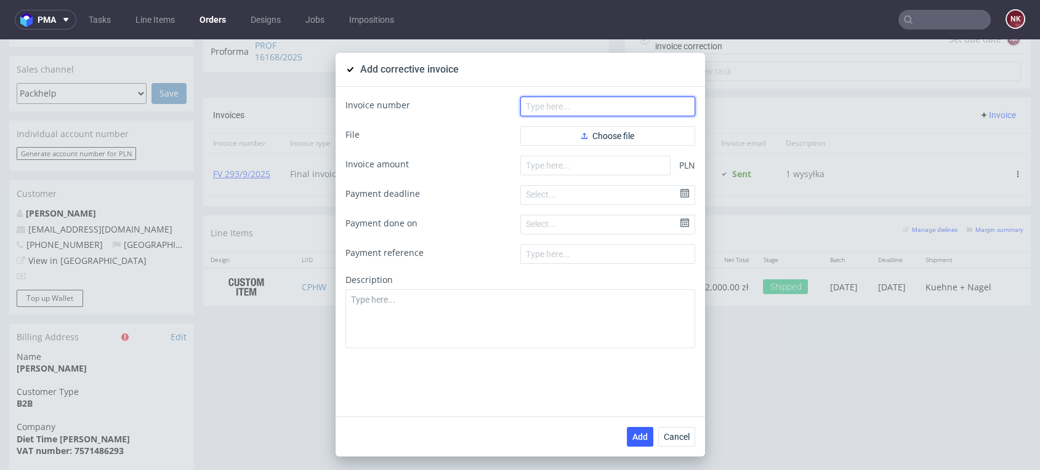
click at [587, 108] on input "text" at bounding box center [607, 107] width 175 height 20
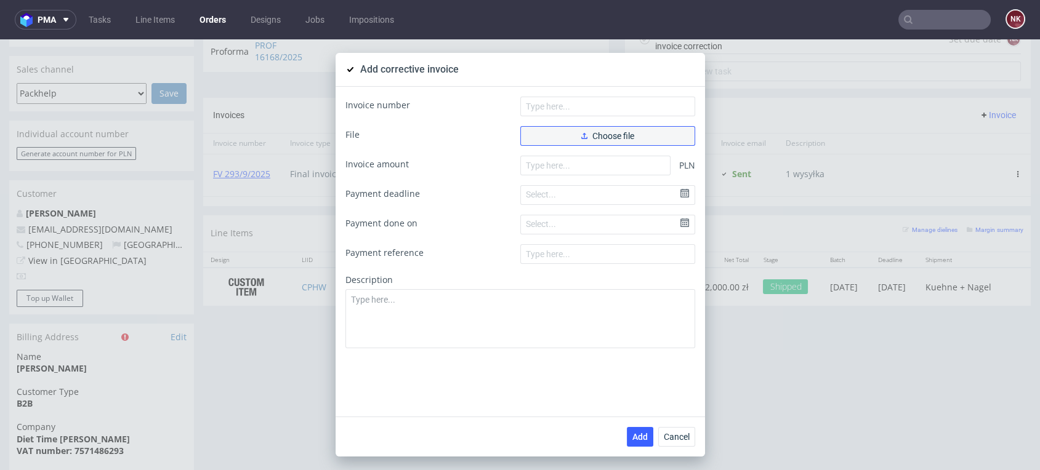
click at [560, 127] on button "Choose file" at bounding box center [607, 136] width 175 height 20
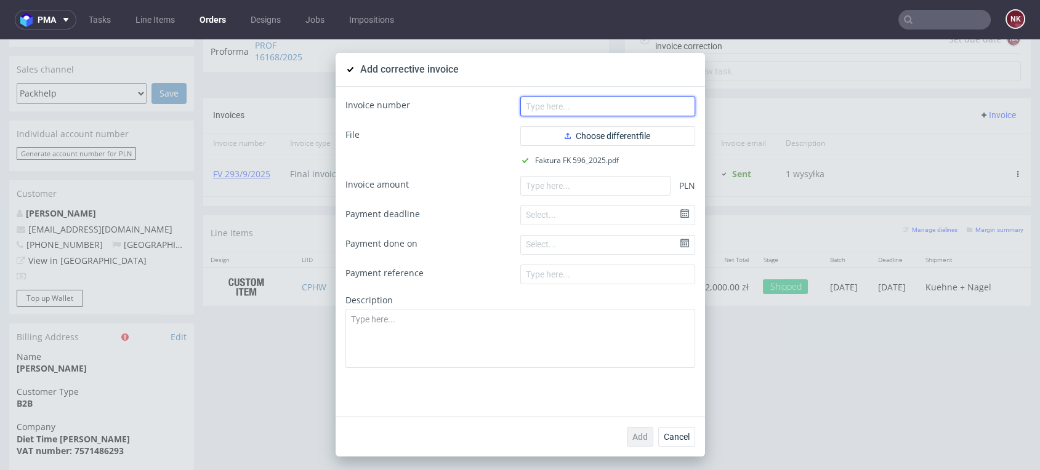
click at [565, 111] on input "text" at bounding box center [607, 107] width 175 height 20
type input "FK 596/2025"
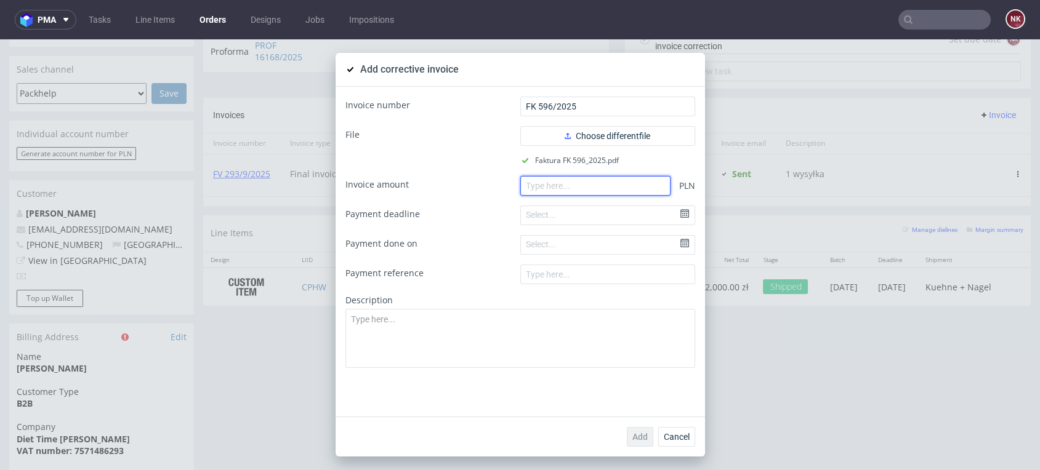
click at [552, 195] on input "number" at bounding box center [595, 186] width 150 height 20
paste input "-4305.00"
type input "-4305.00"
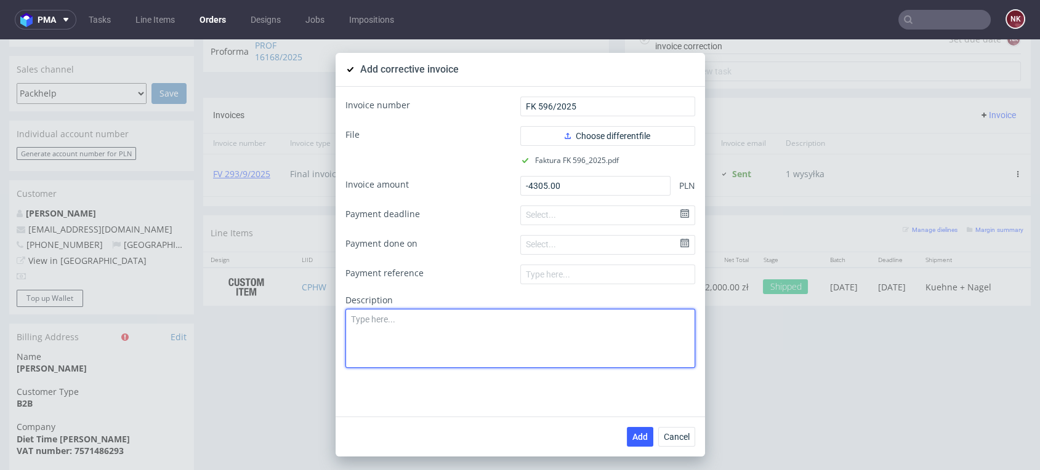
click at [531, 329] on textarea at bounding box center [520, 338] width 350 height 59
paste textarea "Production issue. Different number of items sent."
type textarea "Production issue. Different number of items sent."
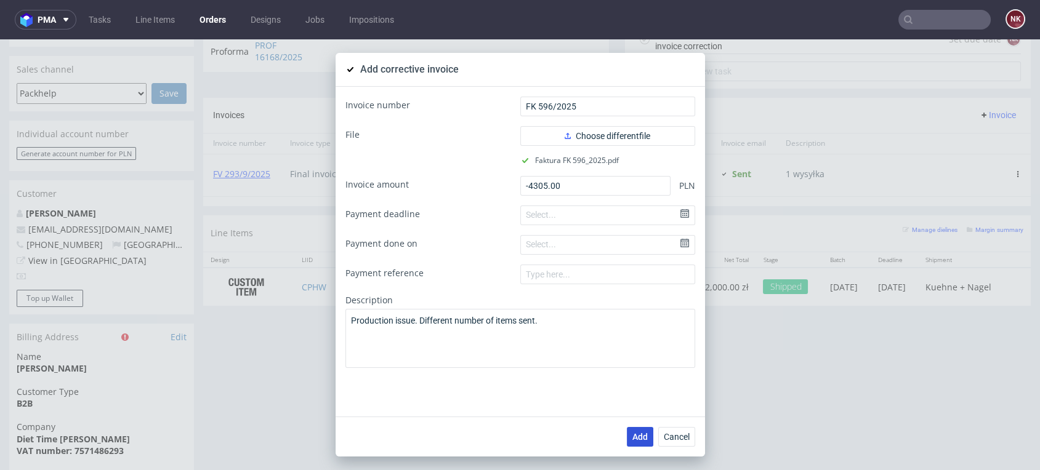
click at [632, 439] on span "Add" at bounding box center [639, 437] width 15 height 9
click at [800, 411] on div "Add corrective invoice Invoice number FK 596/2025 File Choose different file Fa…" at bounding box center [520, 254] width 1040 height 431
click at [678, 437] on span "Cancel" at bounding box center [677, 437] width 26 height 9
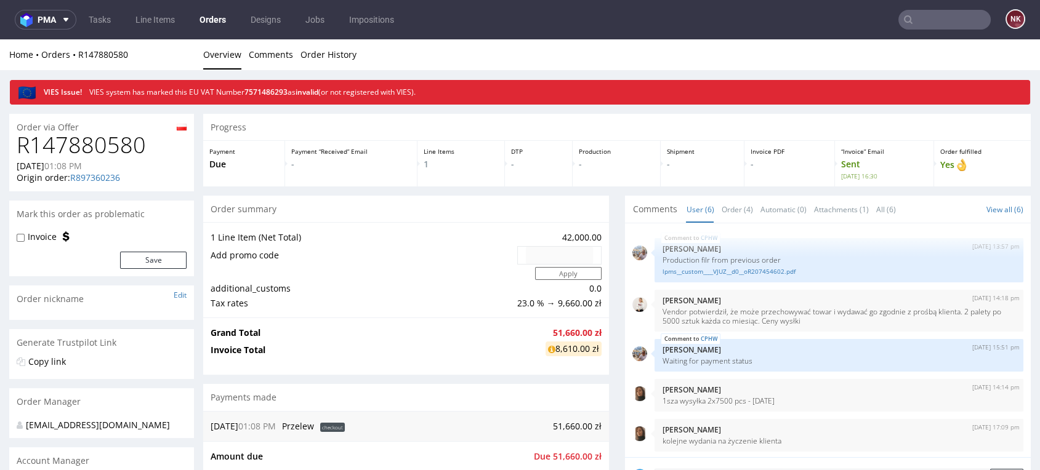
scroll to position [42, 0]
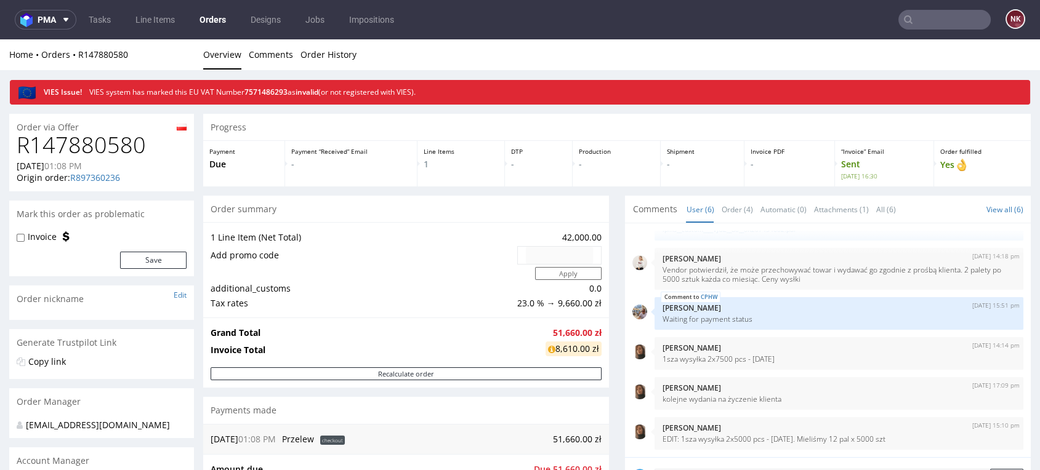
click at [625, 350] on div "CPHW [DATE] 13:57 pm [PERSON_NAME] Production filr from previous order lpms__cu…" at bounding box center [828, 341] width 406 height 234
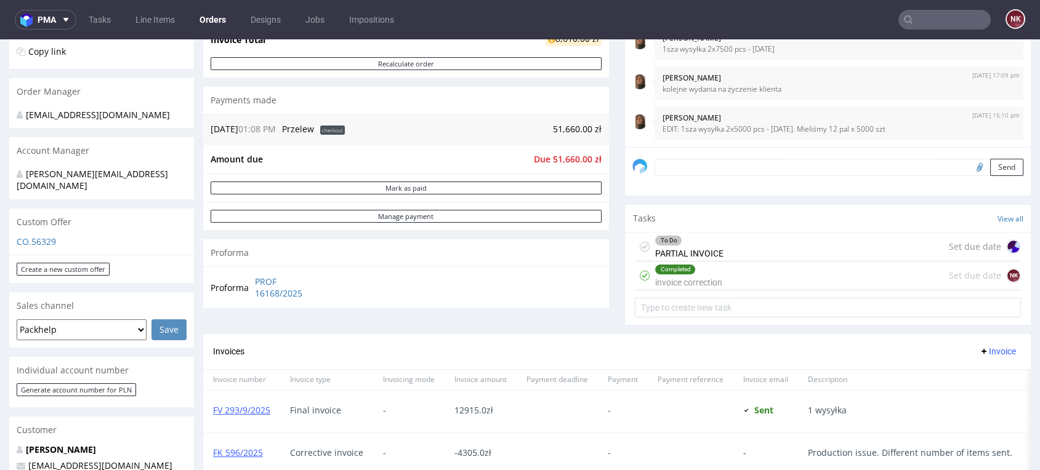
scroll to position [342, 0]
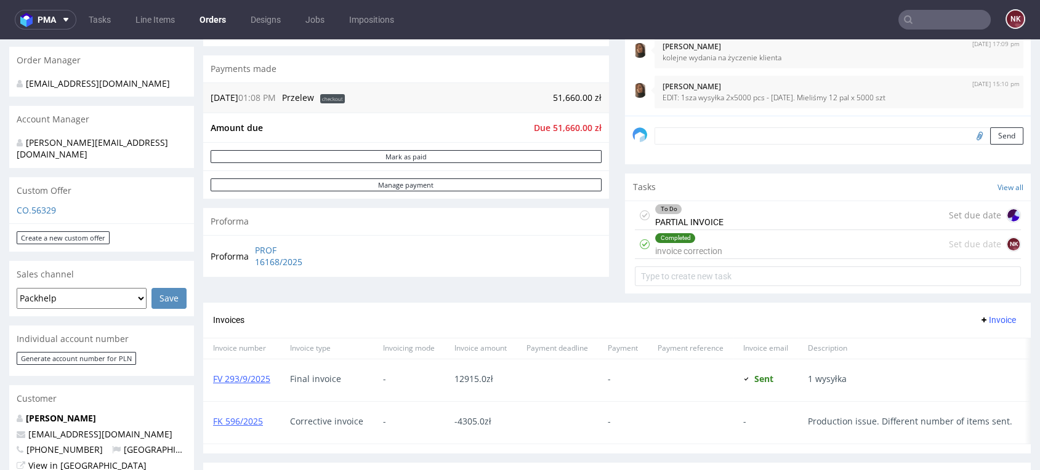
click at [727, 217] on div "To Do PARTIAL INVOICE Set due date" at bounding box center [828, 215] width 386 height 29
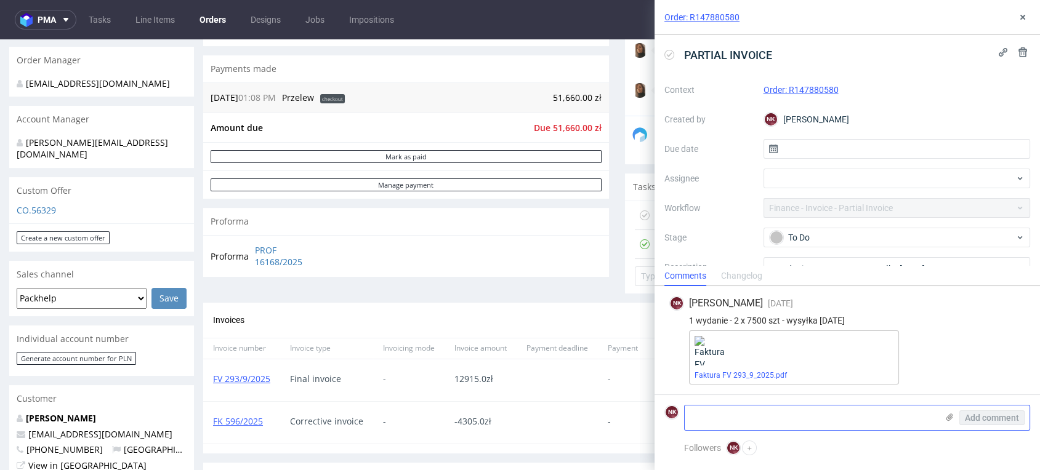
click at [746, 416] on textarea at bounding box center [811, 418] width 252 height 25
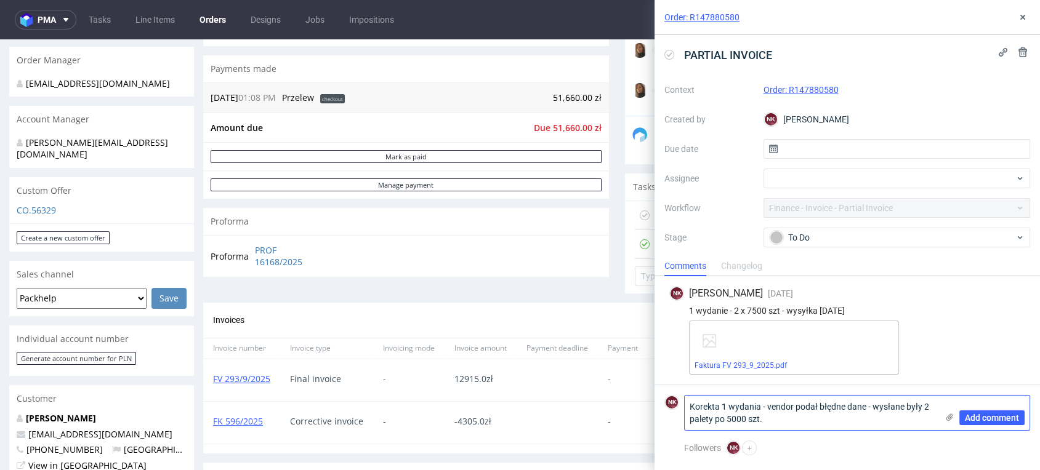
type textarea "Korekta 1 wydania - vendor podał błędne dane - wysłane były 2 palety po 5000 sz…"
click at [949, 416] on use at bounding box center [949, 417] width 7 height 7
click at [0, 0] on input "file" at bounding box center [0, 0] width 0 height 0
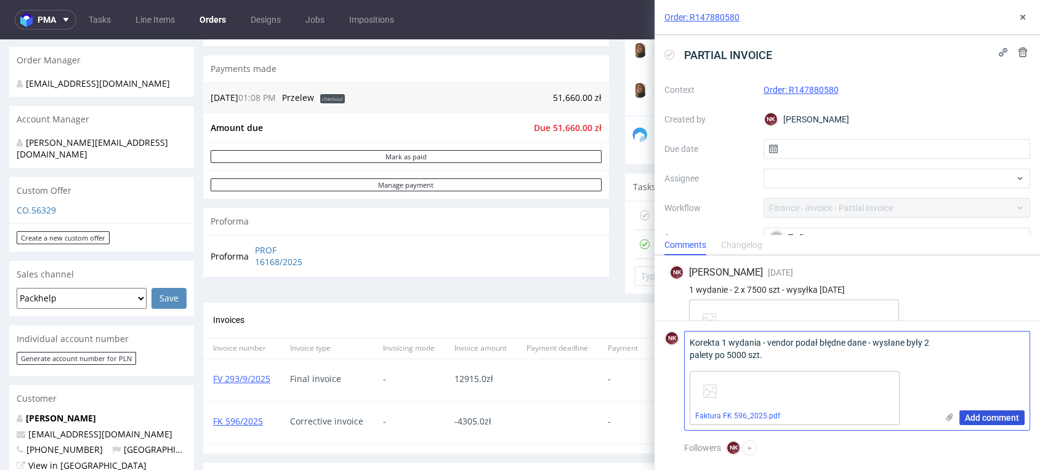
click at [991, 420] on span "Add comment" at bounding box center [992, 418] width 54 height 9
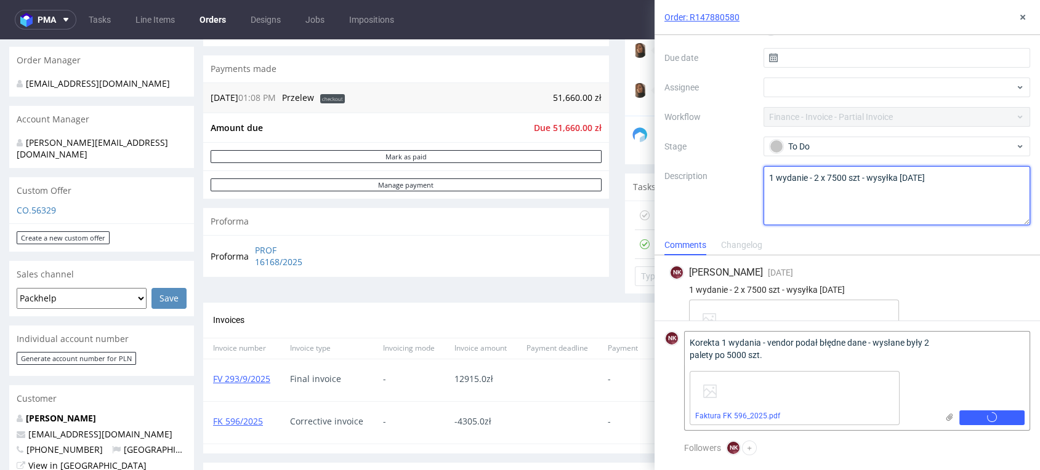
click at [956, 177] on textarea "1 wydanie - 2 x 7500 szt - wysyłka 05/09/2025" at bounding box center [896, 195] width 267 height 59
type textarea "1 wydanie - 2 x 7500 szt - wysyłka 05/09/2025 Ko"
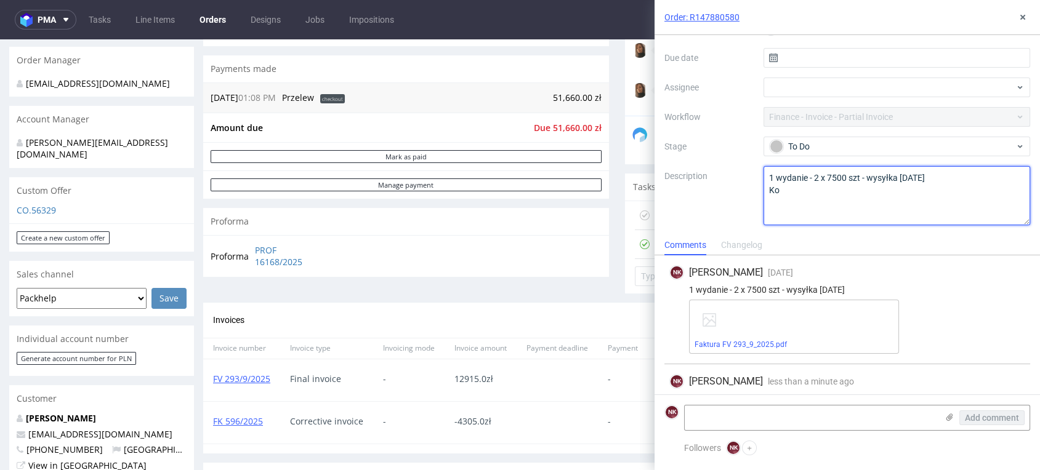
scroll to position [78, 0]
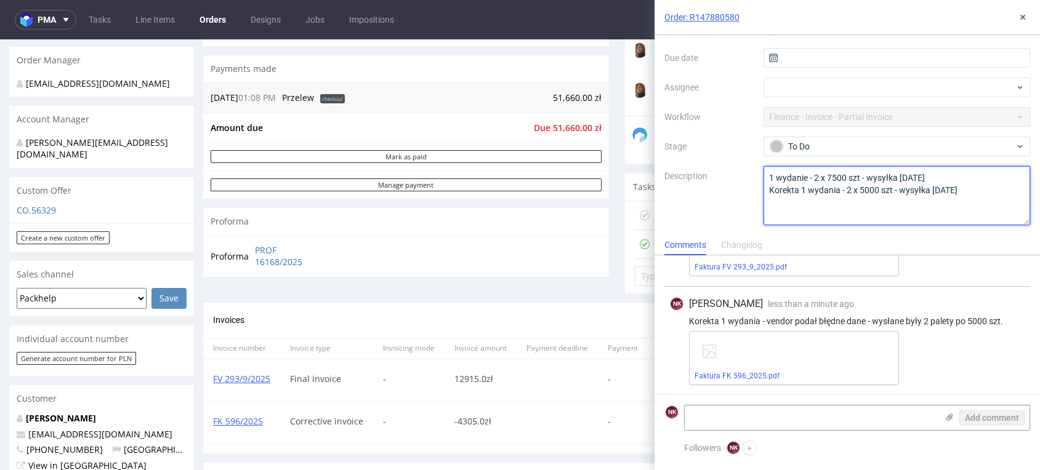
type textarea "1 wydanie - 2 x 7500 szt - wysyłka 05/09/2025 Korekta 1 wydania - 2 x 5000 szt …"
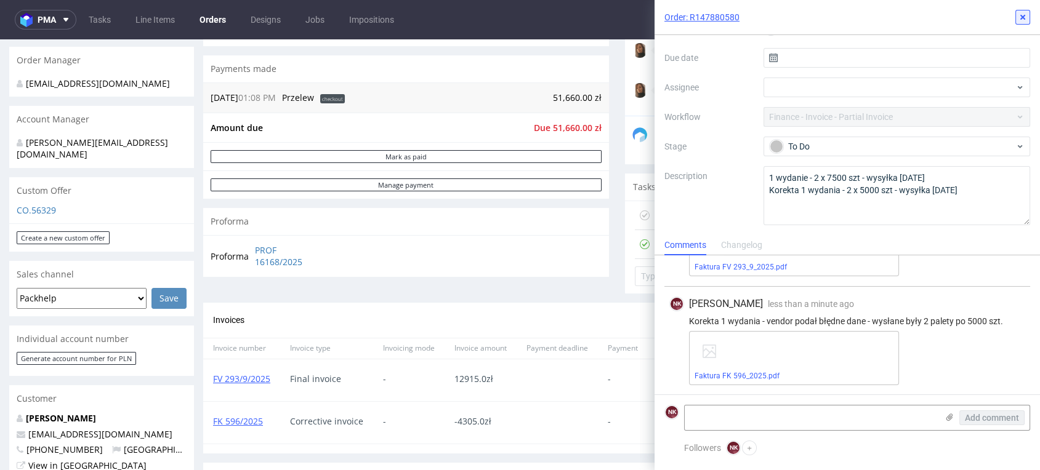
click at [1025, 15] on icon at bounding box center [1023, 17] width 10 height 10
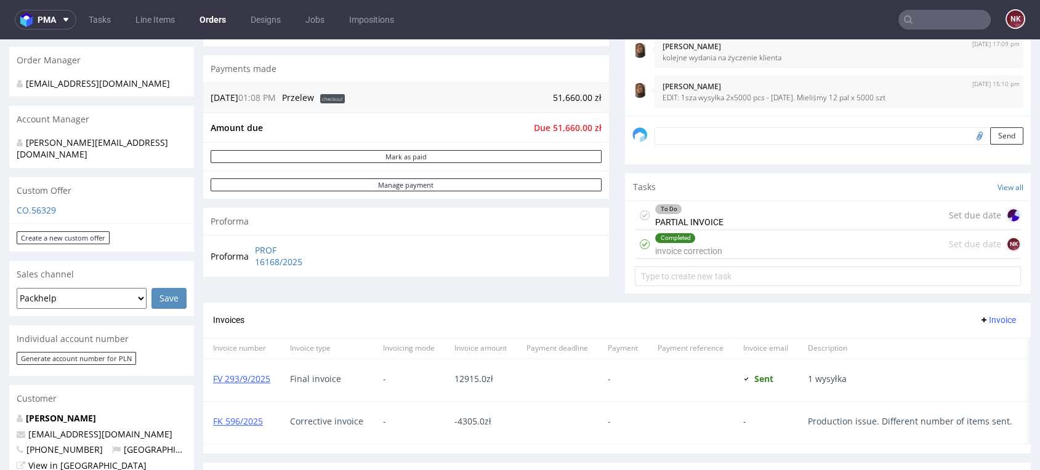
click at [602, 292] on div "Progress Payment Due Payment “Received” Email - Line Items 1 DTP - Production -…" at bounding box center [617, 167] width 828 height 791
drag, startPoint x: 1015, startPoint y: 304, endPoint x: 1008, endPoint y: 302, distance: 7.0
click at [1015, 304] on div "Order via Offer R147880580 30.07.2025 01:08 PM Origin order: R897360236 Reorder…" at bounding box center [520, 376] width 1040 height 1227
click at [938, 17] on input "text" at bounding box center [944, 20] width 92 height 20
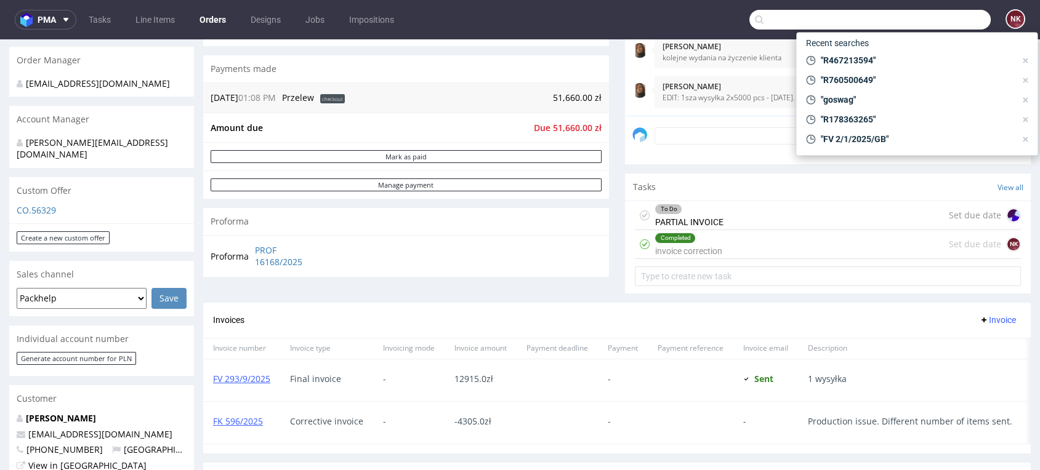
paste input "R198636149"
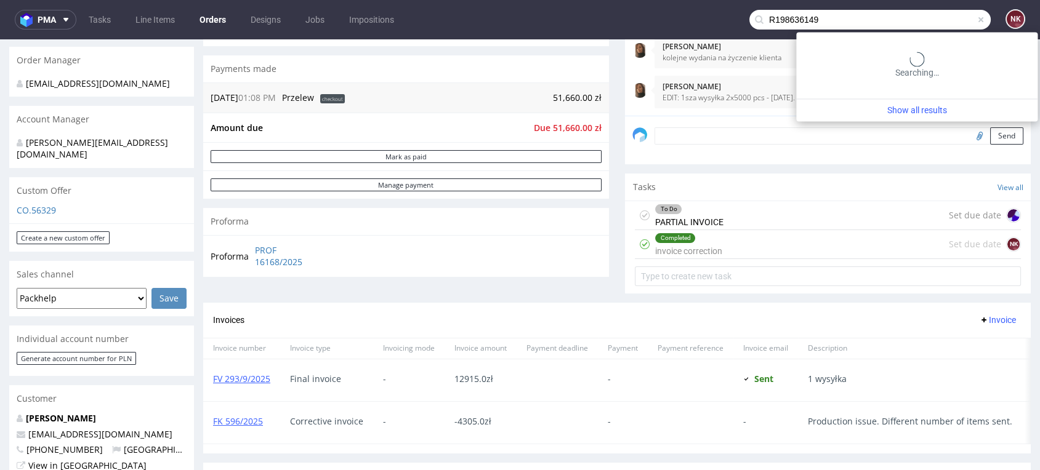
type input "R198636149"
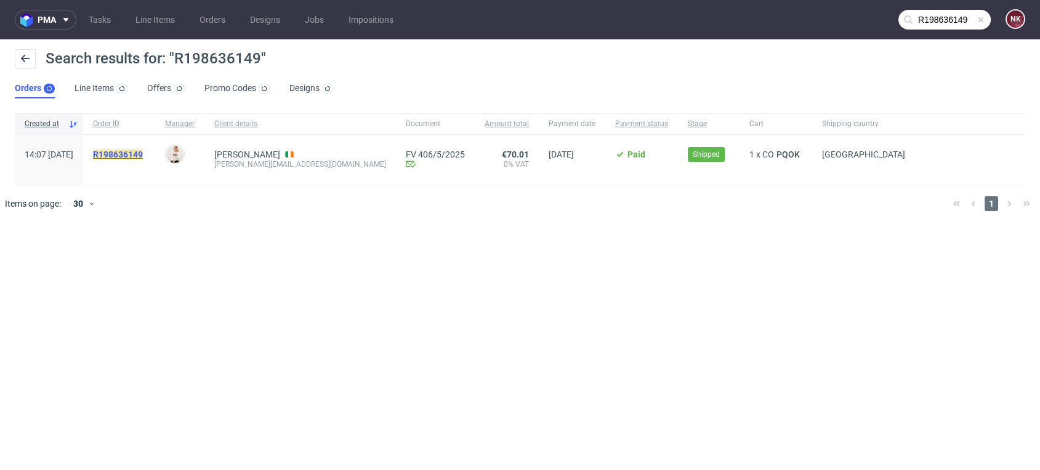
click at [143, 155] on mark "R198636149" at bounding box center [118, 155] width 50 height 10
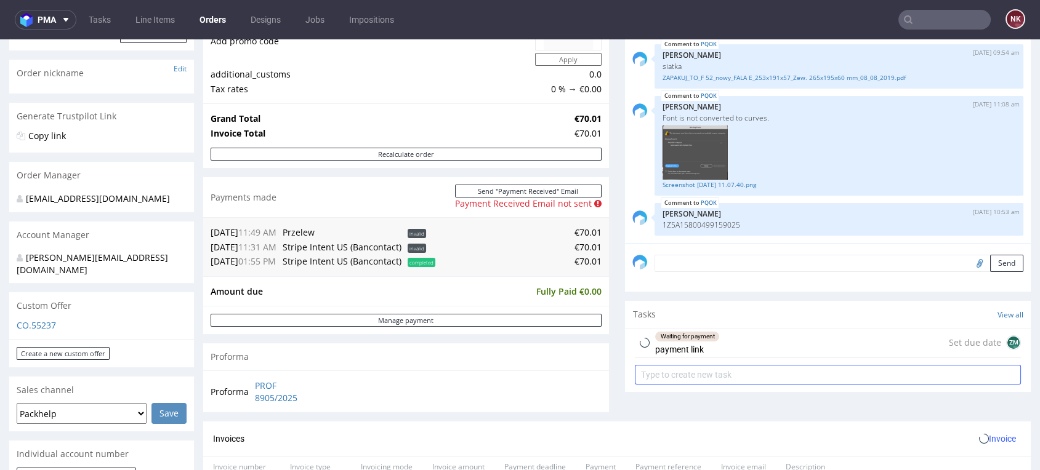
scroll to position [205, 0]
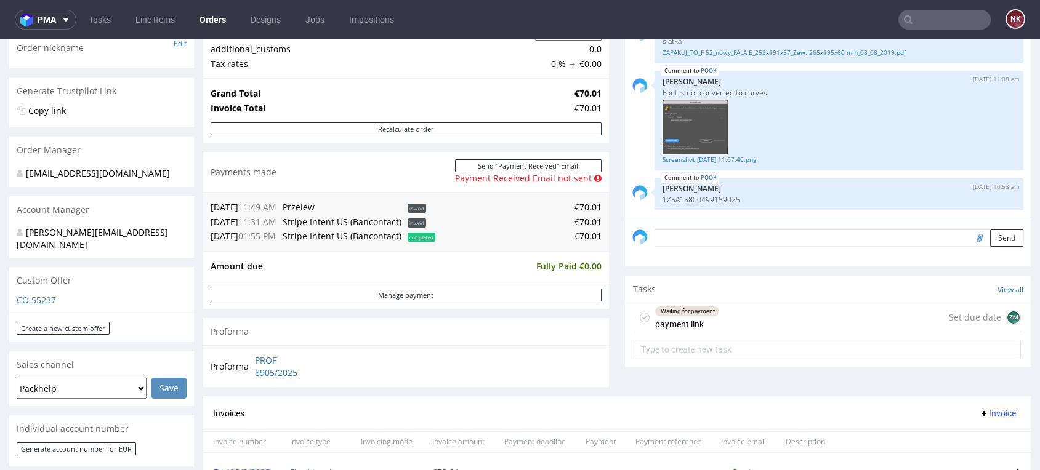
click at [670, 320] on div "Waiting for payment payment link" at bounding box center [687, 318] width 65 height 28
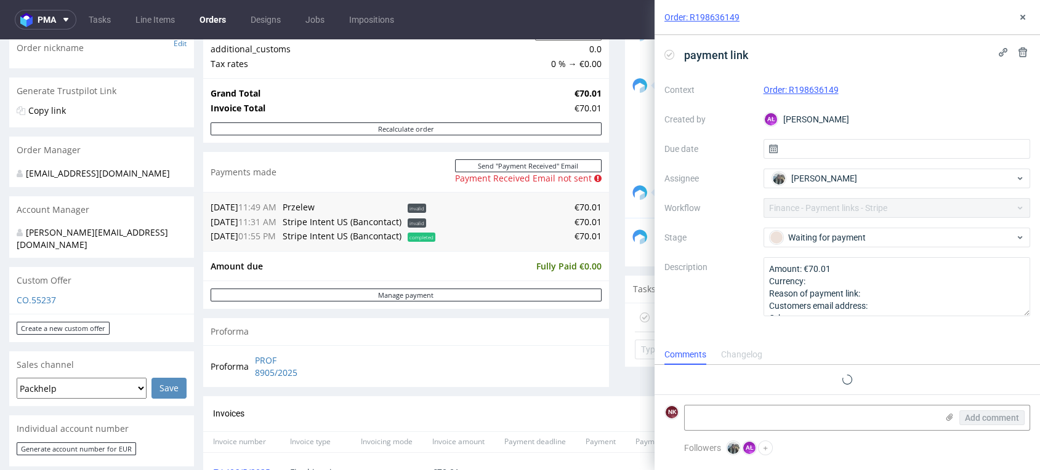
scroll to position [24, 0]
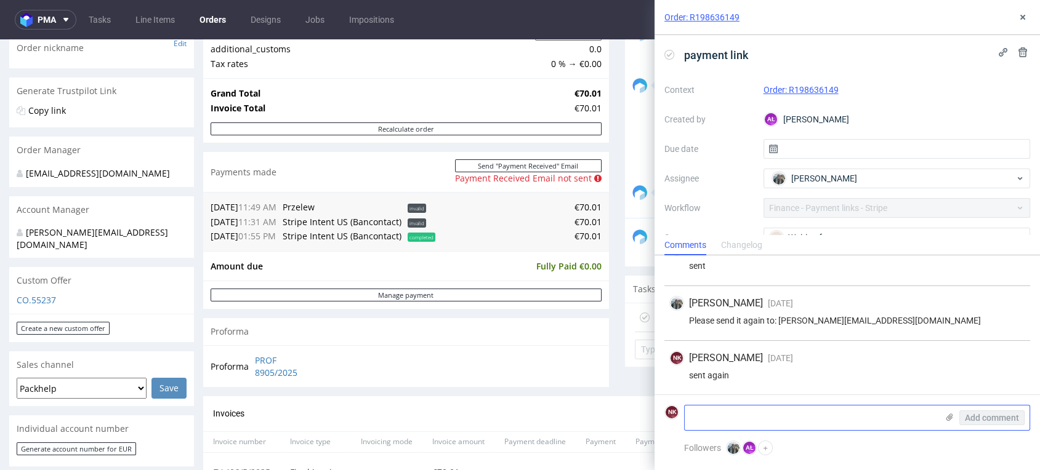
click at [948, 418] on icon at bounding box center [950, 418] width 10 height 10
click at [0, 0] on input "file" at bounding box center [0, 0] width 0 height 0
click at [997, 420] on span "Add comment" at bounding box center [992, 418] width 54 height 9
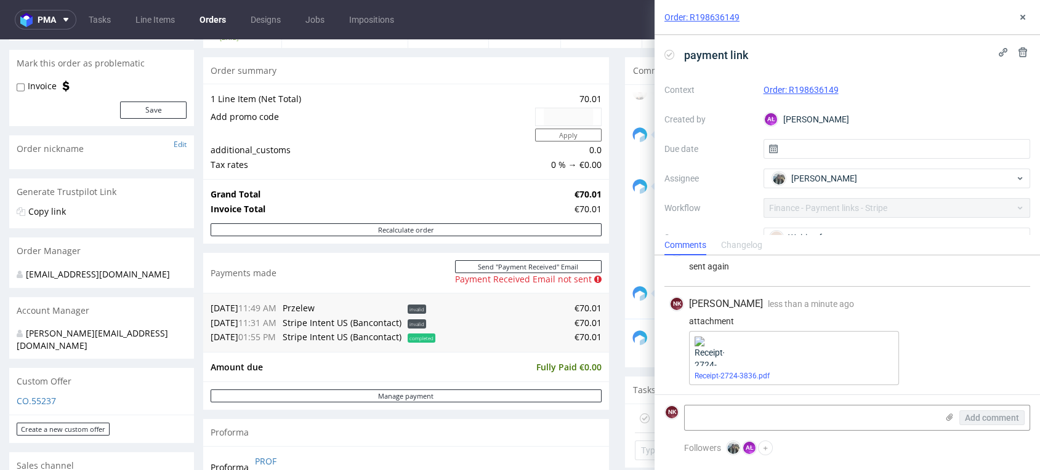
scroll to position [205, 0]
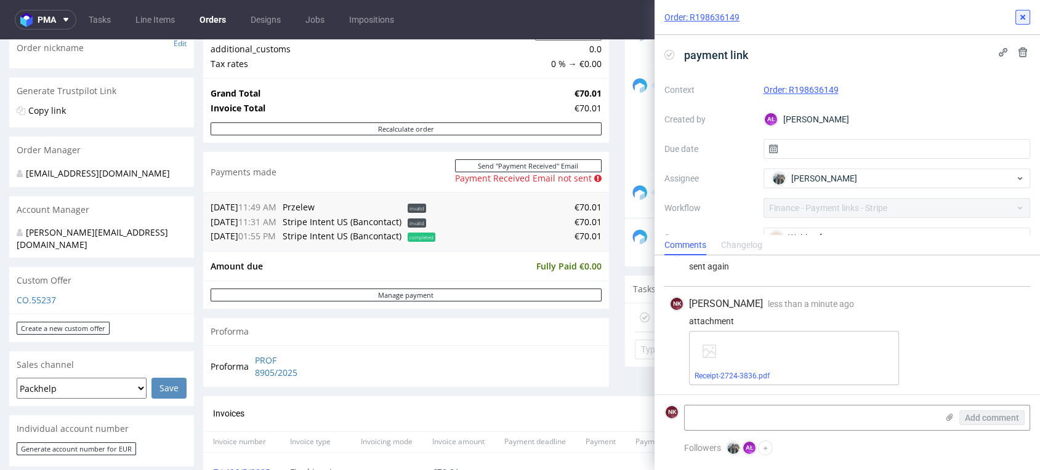
click at [1025, 19] on use at bounding box center [1022, 17] width 5 height 5
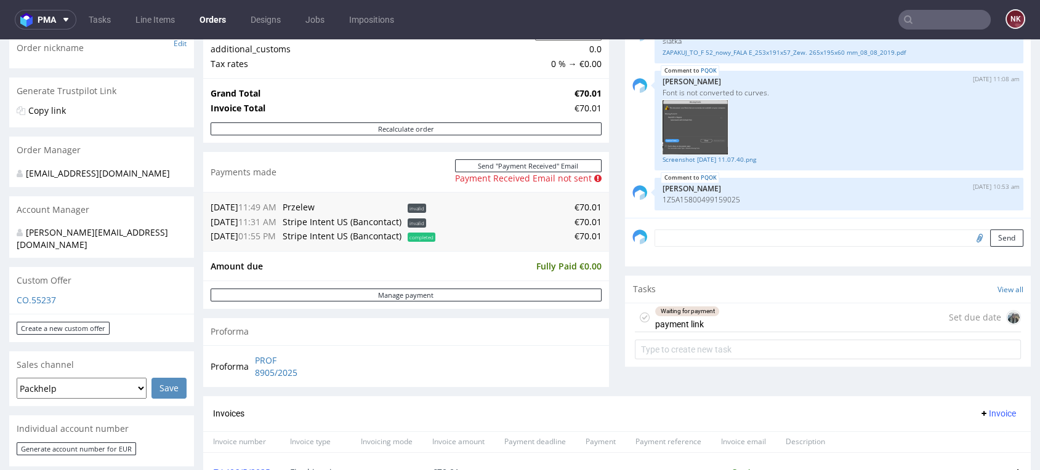
click at [773, 323] on div "Waiting for payment payment link Set due date" at bounding box center [828, 318] width 386 height 29
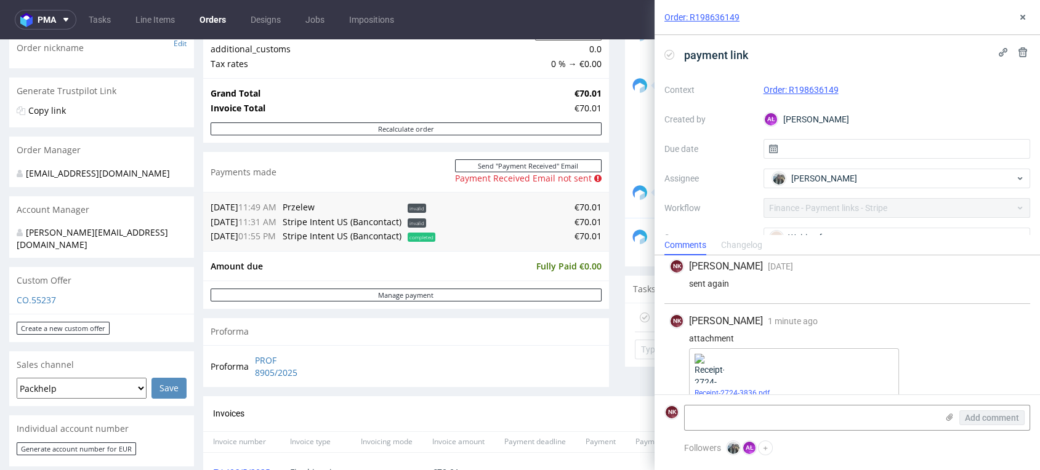
scroll to position [133, 0]
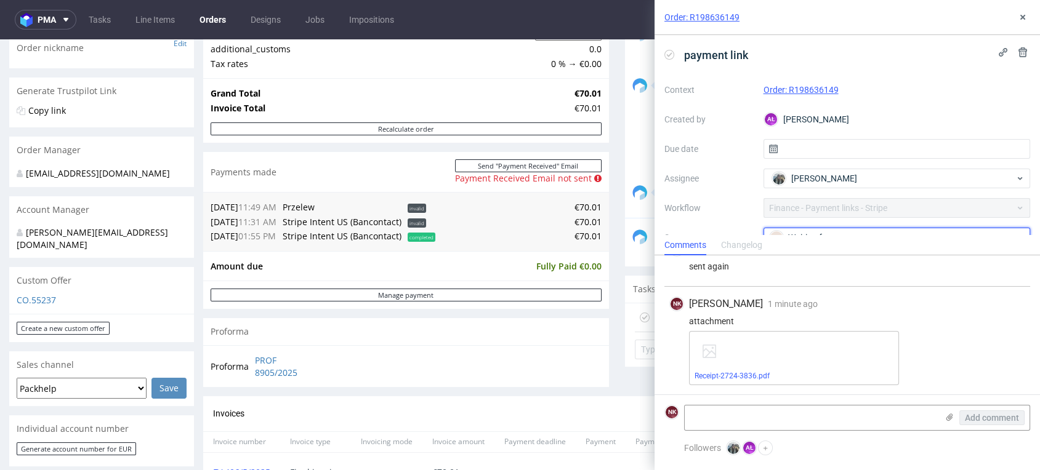
click at [855, 230] on div "Waiting for payment" at bounding box center [896, 238] width 267 height 20
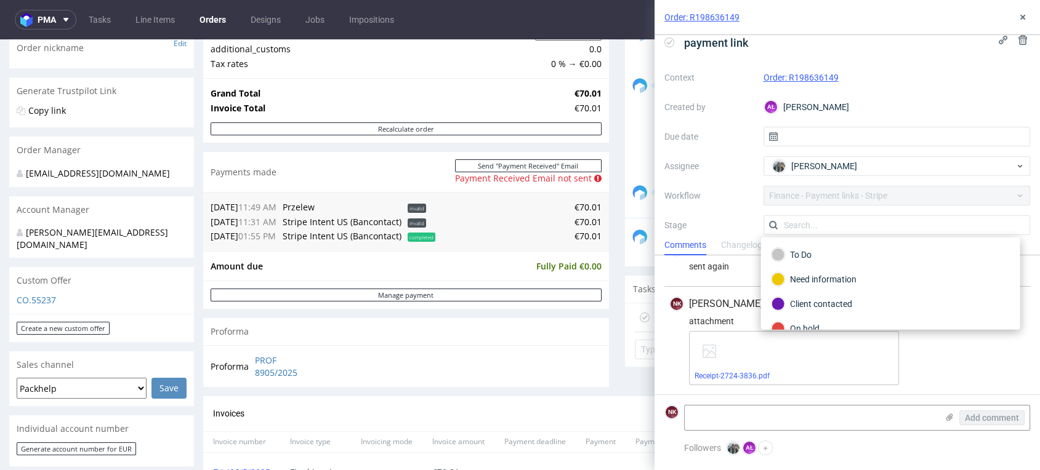
scroll to position [69, 0]
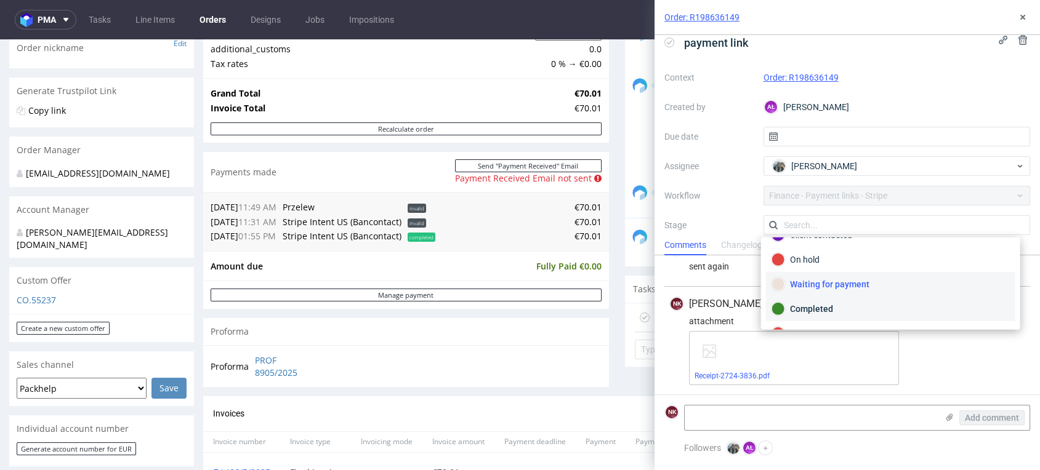
click at [866, 315] on div "Completed" at bounding box center [890, 309] width 249 height 25
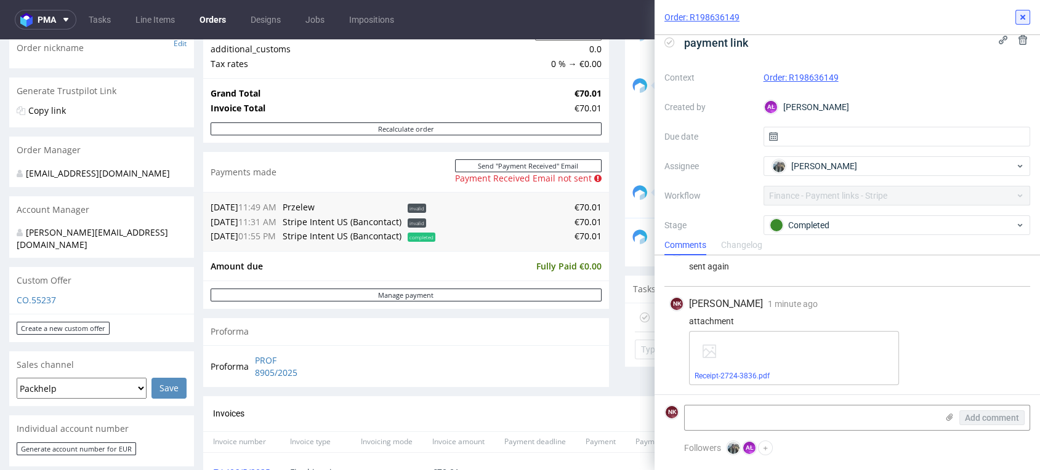
click at [1022, 17] on use at bounding box center [1022, 17] width 5 height 5
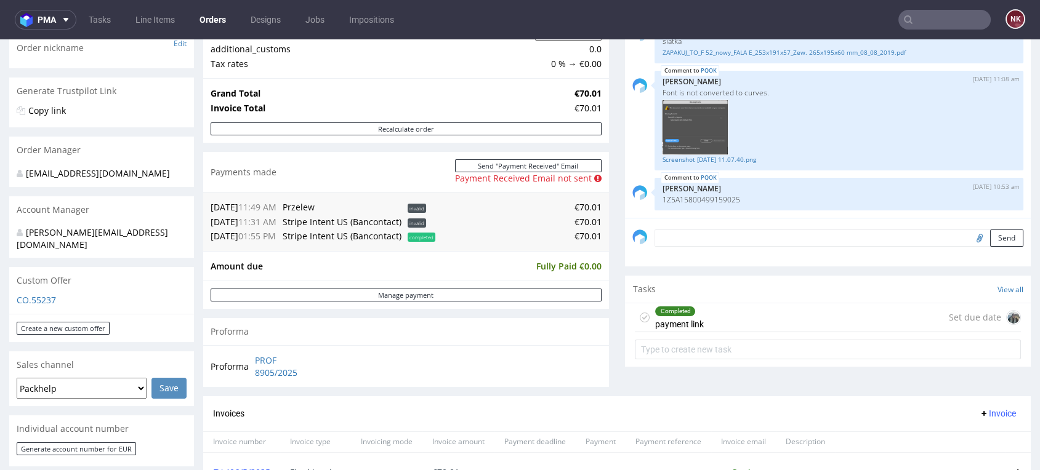
drag, startPoint x: 991, startPoint y: 397, endPoint x: 916, endPoint y: 337, distance: 95.1
click at [991, 396] on div "Comments User (4) Order (1) Automatic (0) Attachments (3) All (4) View all (4) …" at bounding box center [828, 176] width 406 height 440
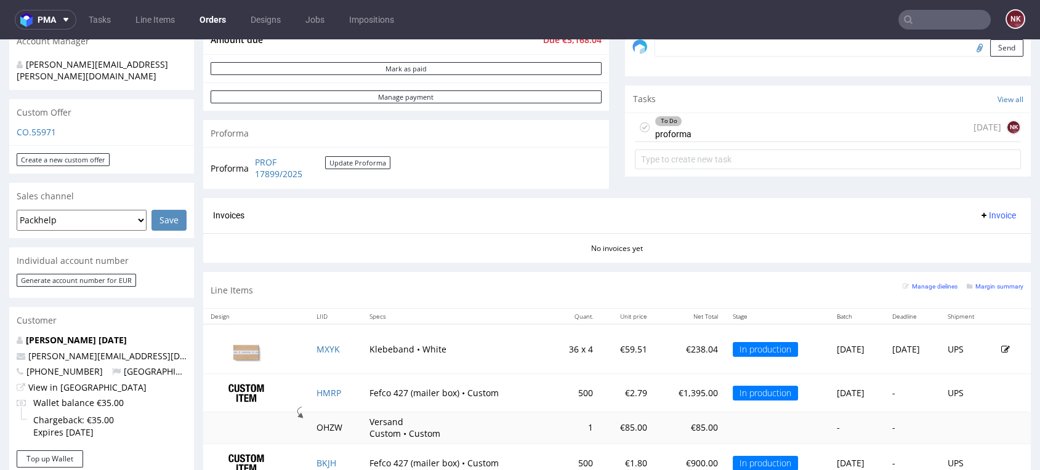
scroll to position [273, 0]
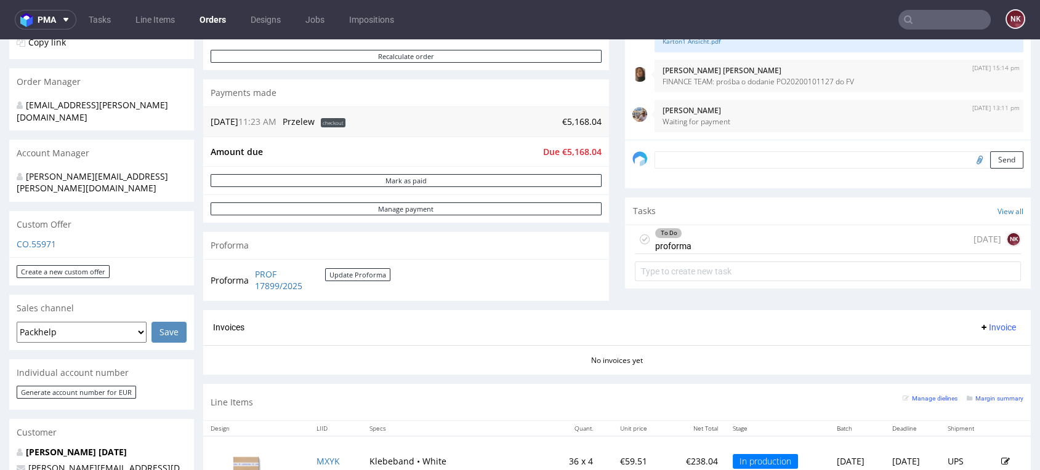
drag, startPoint x: 686, startPoint y: 238, endPoint x: 683, endPoint y: 280, distance: 41.9
click at [686, 238] on div "To Do proforma [DATE] NK" at bounding box center [828, 239] width 386 height 29
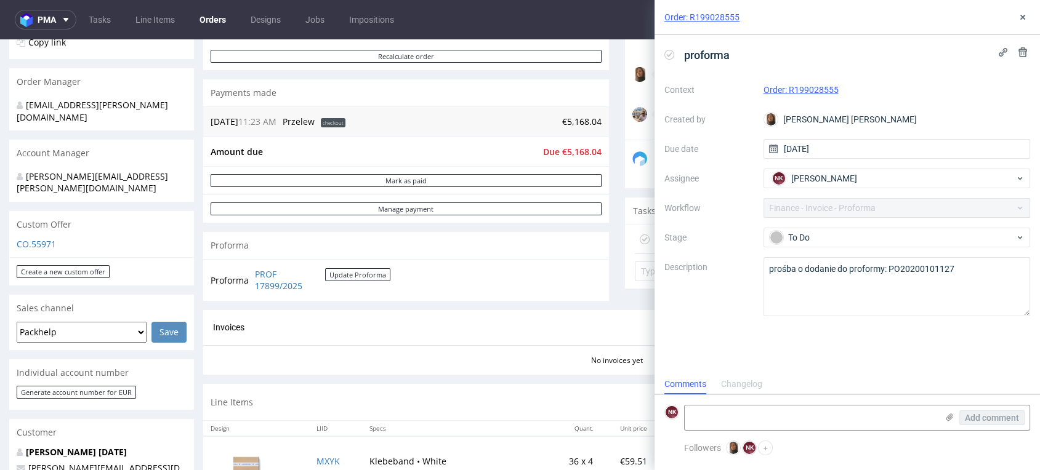
scroll to position [10, 0]
drag, startPoint x: 323, startPoint y: 296, endPoint x: 256, endPoint y: 272, distance: 70.5
click at [256, 272] on div "Proforma PROF 17899/2025 Update Proforma" at bounding box center [406, 280] width 406 height 42
copy tbody "Proforma"
click at [994, 366] on div "proforma Context Order: R199028555 Created by [PERSON_NAME] [PERSON_NAME] Due d…" at bounding box center [847, 204] width 385 height 339
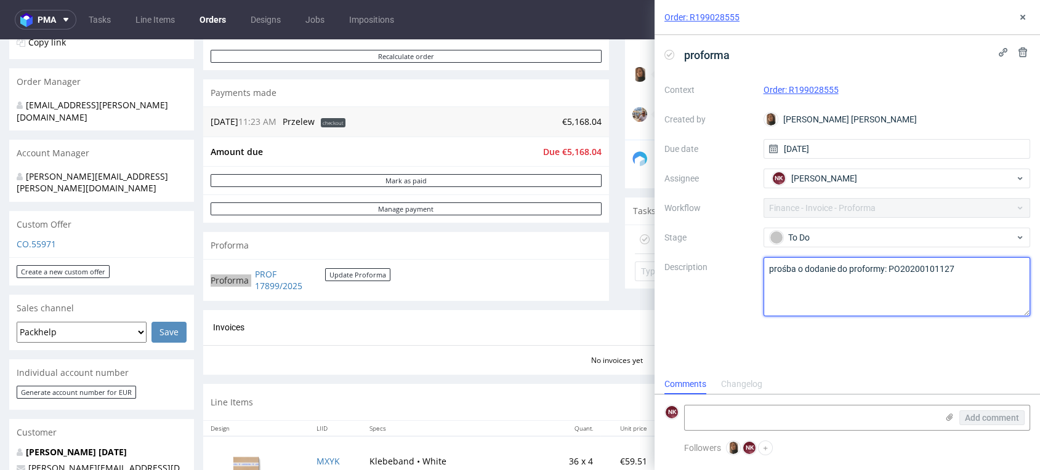
click at [924, 270] on textarea "prośba o dodanie do proformy: PO20200101127" at bounding box center [896, 286] width 267 height 59
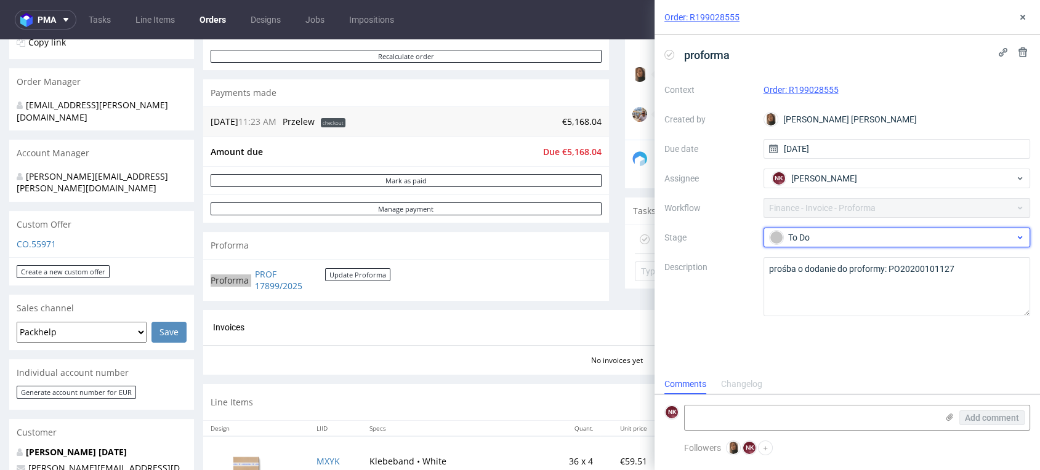
click at [860, 240] on div "To Do" at bounding box center [892, 238] width 245 height 14
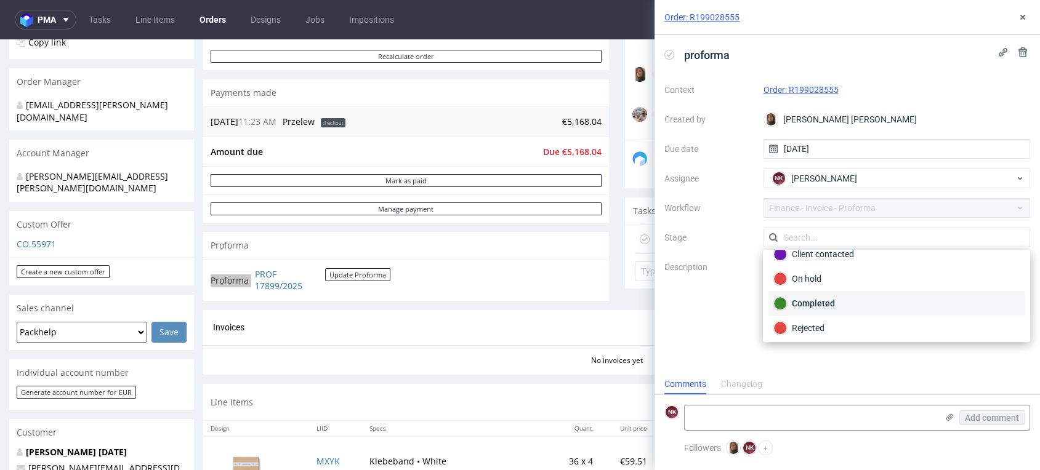
scroll to position [89, 0]
click at [837, 298] on div "Completed" at bounding box center [896, 302] width 246 height 14
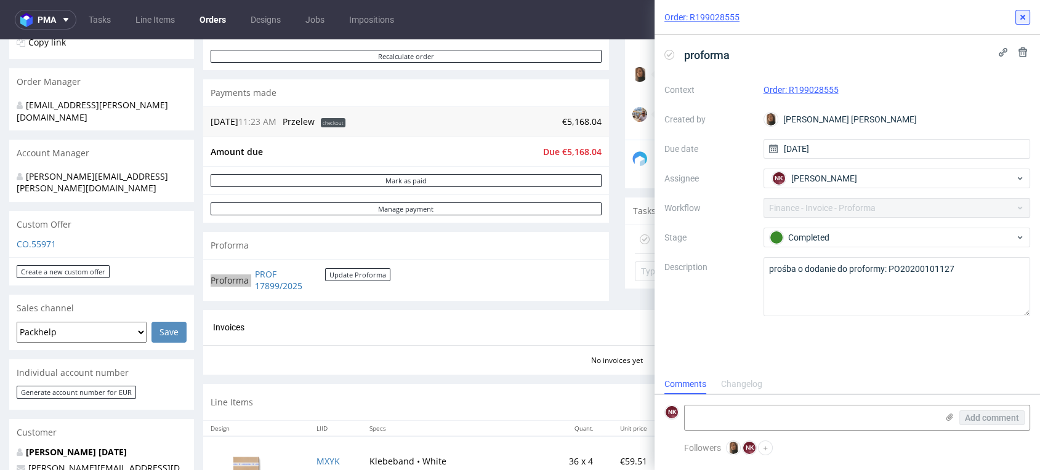
click at [1023, 17] on use at bounding box center [1022, 17] width 5 height 5
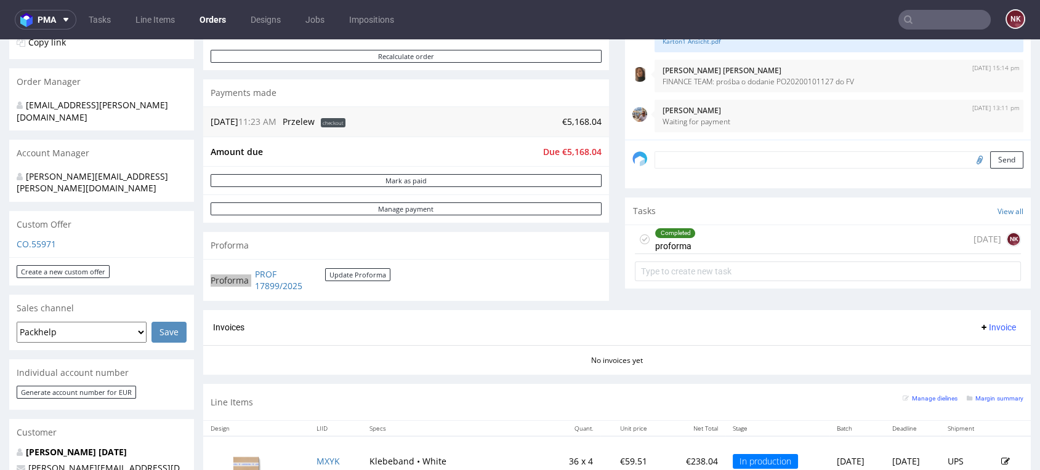
scroll to position [68, 0]
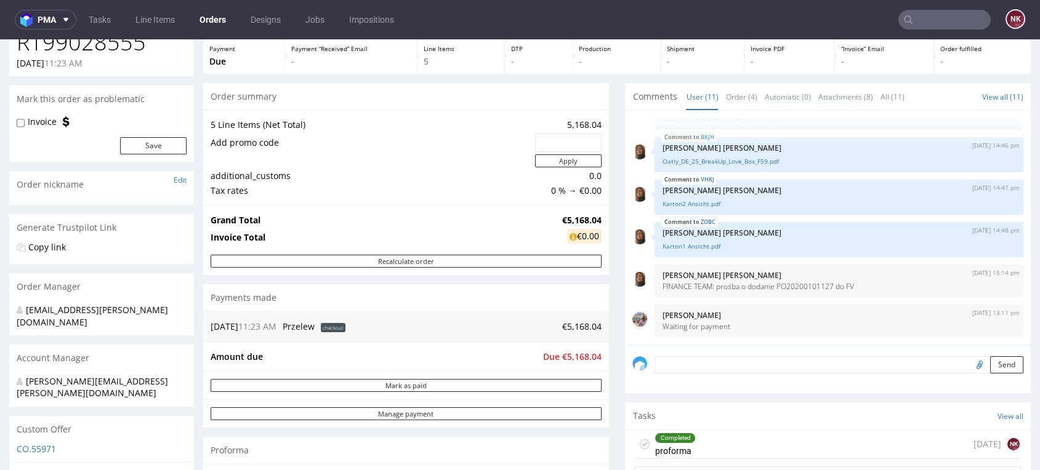
click at [44, 119] on label "Invoice" at bounding box center [42, 122] width 29 height 12
click at [25, 119] on input "Invoice" at bounding box center [21, 123] width 8 height 10
checkbox input "true"
click at [131, 142] on button "Save" at bounding box center [153, 145] width 66 height 17
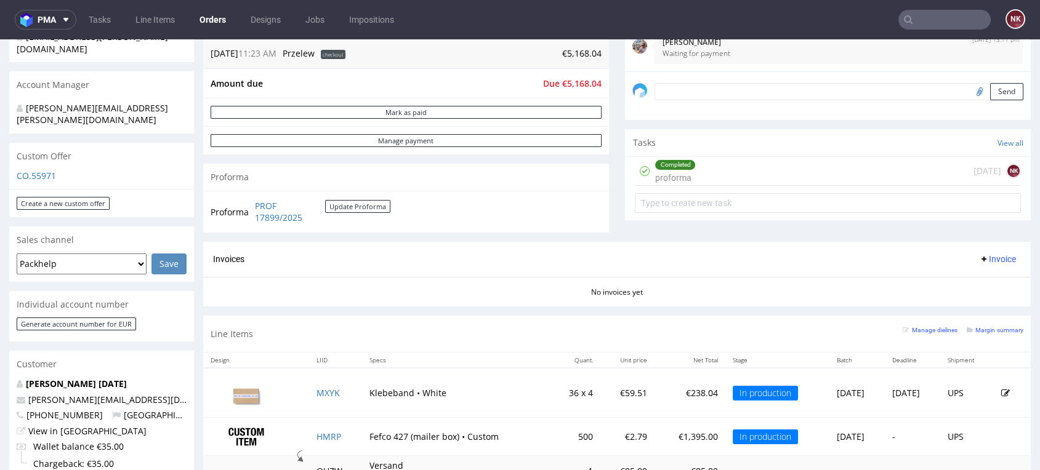
scroll to position [410, 0]
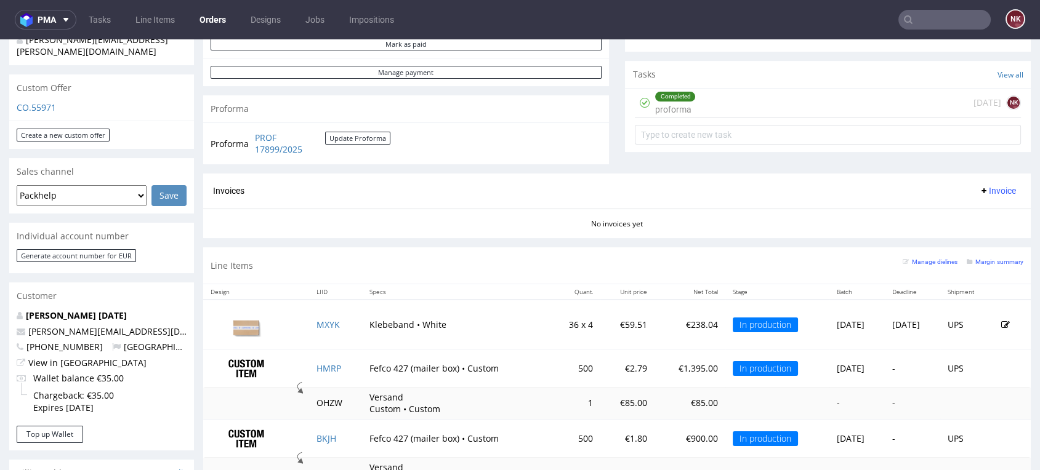
click at [772, 105] on div "Completed proforma 2 days ago NK" at bounding box center [828, 103] width 386 height 29
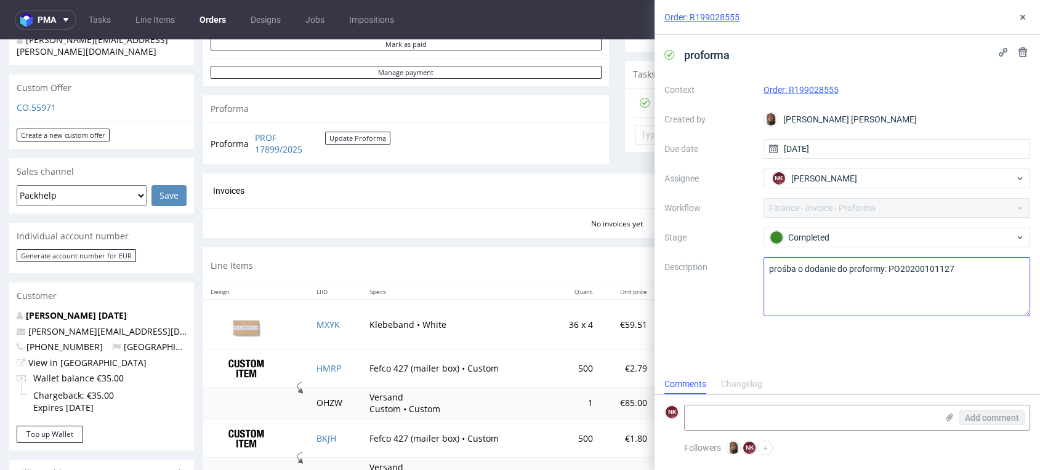
scroll to position [10, 0]
click at [950, 414] on icon at bounding box center [950, 418] width 10 height 10
click at [0, 0] on input "file" at bounding box center [0, 0] width 0 height 0
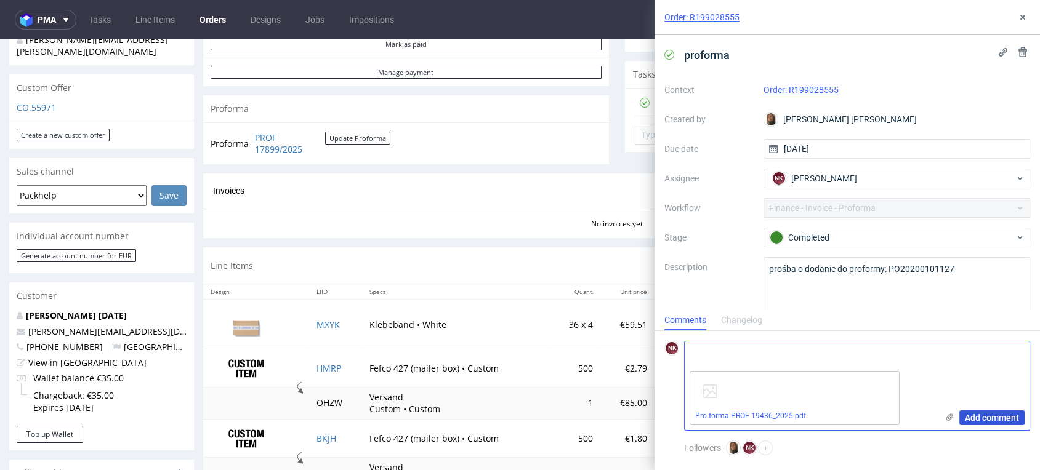
click at [977, 419] on span "Add comment" at bounding box center [992, 418] width 54 height 9
click at [730, 54] on span "proforma" at bounding box center [706, 55] width 55 height 20
click at [733, 53] on span "proforma PO do faktury" at bounding box center [741, 55] width 124 height 20
click at [736, 55] on span "proforma + PO do faktury" at bounding box center [745, 55] width 132 height 20
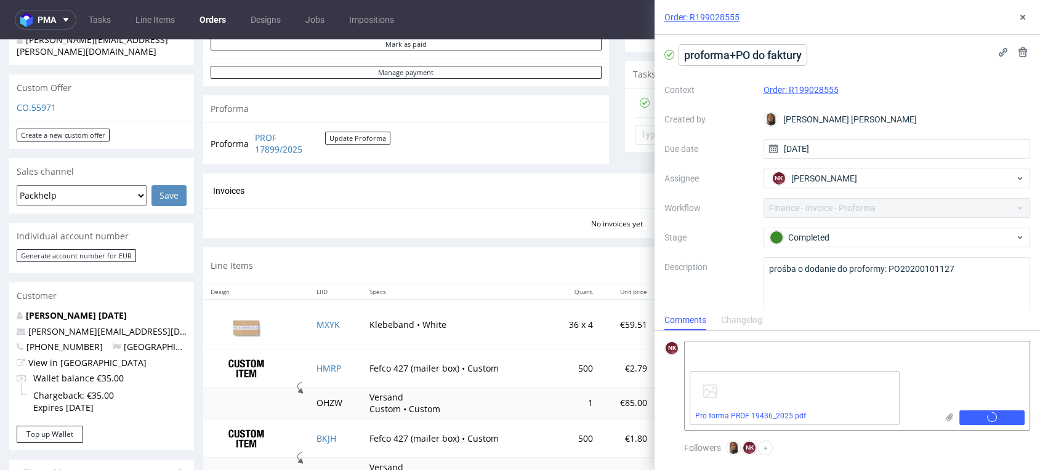
click at [738, 55] on span "proforma +PO do faktury" at bounding box center [742, 55] width 127 height 20
click at [735, 55] on span "proforma +PO do faktury" at bounding box center [742, 55] width 127 height 20
click at [943, 80] on div "Context Order: R199028555 Created by Angelina Marć Due date 09/09/2025 Assignee…" at bounding box center [847, 198] width 366 height 236
click at [1017, 20] on button at bounding box center [1022, 17] width 15 height 15
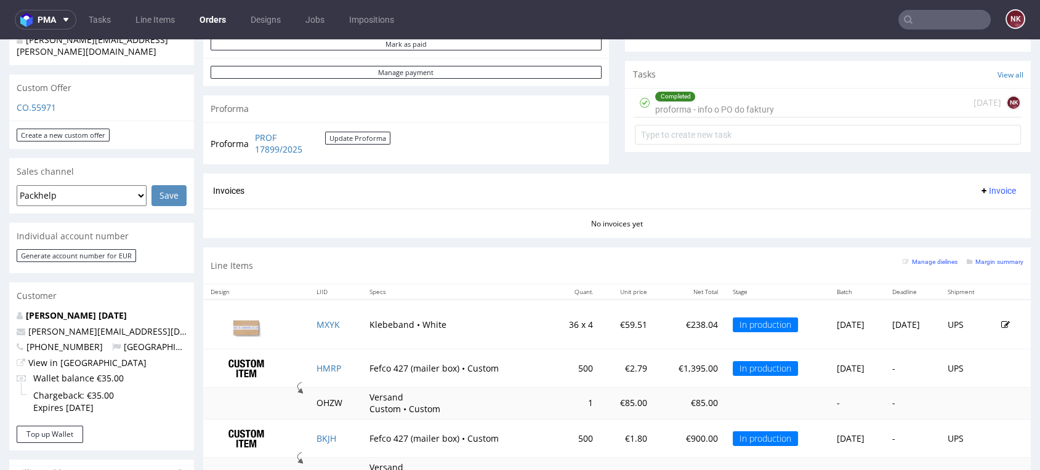
click at [726, 174] on div "Invoices Invoice" at bounding box center [617, 191] width 828 height 35
click at [981, 224] on div "No invoices yet" at bounding box center [617, 219] width 828 height 21
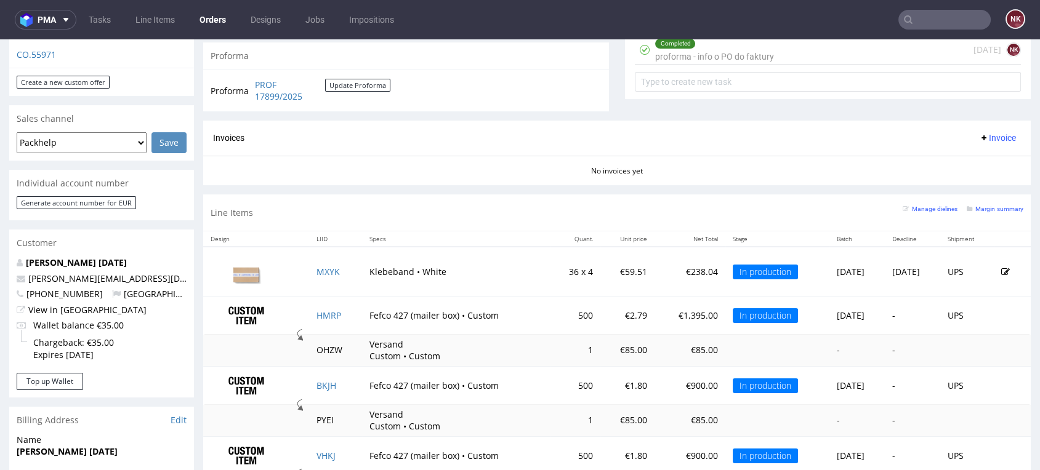
scroll to position [616, 0]
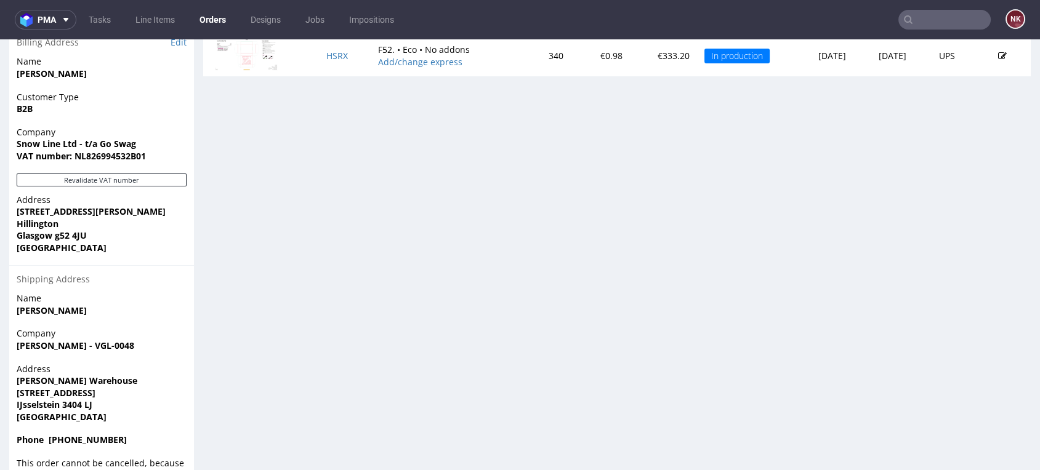
scroll to position [714, 0]
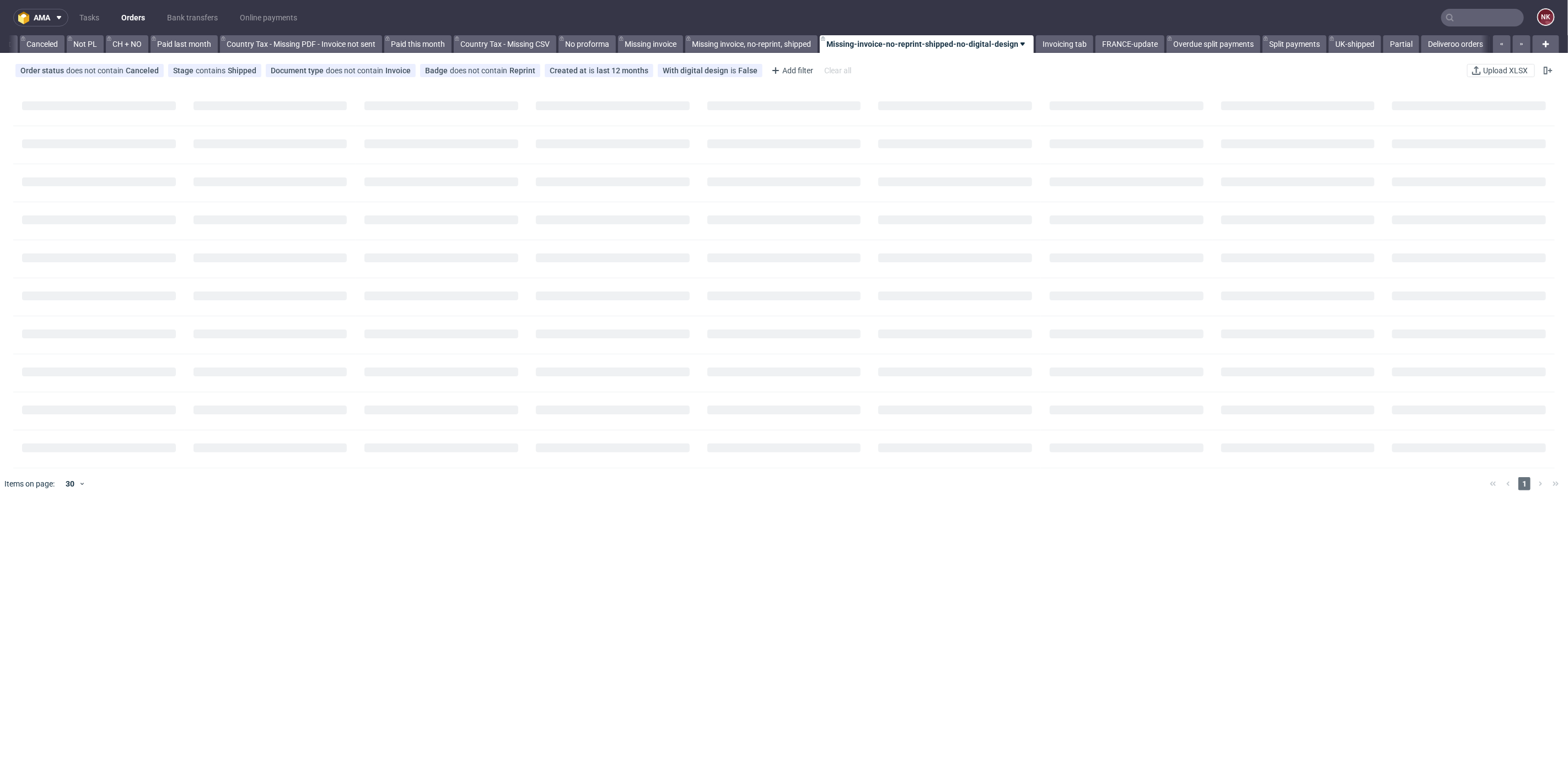
scroll to position [0, 1069]
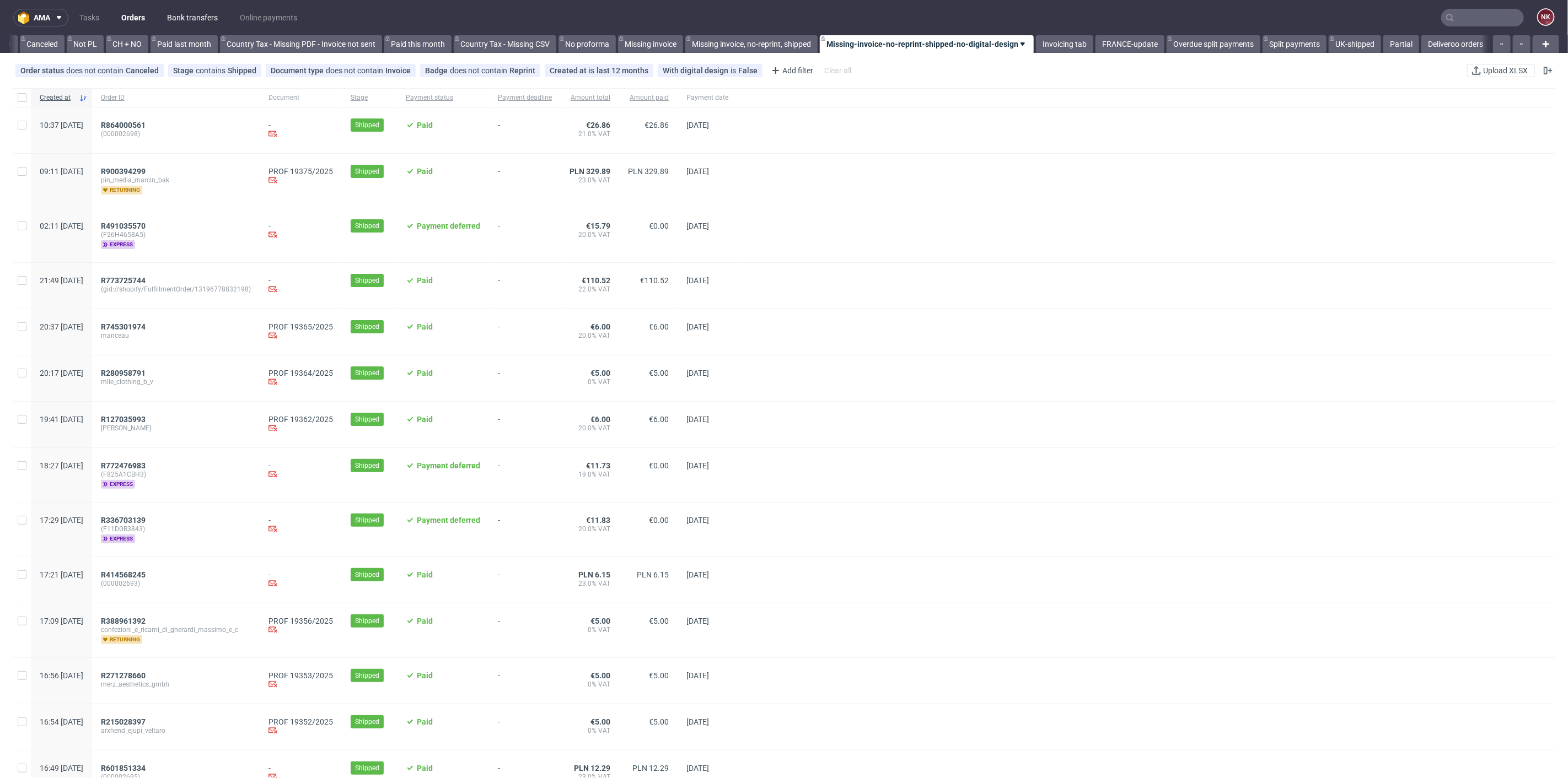
click at [199, 15] on link "Bank transfers" at bounding box center [192, 18] width 64 height 18
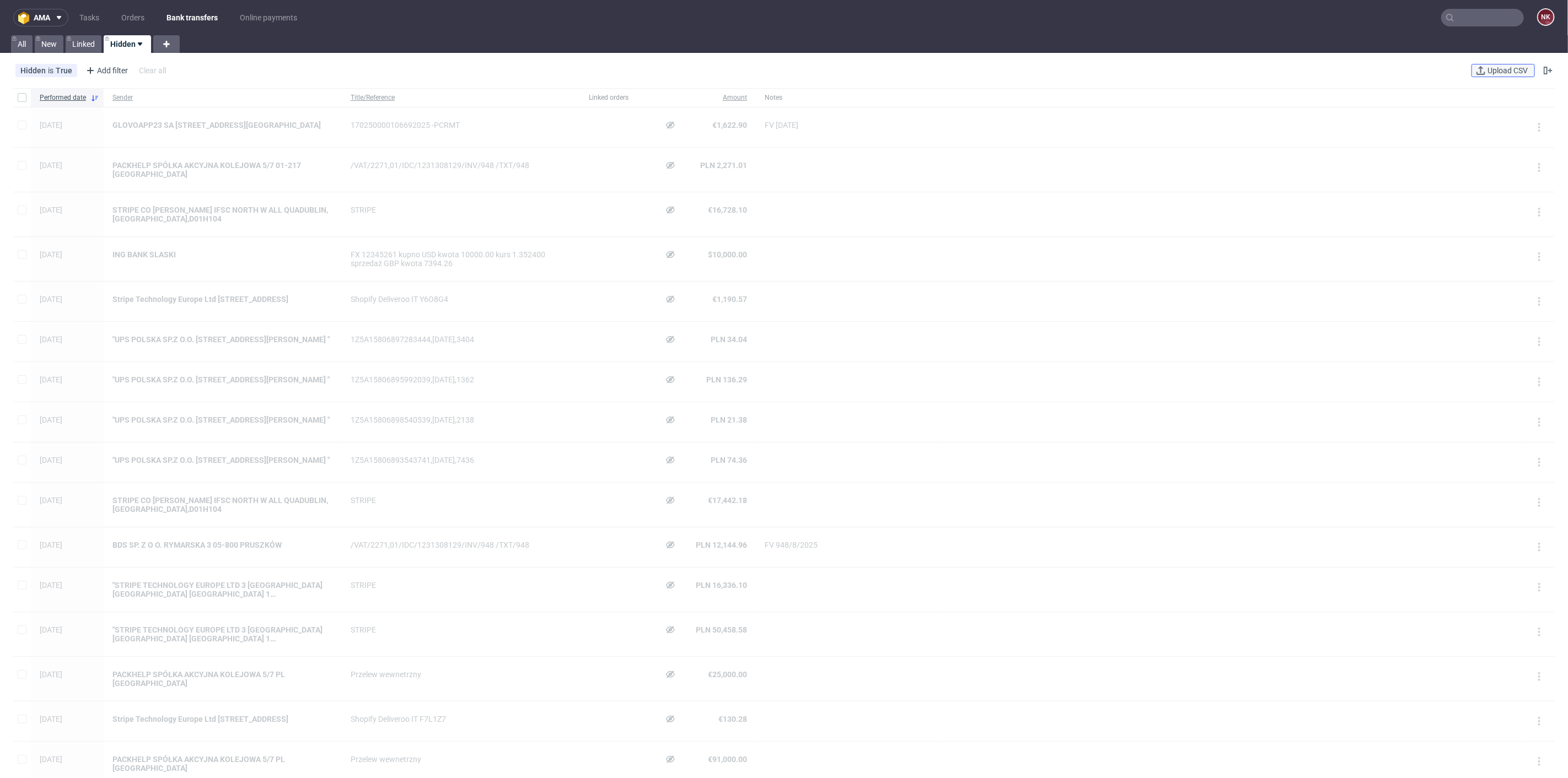
click at [1494, 67] on span "Upload CSV" at bounding box center [1508, 71] width 45 height 8
click at [56, 40] on link "New" at bounding box center [49, 44] width 29 height 18
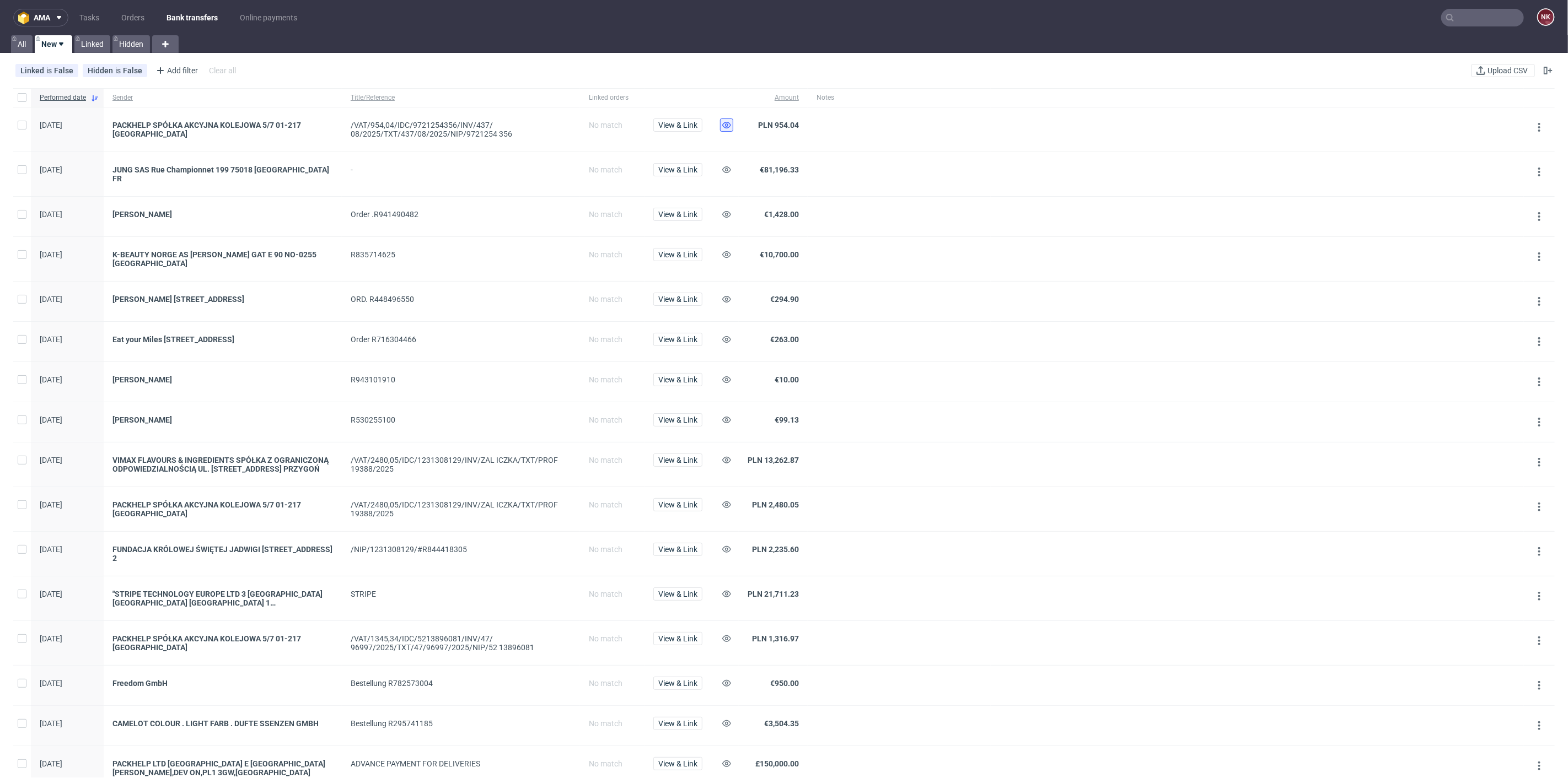
click at [725, 124] on icon at bounding box center [727, 125] width 9 height 9
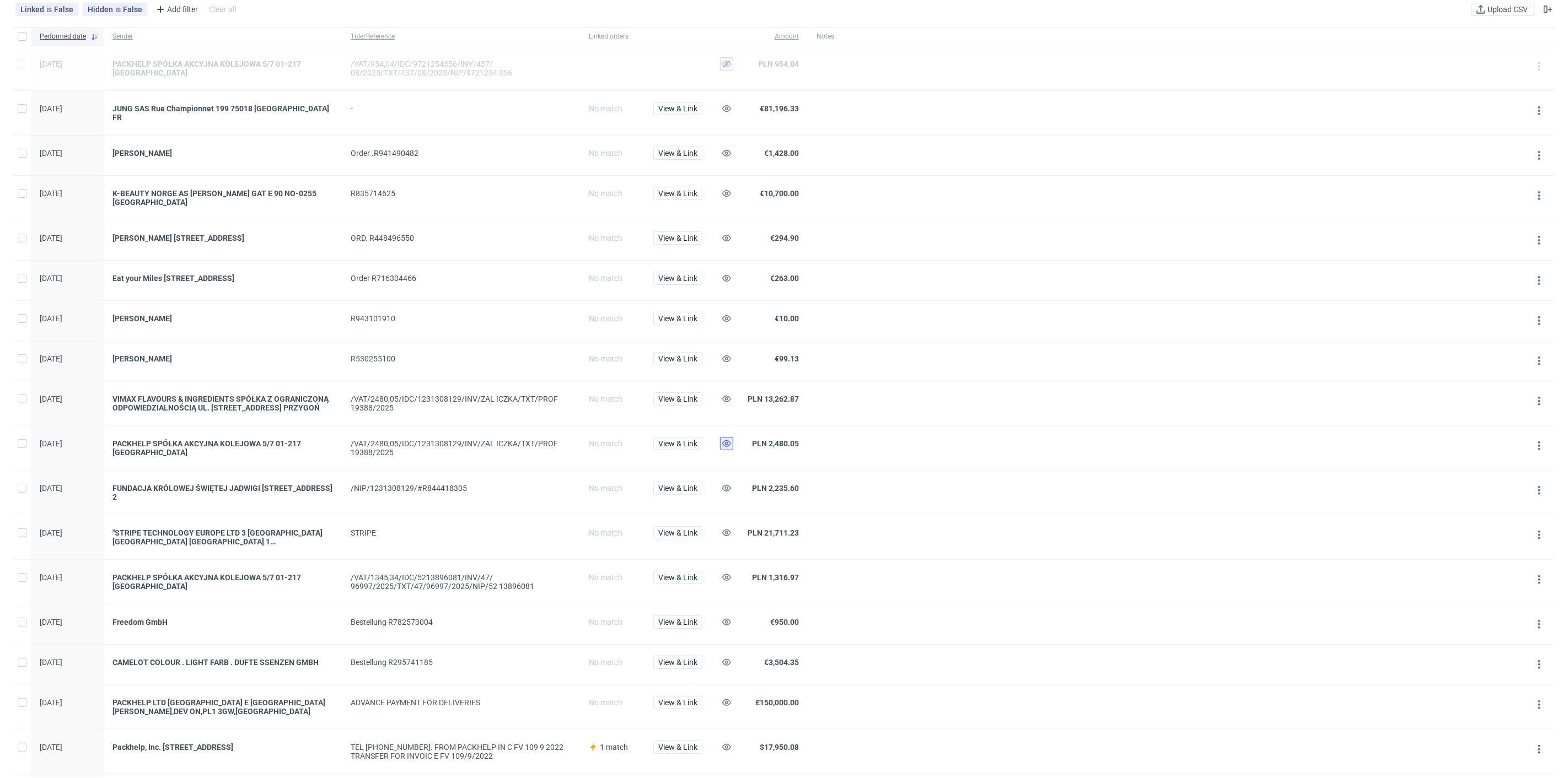
click at [725, 440] on use at bounding box center [727, 443] width 9 height 6
click at [726, 528] on icon at bounding box center [727, 533] width 9 height 9
click at [726, 573] on icon at bounding box center [727, 577] width 9 height 9
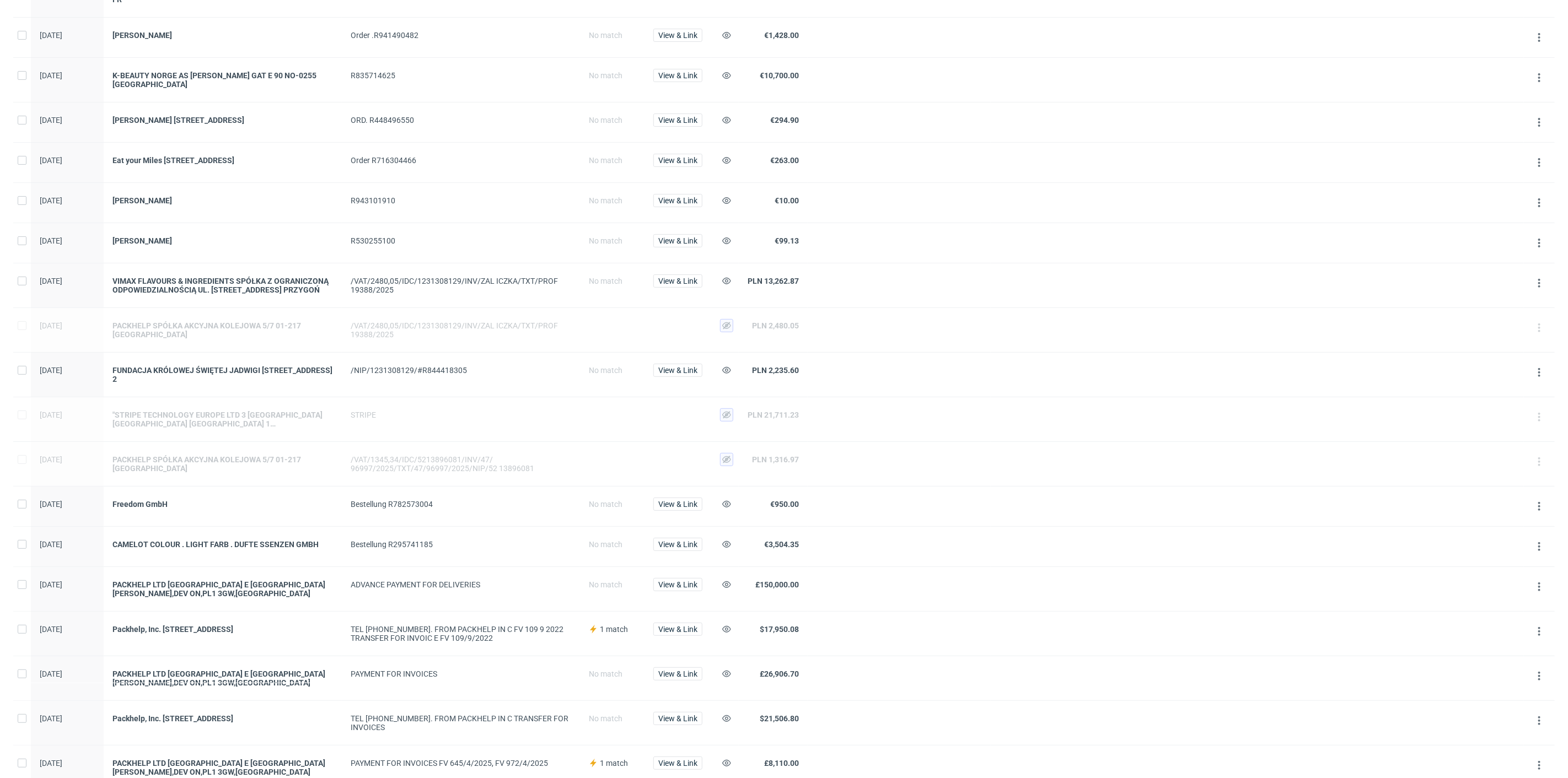
scroll to position [184, 0]
click at [673, 536] on span "View & Link" at bounding box center [678, 540] width 39 height 8
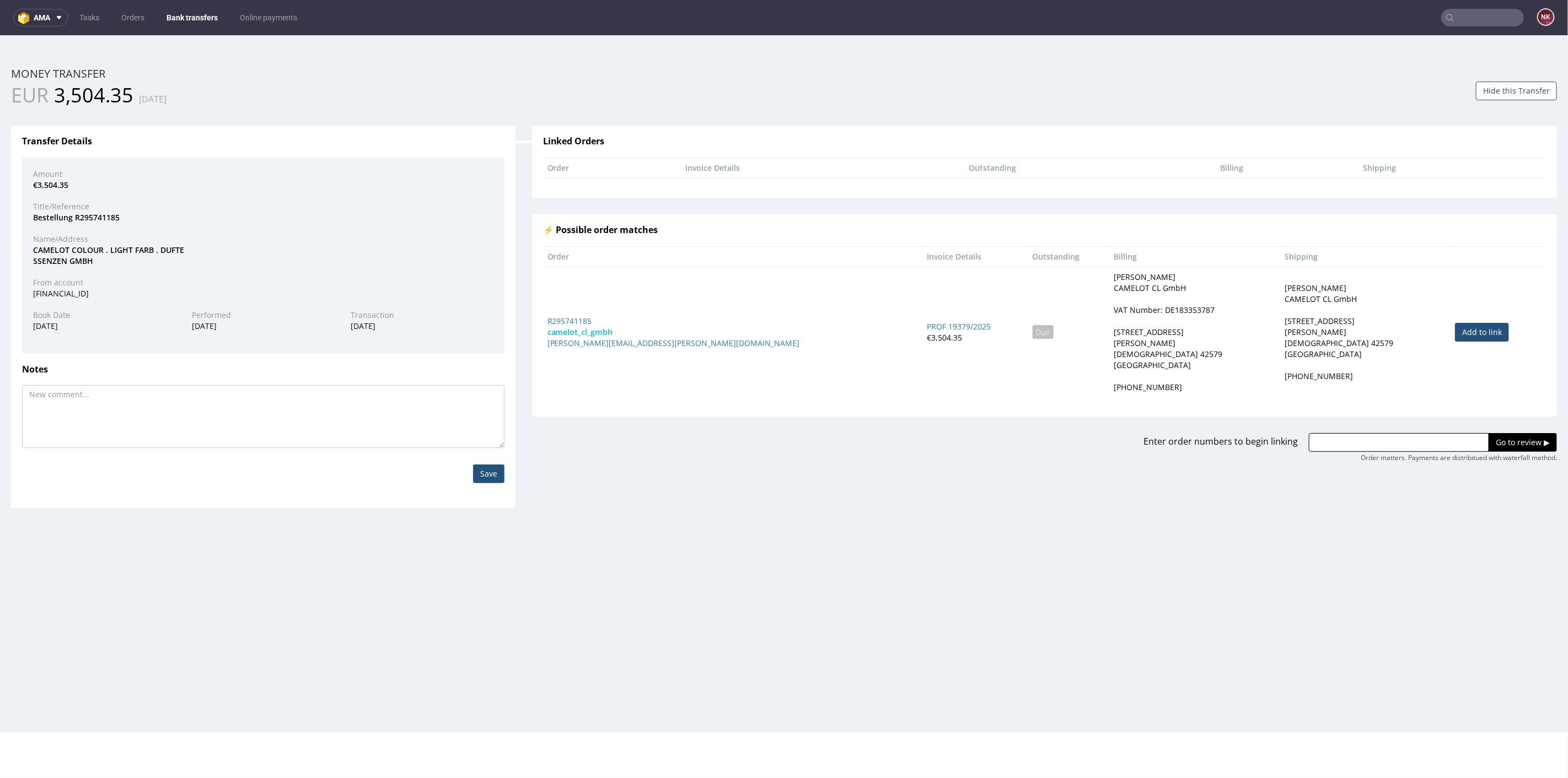
click at [1455, 334] on link "Add to link" at bounding box center [1482, 331] width 54 height 19
type input "R295741185"
click at [1510, 432] on input "Go to review ▶" at bounding box center [1522, 441] width 68 height 19
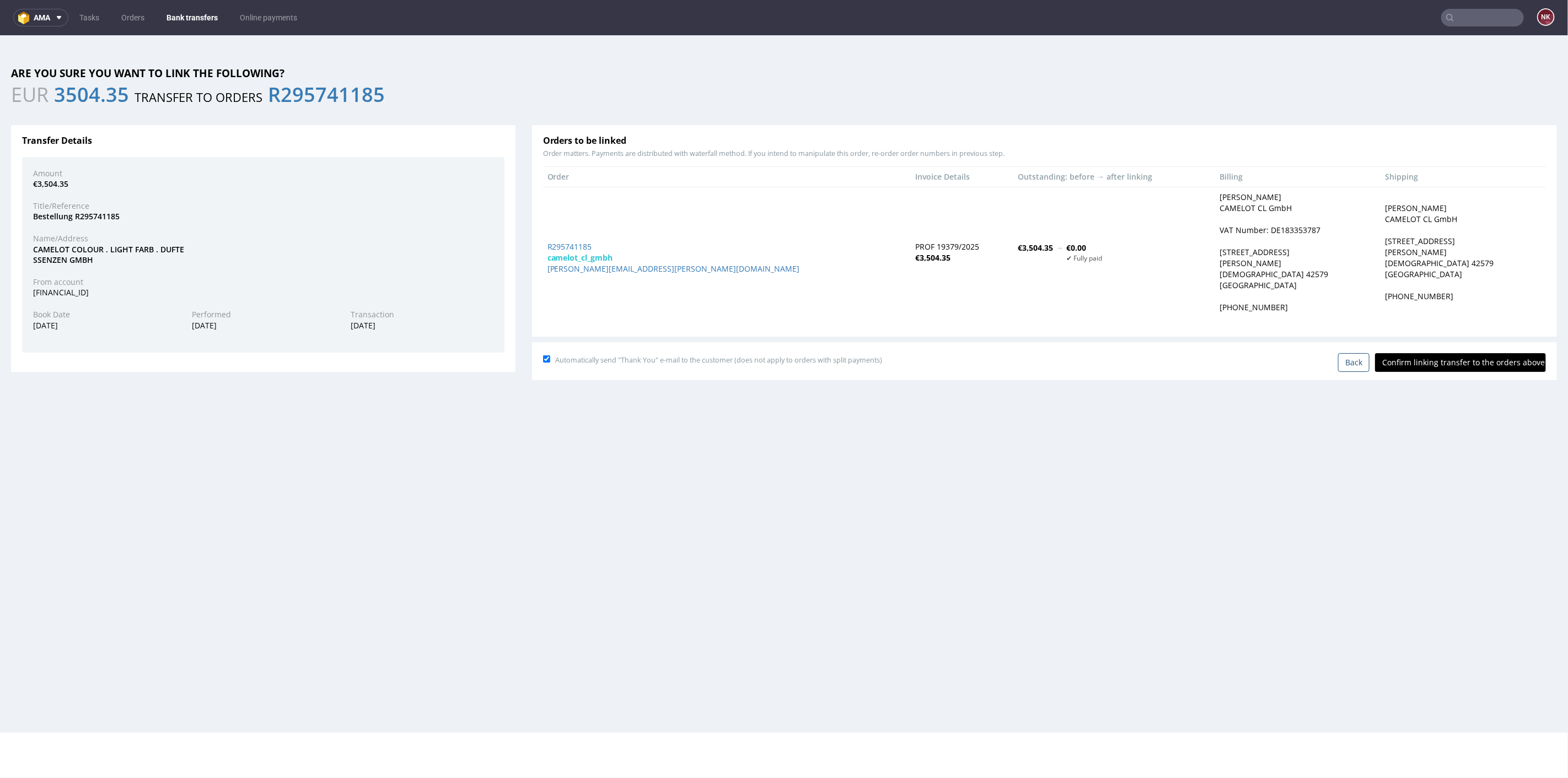
click at [1467, 363] on input "Confirm linking transfer to the orders above" at bounding box center [1461, 362] width 171 height 19
type input "In progress..."
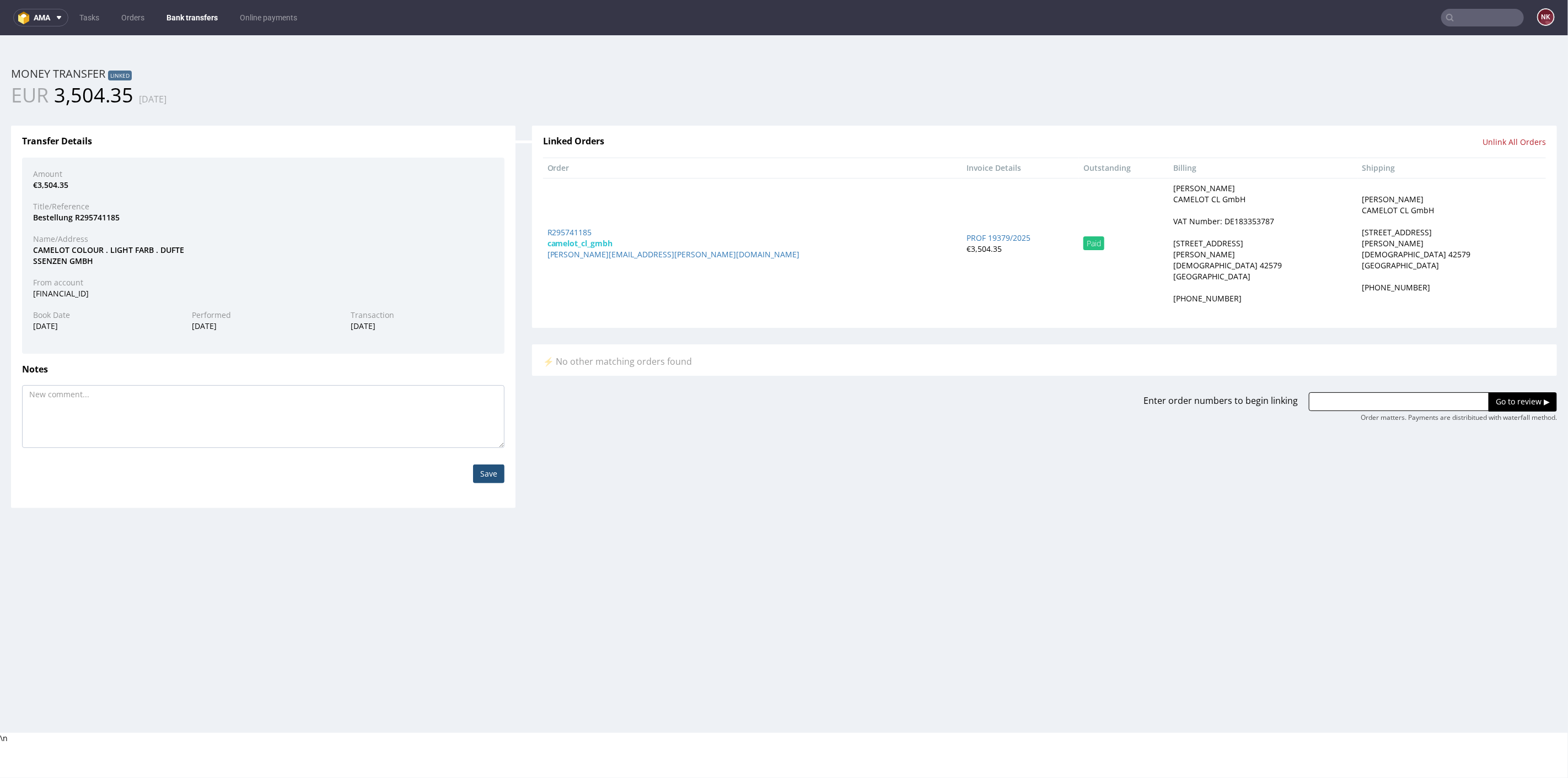
click at [1451, 13] on input "text" at bounding box center [1482, 18] width 82 height 18
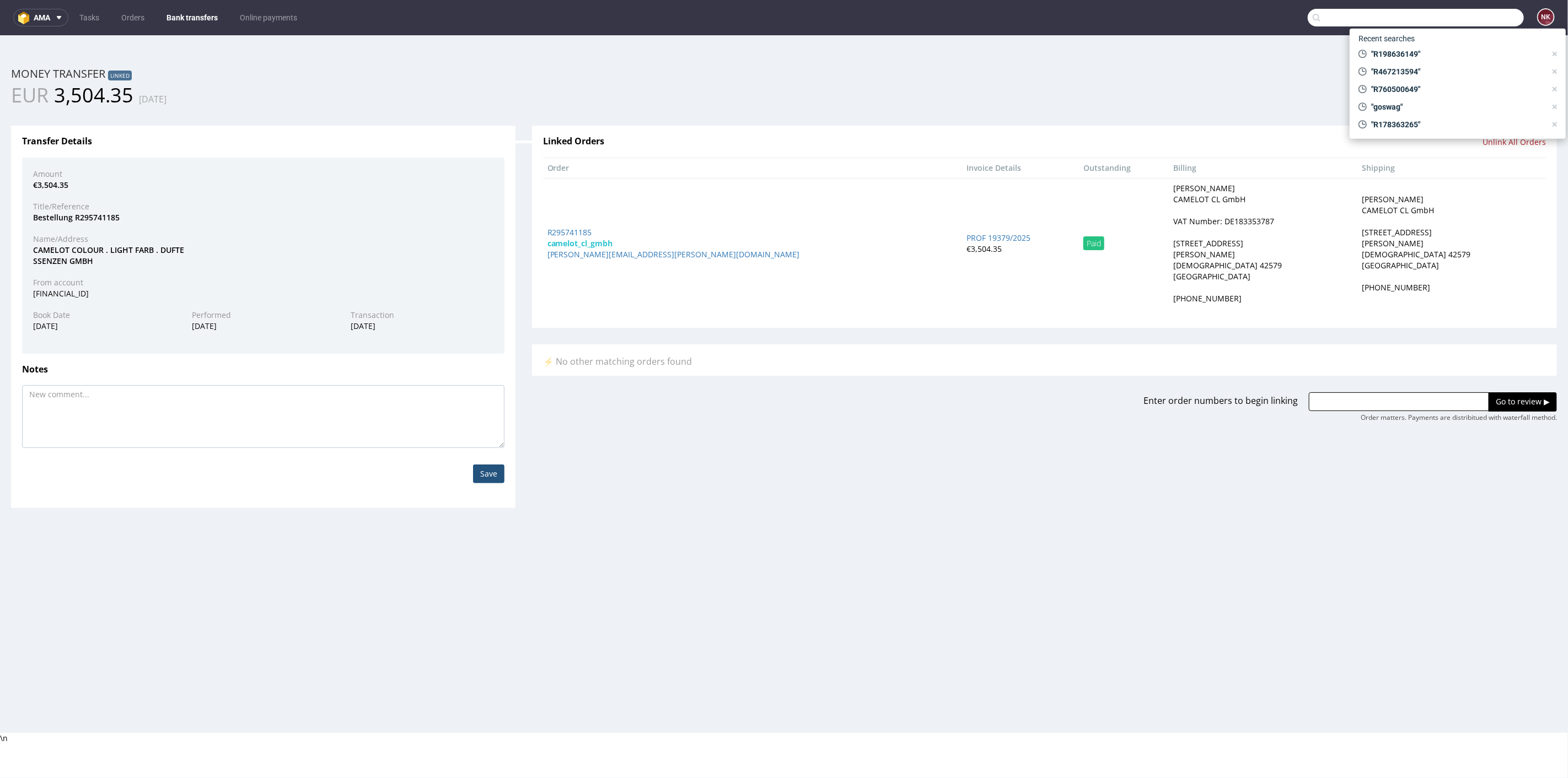
paste input "R713293416"
type input "R713293416"
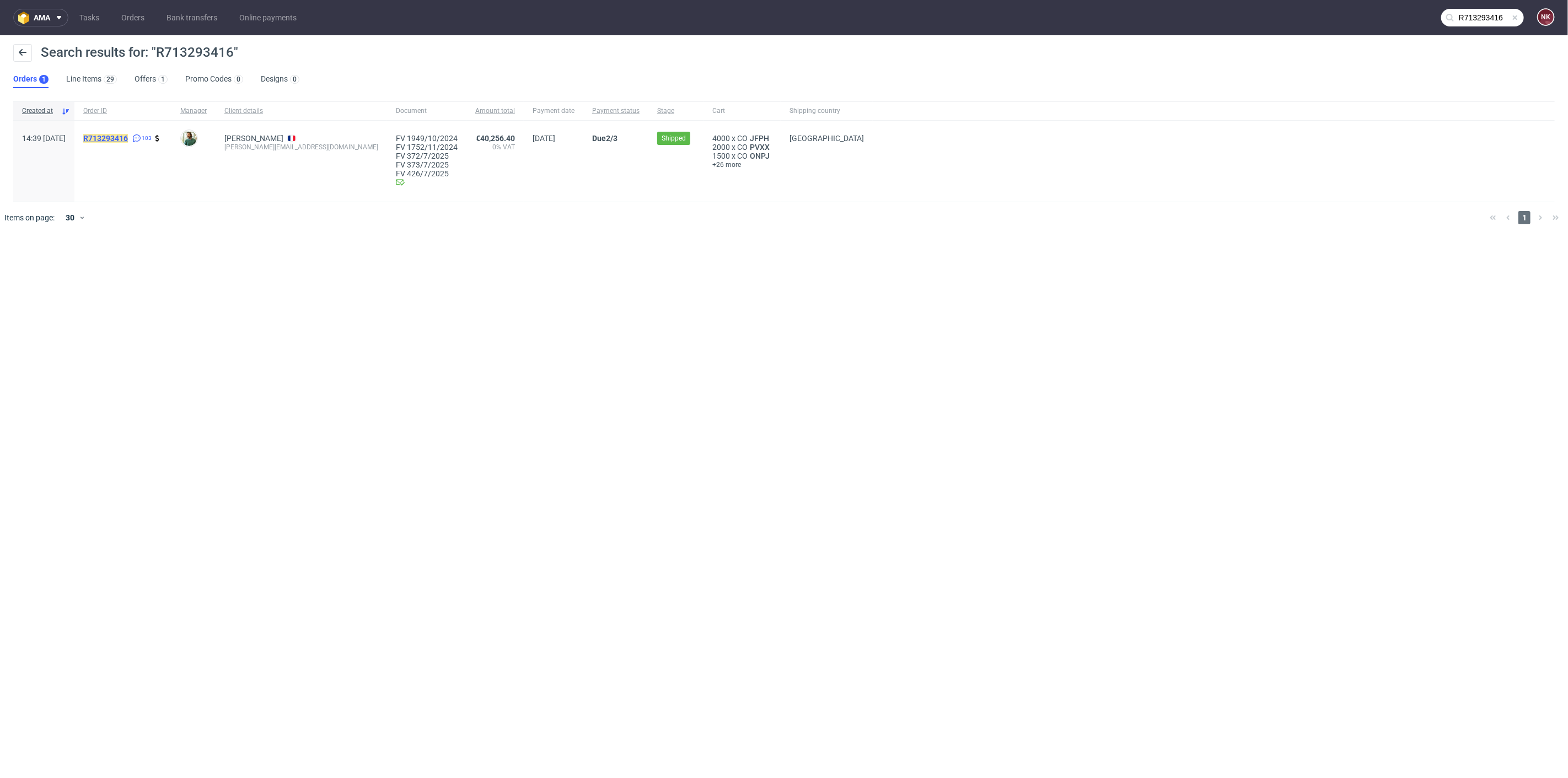
click at [128, 134] on mark "R713293416" at bounding box center [106, 139] width 45 height 9
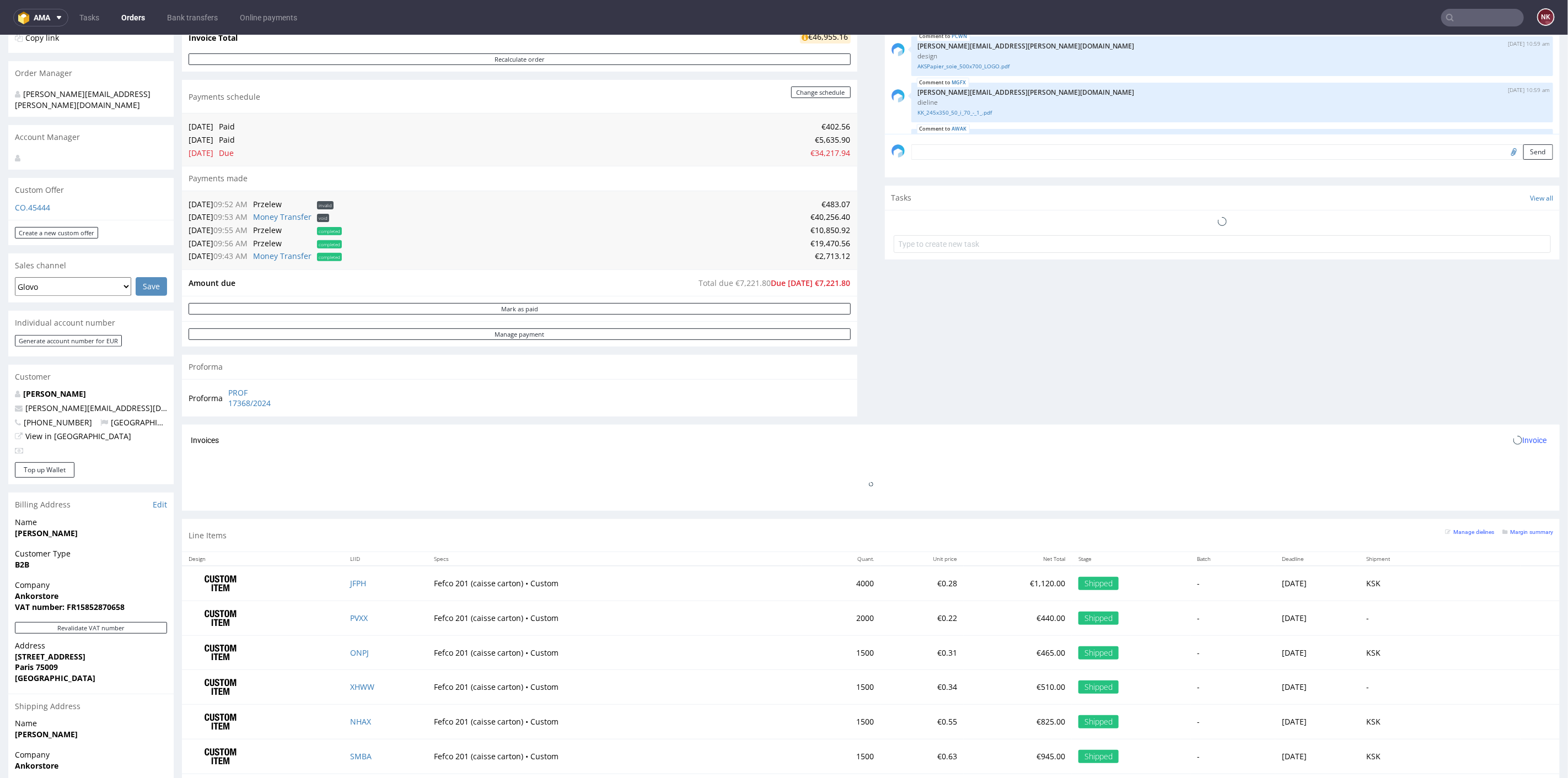
scroll to position [4605, 0]
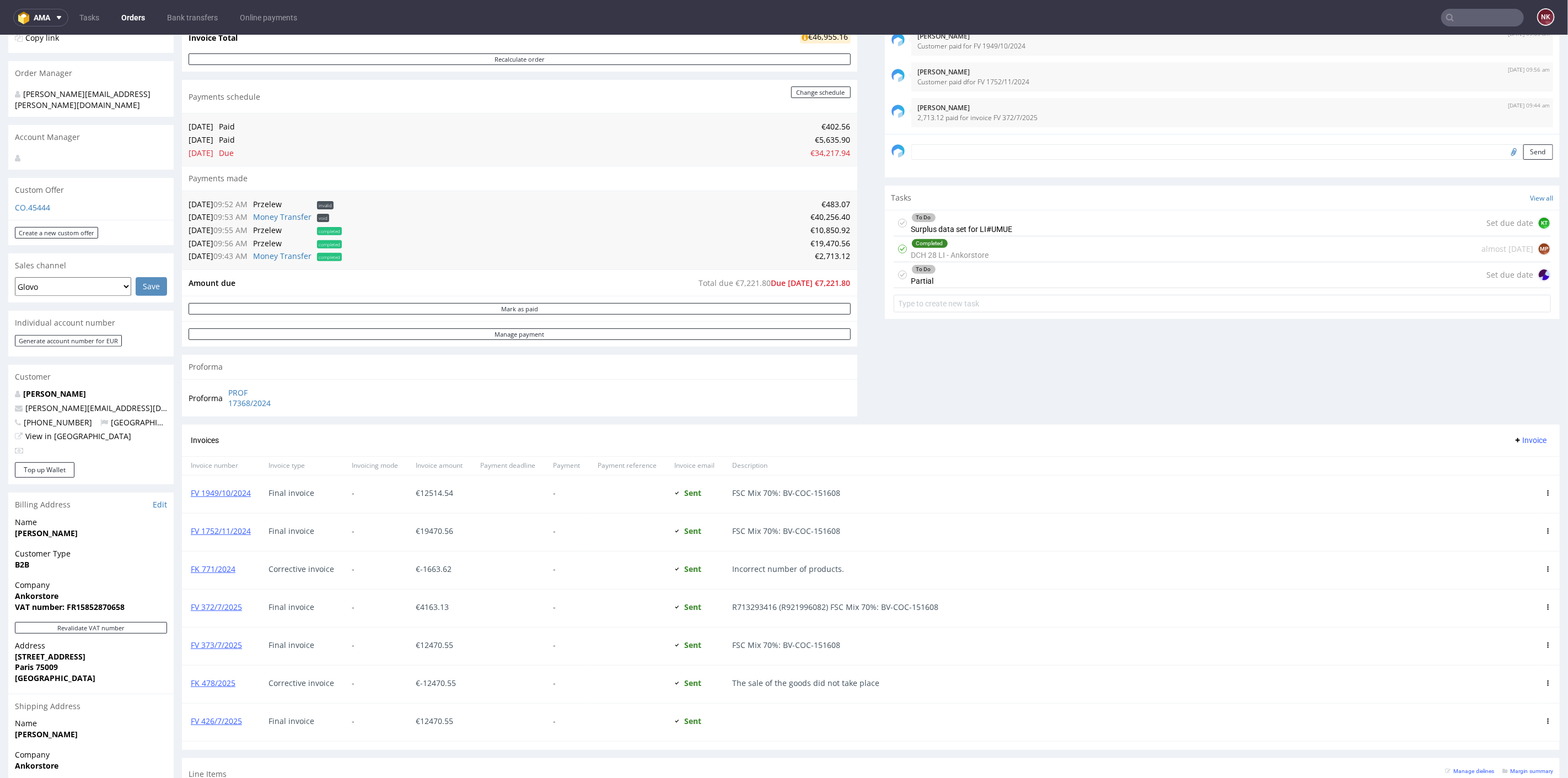
click at [889, 389] on div "Comments User (103) Order (19) Automatic (0) Attachments (73) All (103) View al…" at bounding box center [1222, 161] width 675 height 526
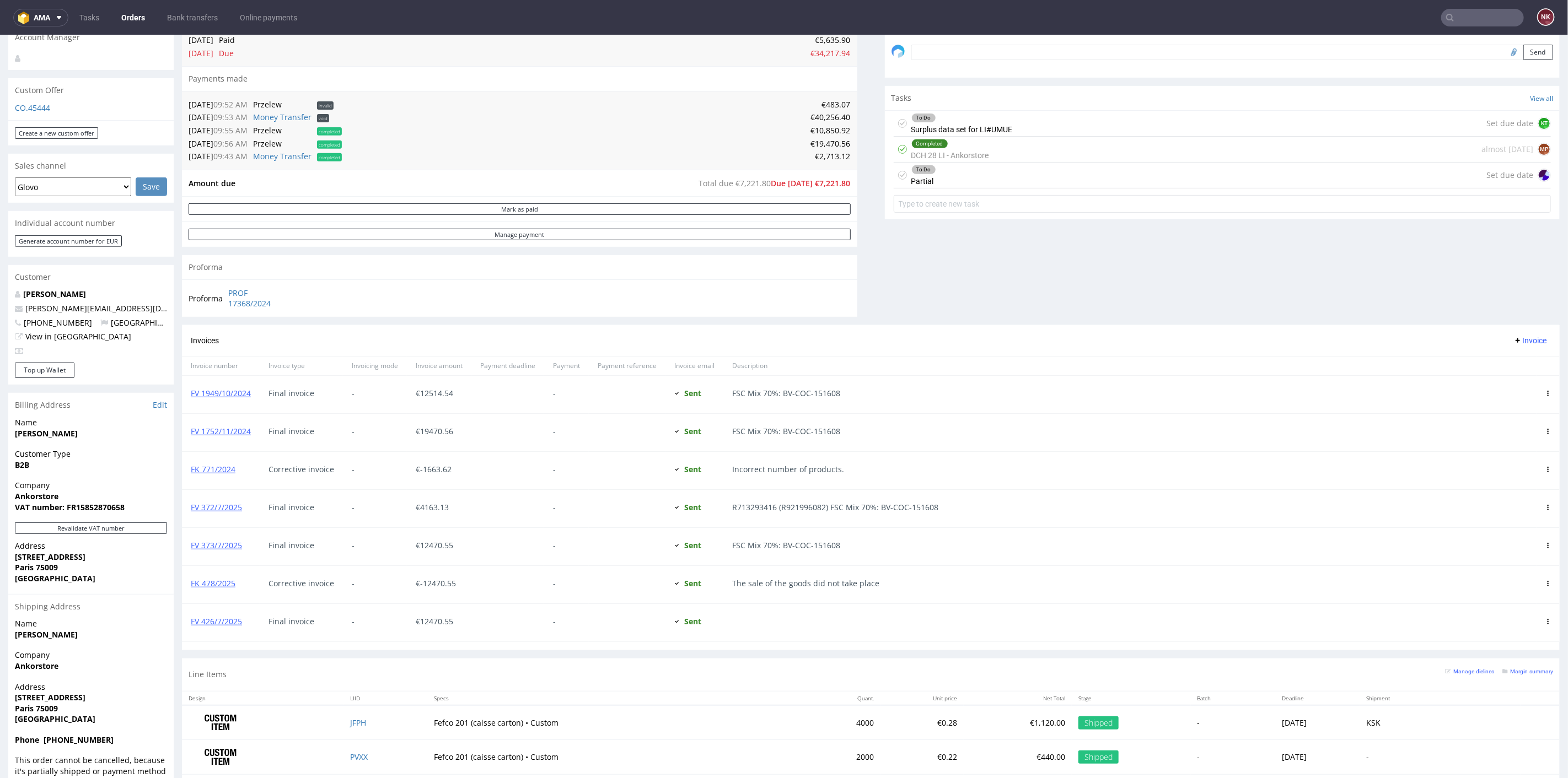
scroll to position [428, 0]
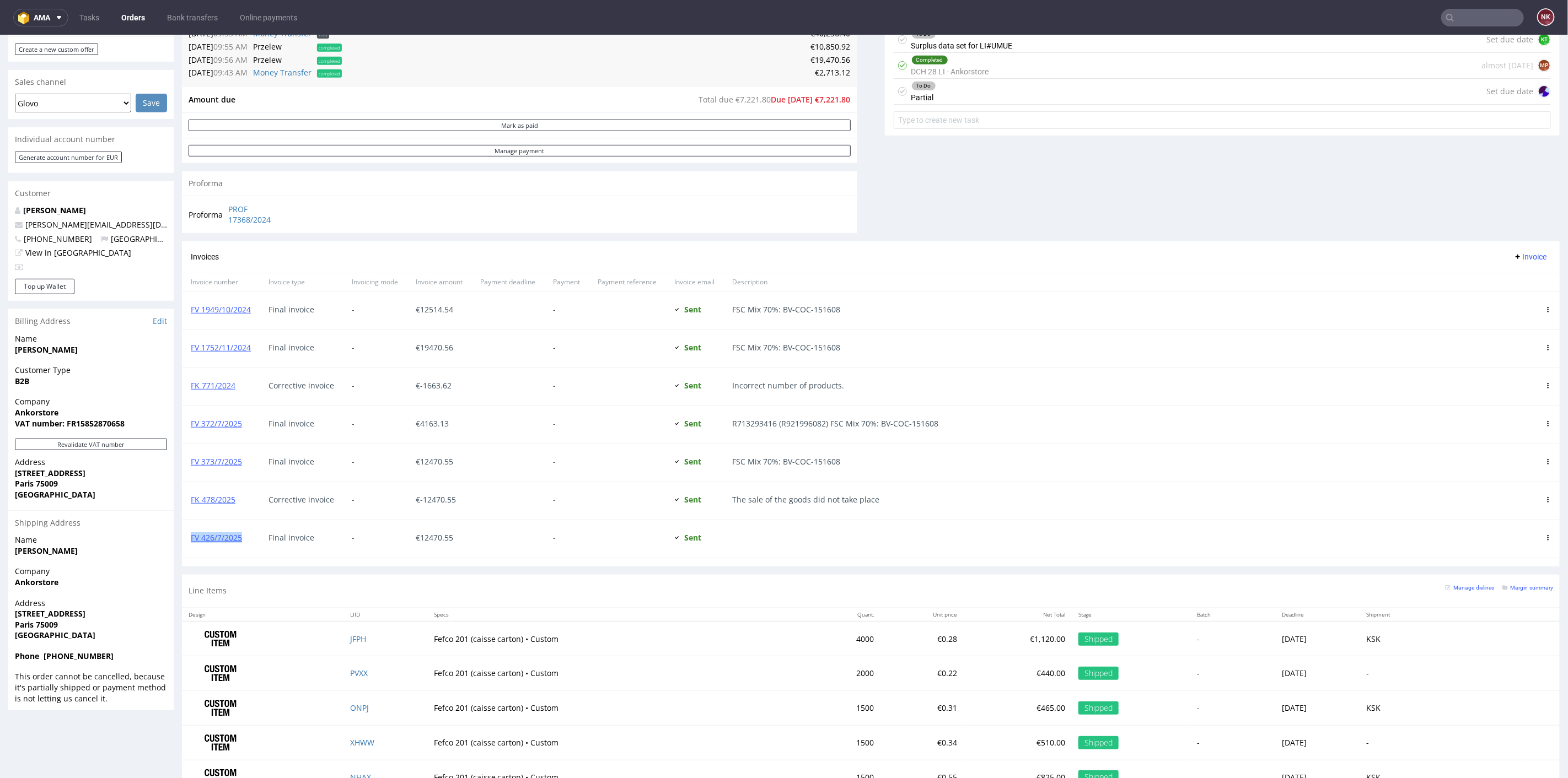
drag, startPoint x: 249, startPoint y: 537, endPoint x: 187, endPoint y: 537, distance: 62.0
click at [187, 537] on div "FV 426/7/2025" at bounding box center [220, 539] width 78 height 38
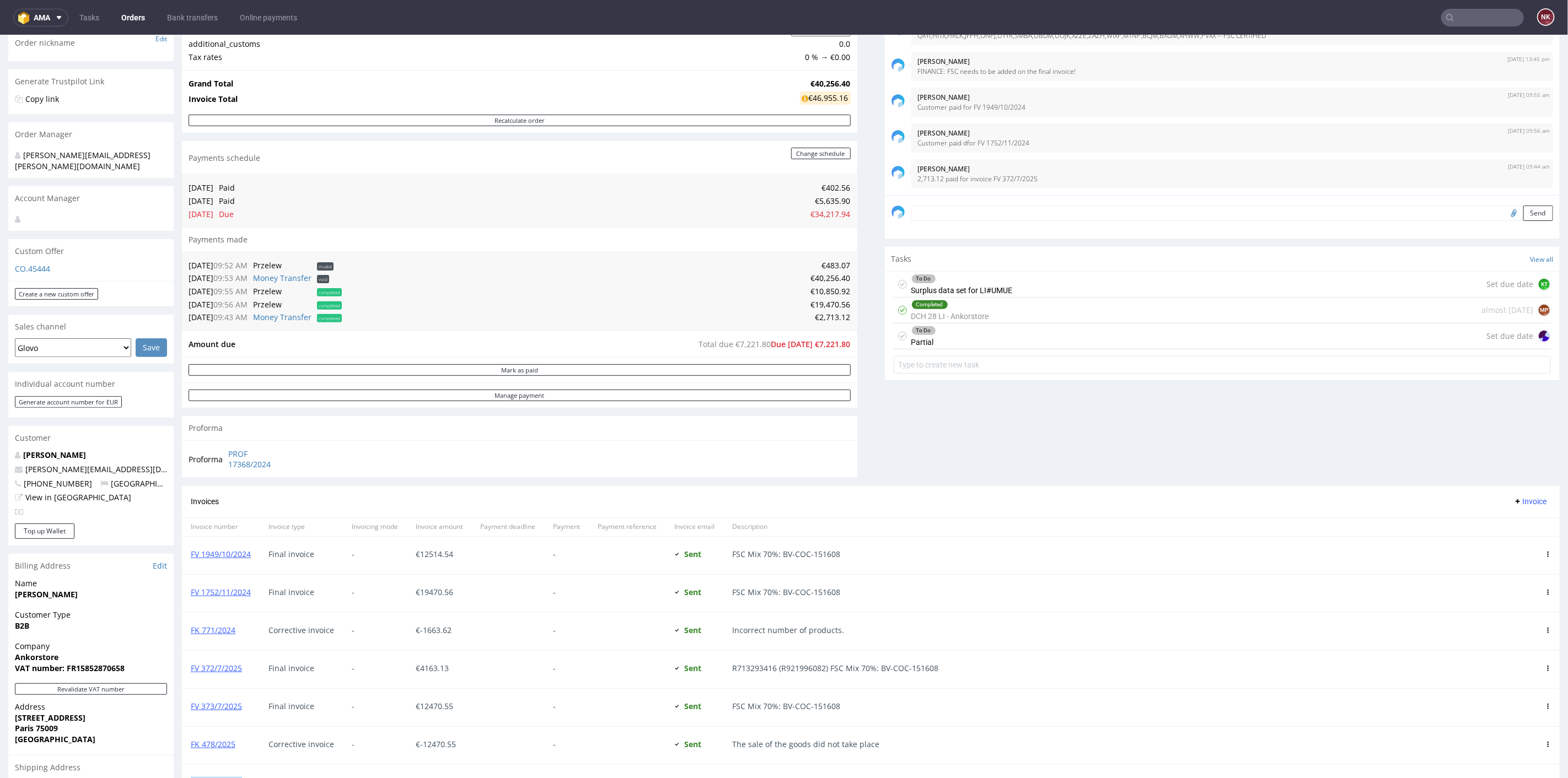
scroll to position [0, 0]
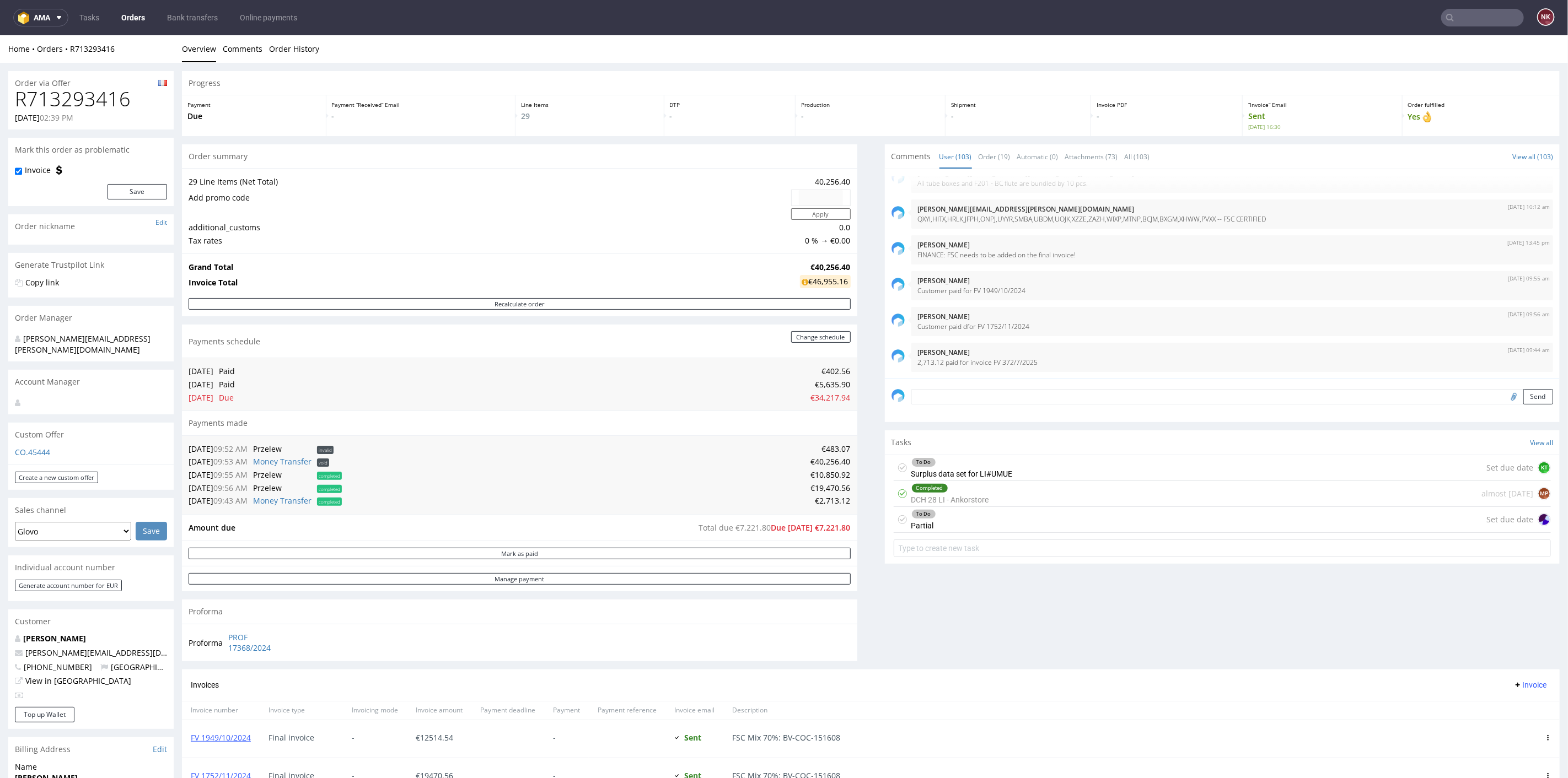
click at [89, 84] on div "Order via Offer" at bounding box center [90, 80] width 166 height 18
click at [89, 98] on h1 "R713293416" at bounding box center [91, 98] width 152 height 22
click at [89, 99] on h1 "R713293416" at bounding box center [91, 98] width 152 height 22
copy h1 "R713293416"
